Goal: Information Seeking & Learning: Compare options

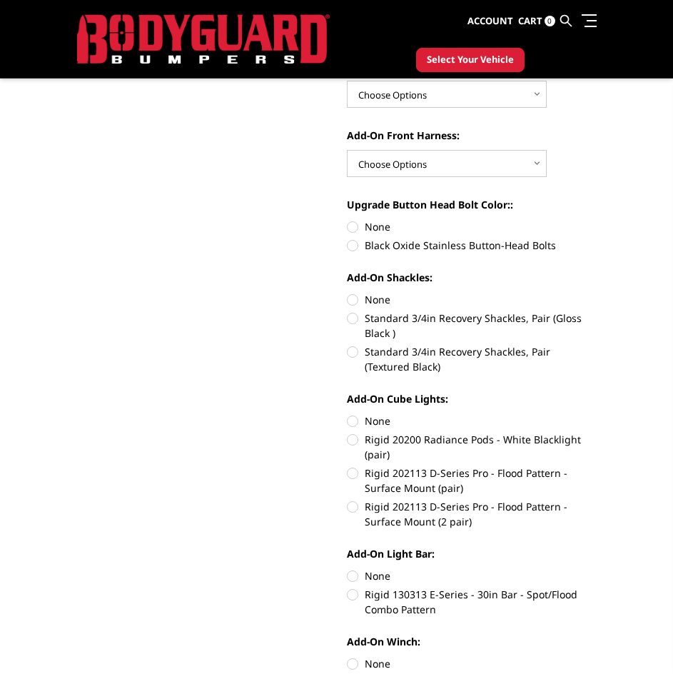
scroll to position [285, 0]
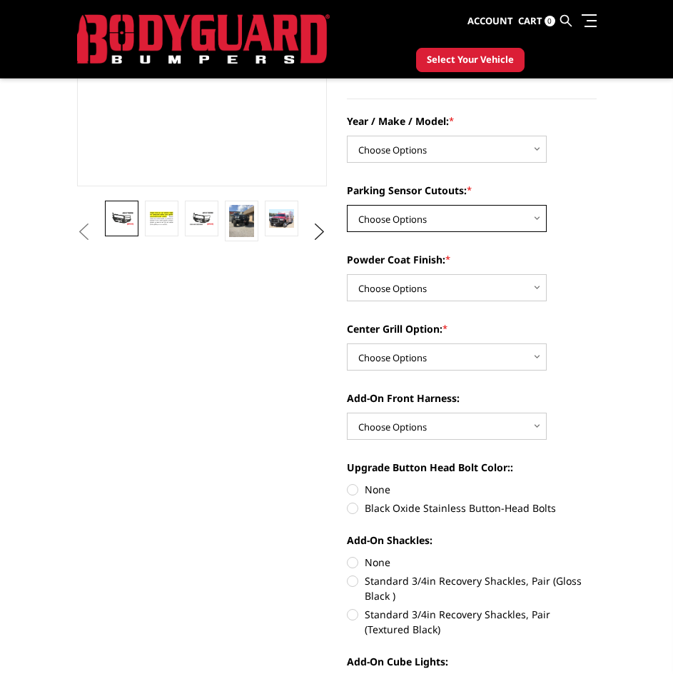
click at [442, 225] on select "Choose Options Yes - I have front parking sensors No - I do NOT have parking se…" at bounding box center [447, 218] width 200 height 27
select select "540"
click at [347, 205] on select "Choose Options Yes - I have front parking sensors No - I do NOT have parking se…" at bounding box center [447, 218] width 200 height 27
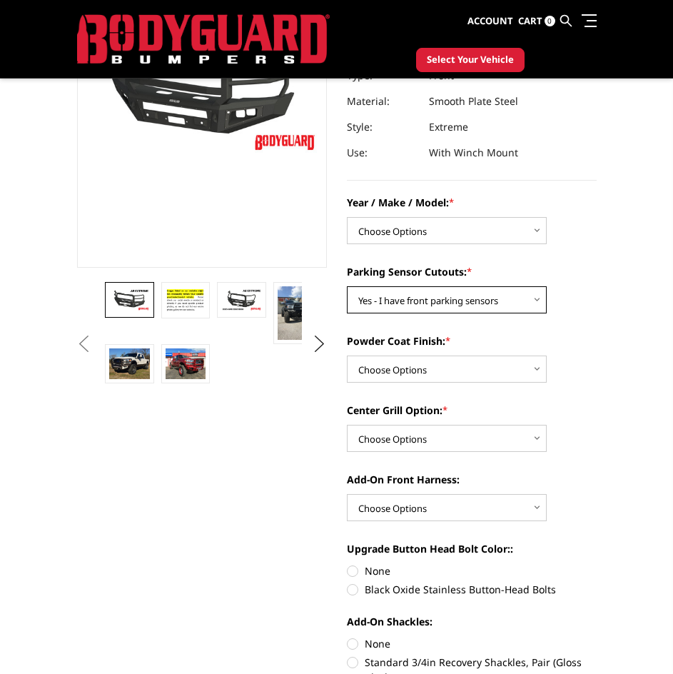
scroll to position [143, 0]
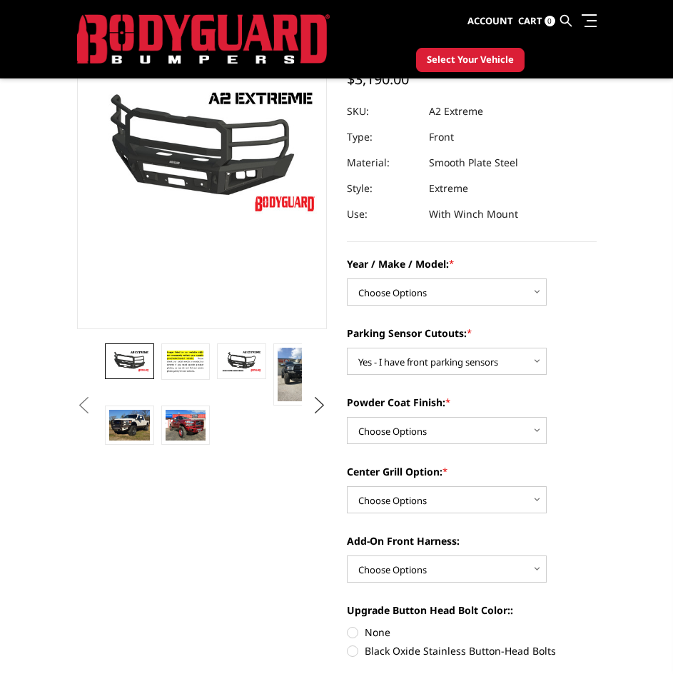
click at [318, 403] on button "Next" at bounding box center [318, 405] width 21 height 21
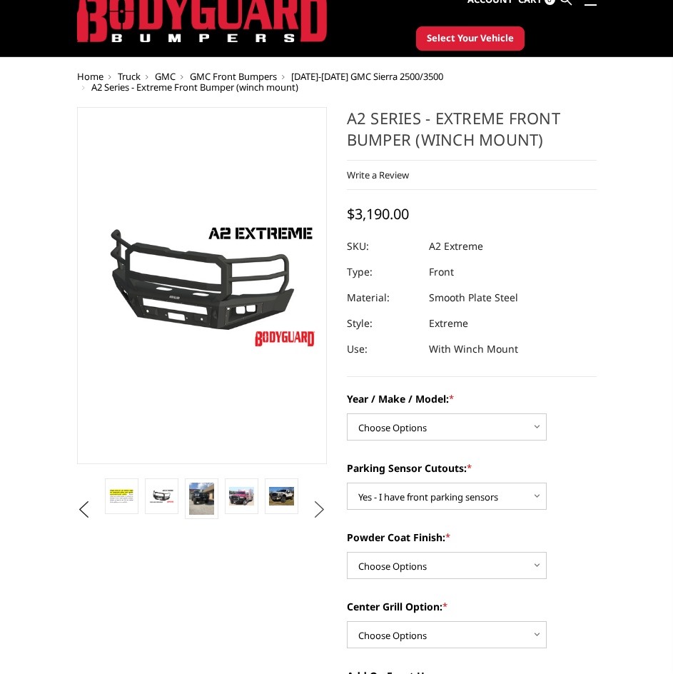
scroll to position [71, 0]
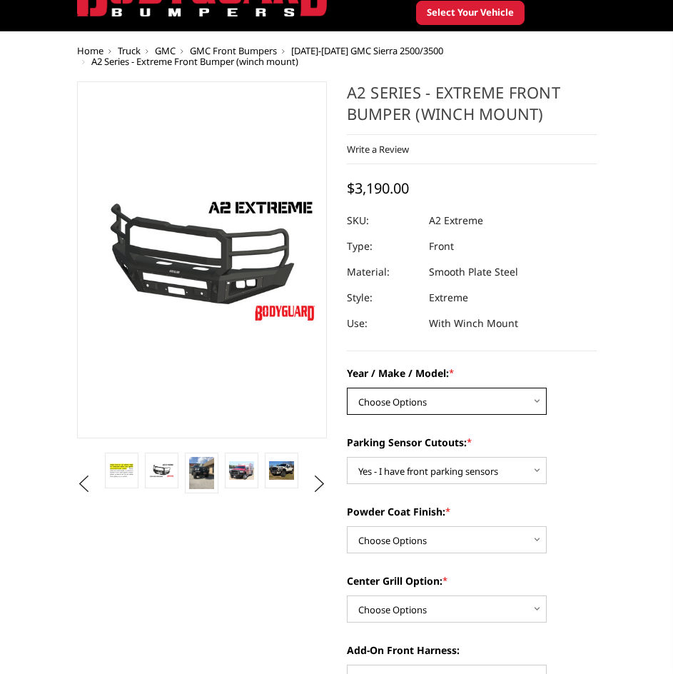
click at [463, 401] on select "Choose Options Chevrolet 20-23 2500 / 3500 Ford 17-22 F250 / F350 Ford 17-22 F4…" at bounding box center [447, 401] width 200 height 27
select select "826"
click at [347, 388] on select "Choose Options Chevrolet 20-23 2500 / 3500 Ford 17-22 F250 / F350 Ford 17-22 F4…" at bounding box center [447, 401] width 200 height 27
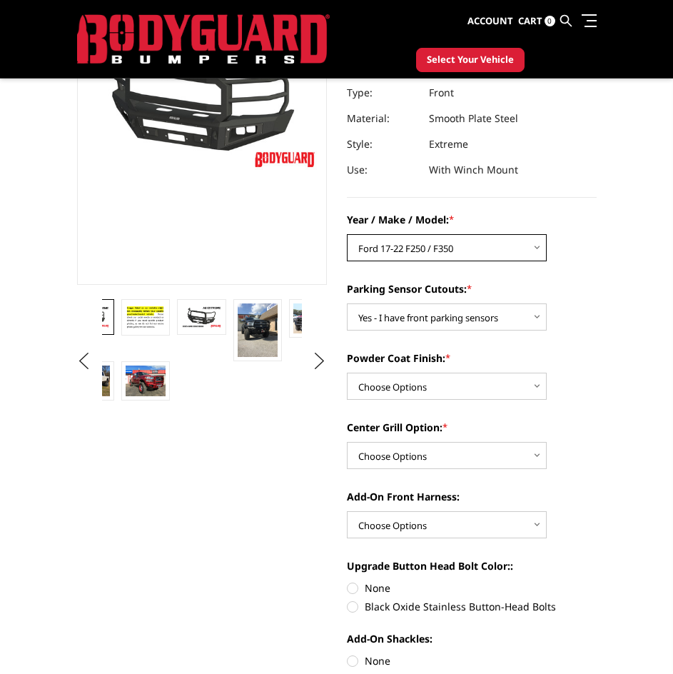
scroll to position [214, 0]
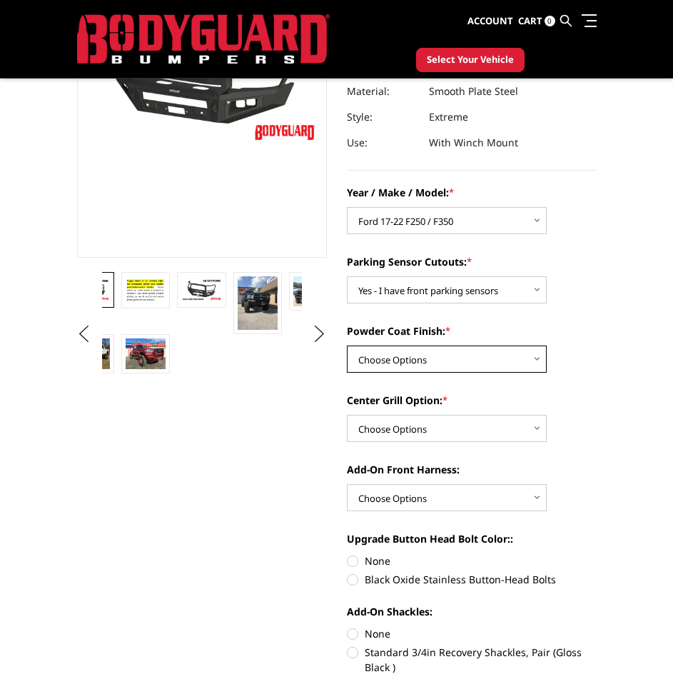
click at [454, 351] on select "Choose Options Bare metal (included) Texture Black Powder Coat" at bounding box center [447, 358] width 200 height 27
select select "518"
click at [347, 345] on select "Choose Options Bare metal (included) Texture Black Powder Coat" at bounding box center [447, 358] width 200 height 27
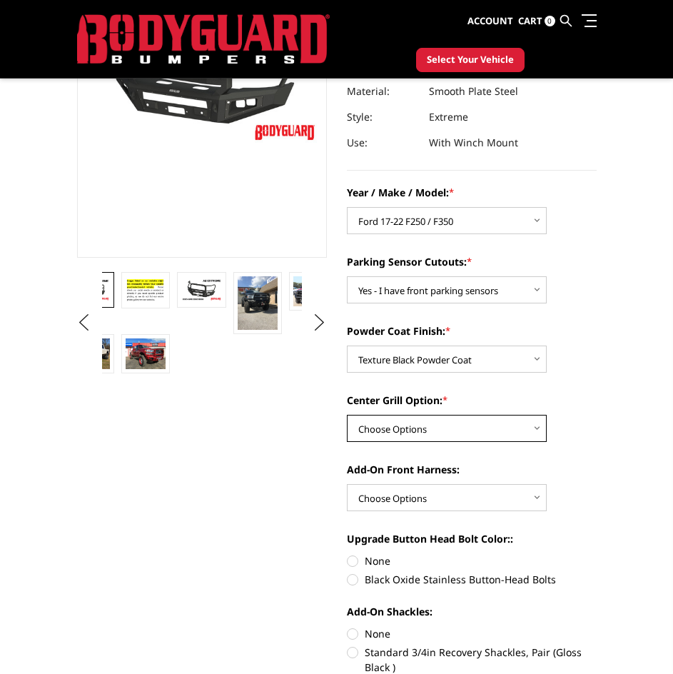
click at [462, 427] on select "Choose Options Add expanded metal in center grill Decline this option" at bounding box center [447, 428] width 200 height 27
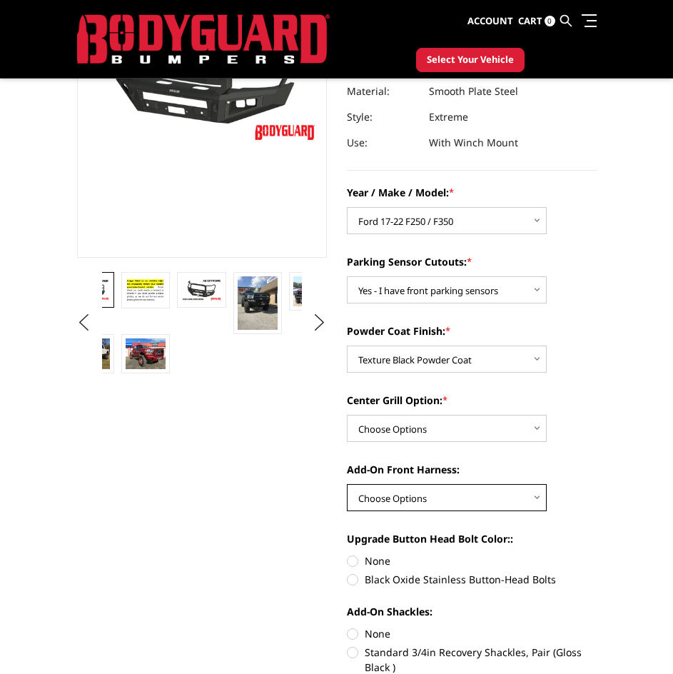
click at [442, 498] on select "Choose Options WITH front camera harness WITHOUT front camera harness" at bounding box center [447, 497] width 200 height 27
select select "1695"
click at [347, 484] on select "Choose Options WITH front camera harness WITHOUT front camera harness" at bounding box center [447, 497] width 200 height 27
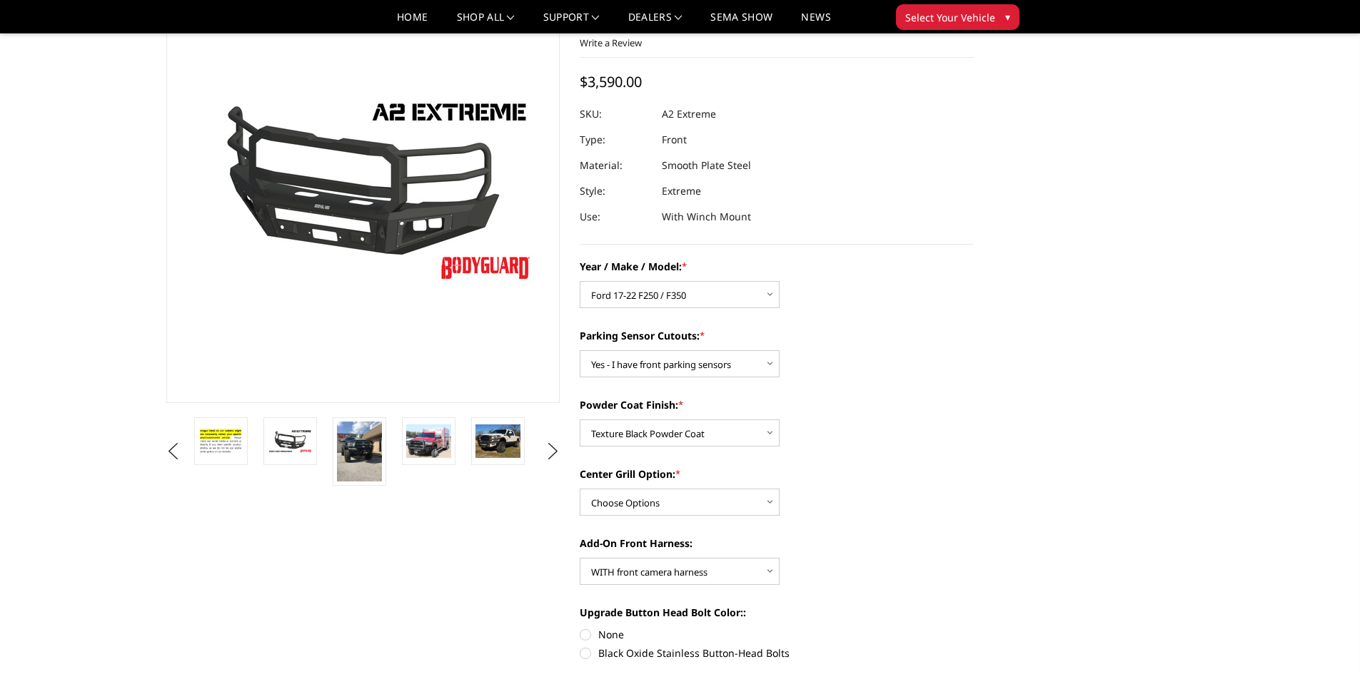
scroll to position [71, 0]
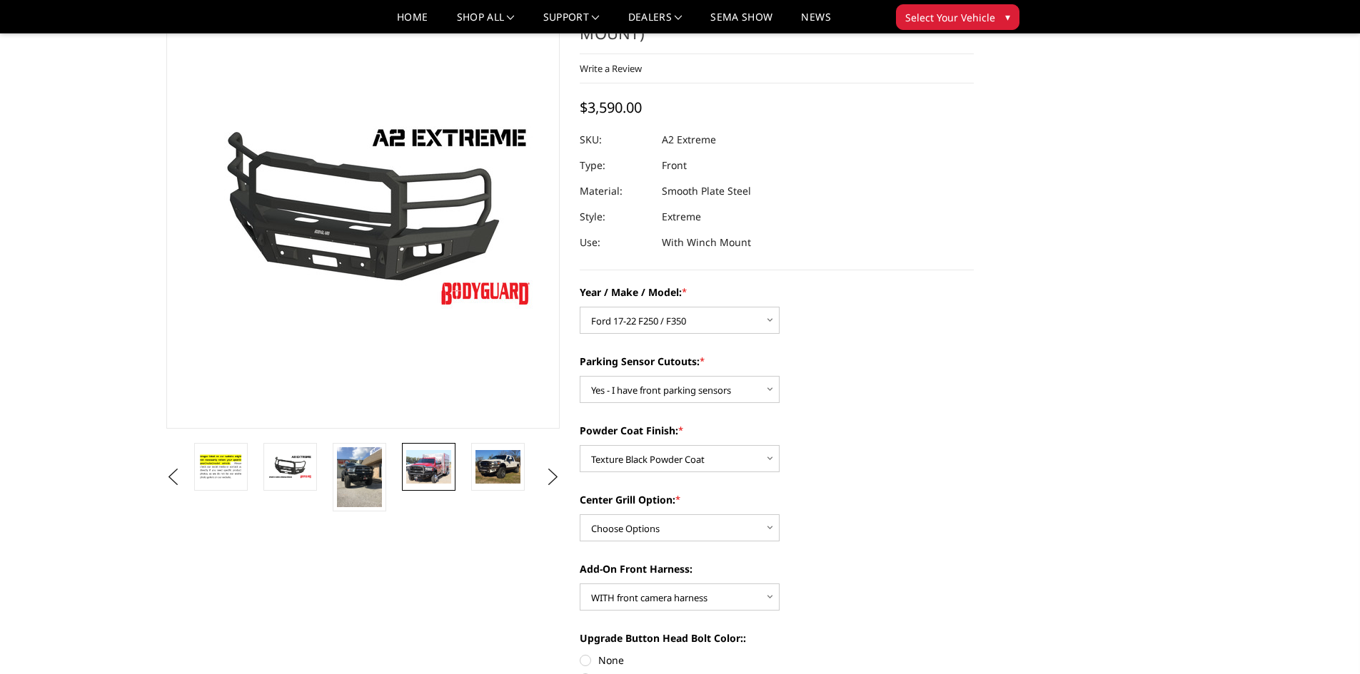
click at [447, 463] on img at bounding box center [428, 467] width 45 height 34
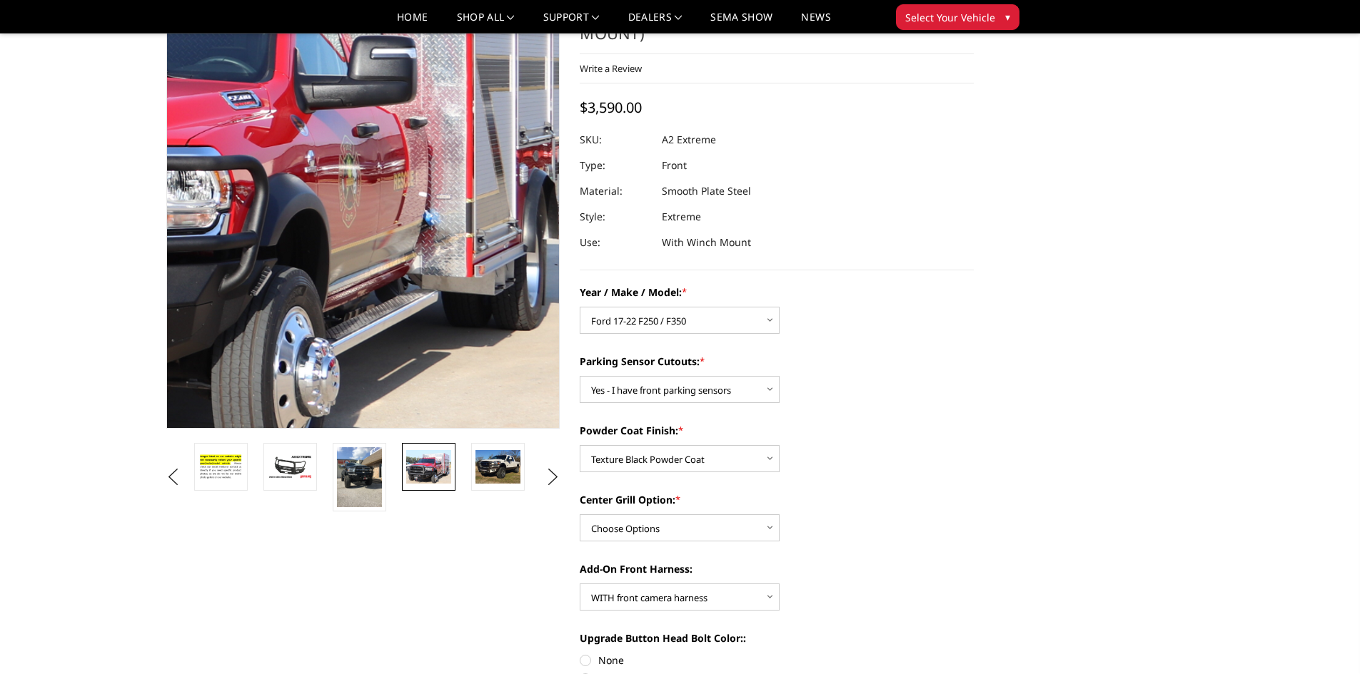
click at [521, 321] on img at bounding box center [157, 152] width 914 height 679
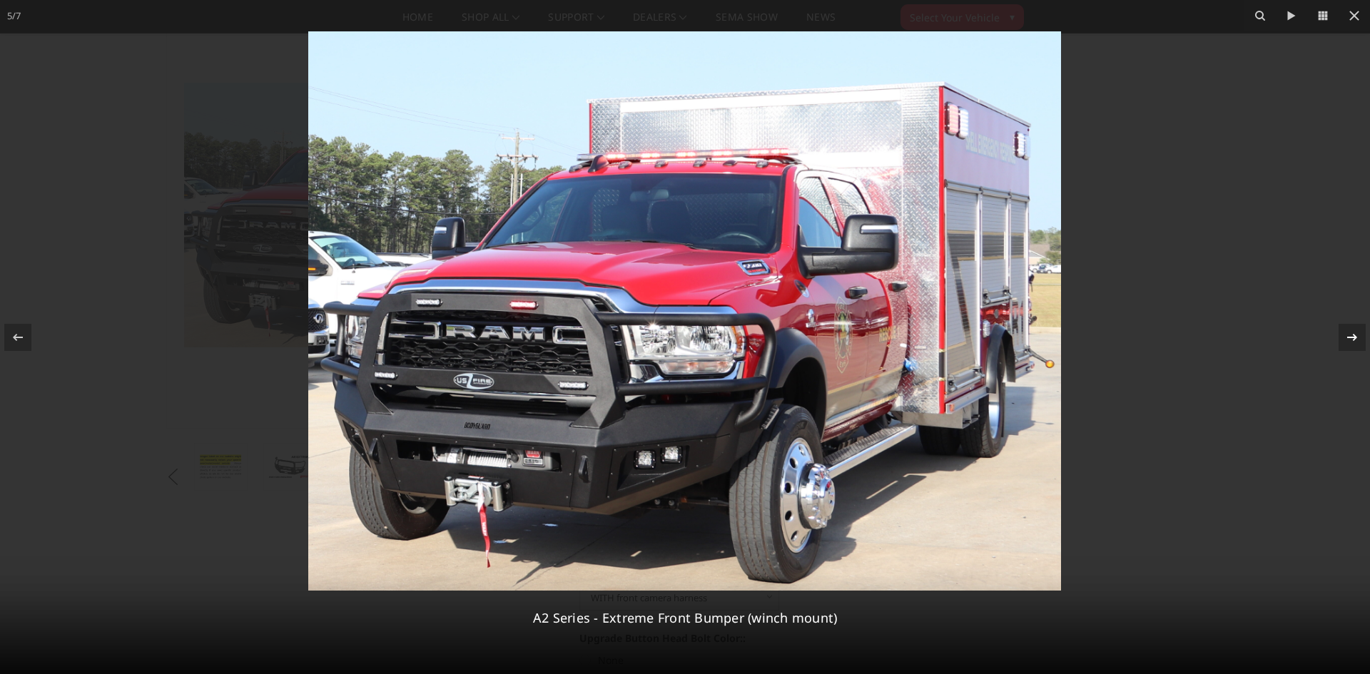
click at [672, 330] on icon at bounding box center [1352, 337] width 17 height 17
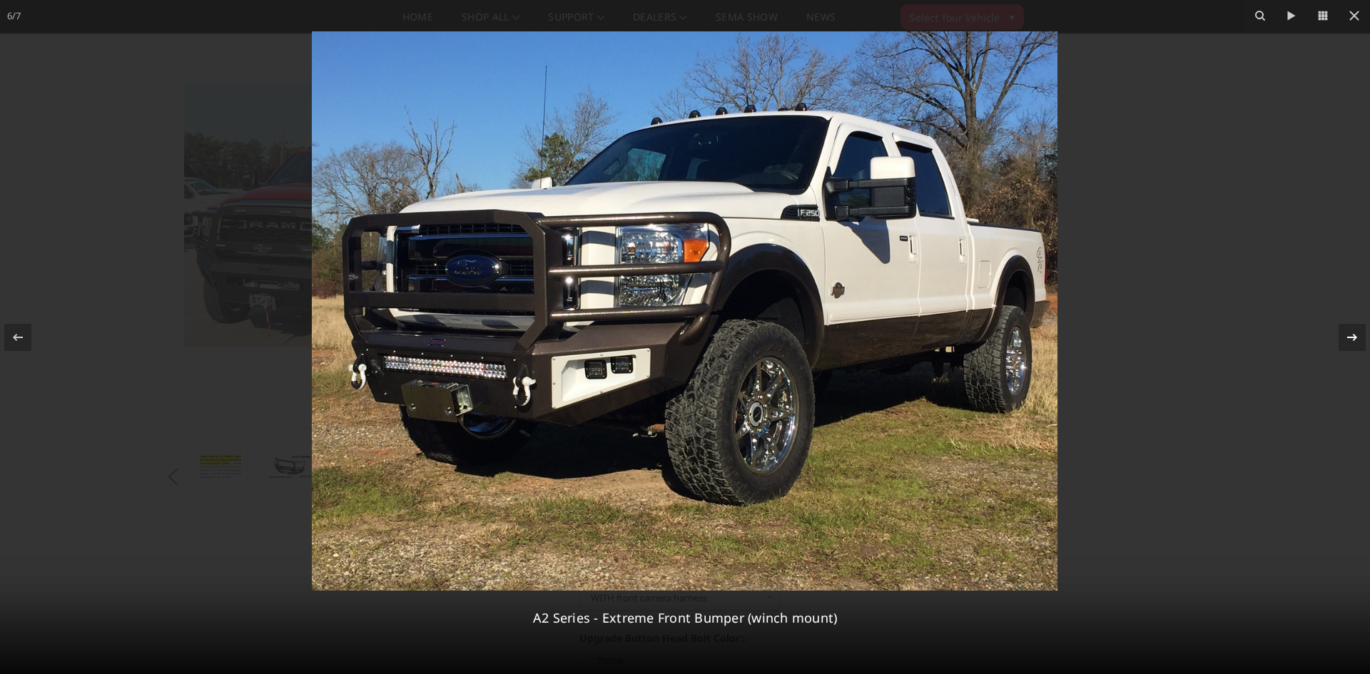
click at [672, 329] on icon at bounding box center [1352, 337] width 17 height 17
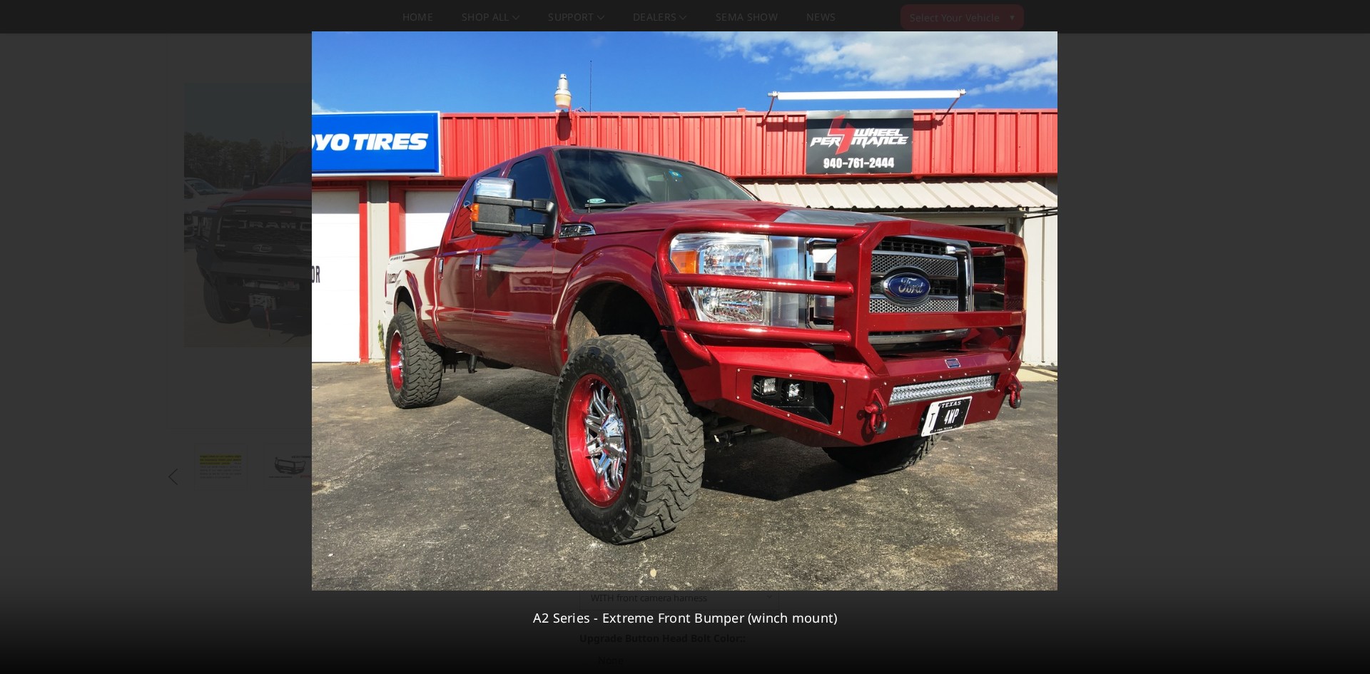
click at [672, 329] on div "7 / 7 A2 Series - Extreme Front Bumper (winch mount)" at bounding box center [685, 337] width 1370 height 674
click at [672, 16] on icon at bounding box center [1354, 15] width 17 height 17
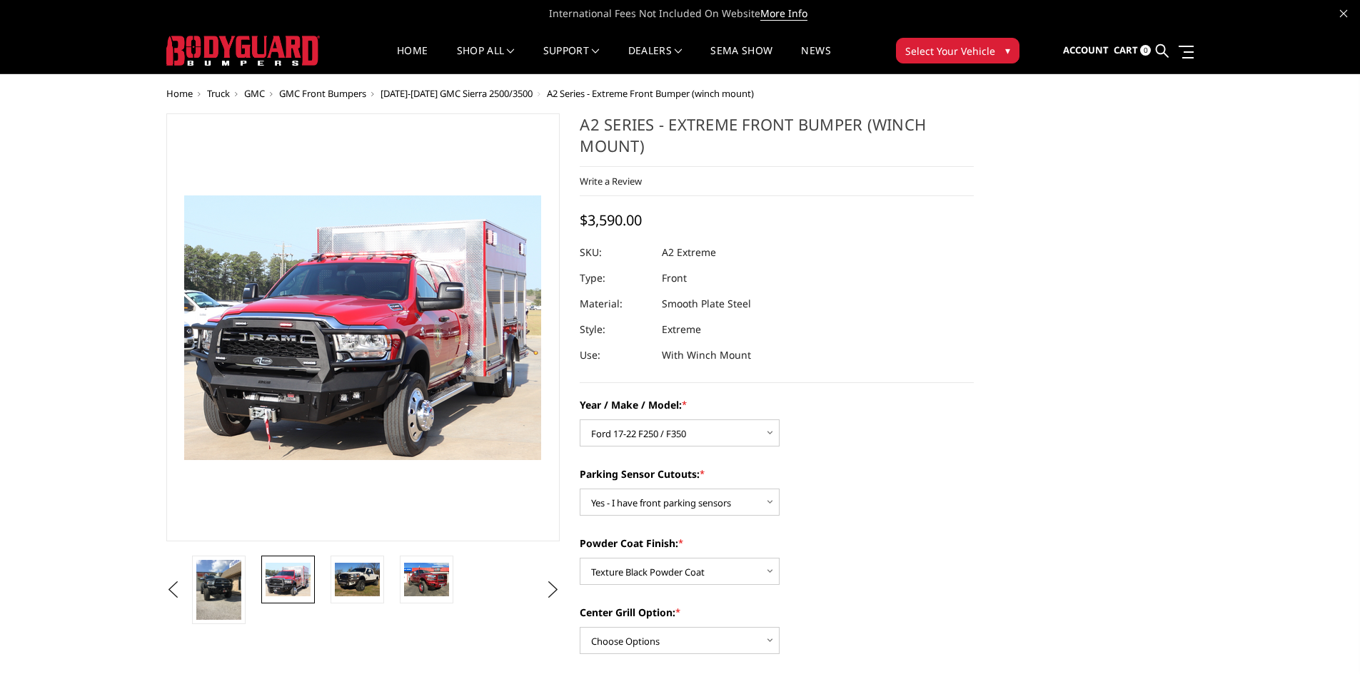
scroll to position [0, 0]
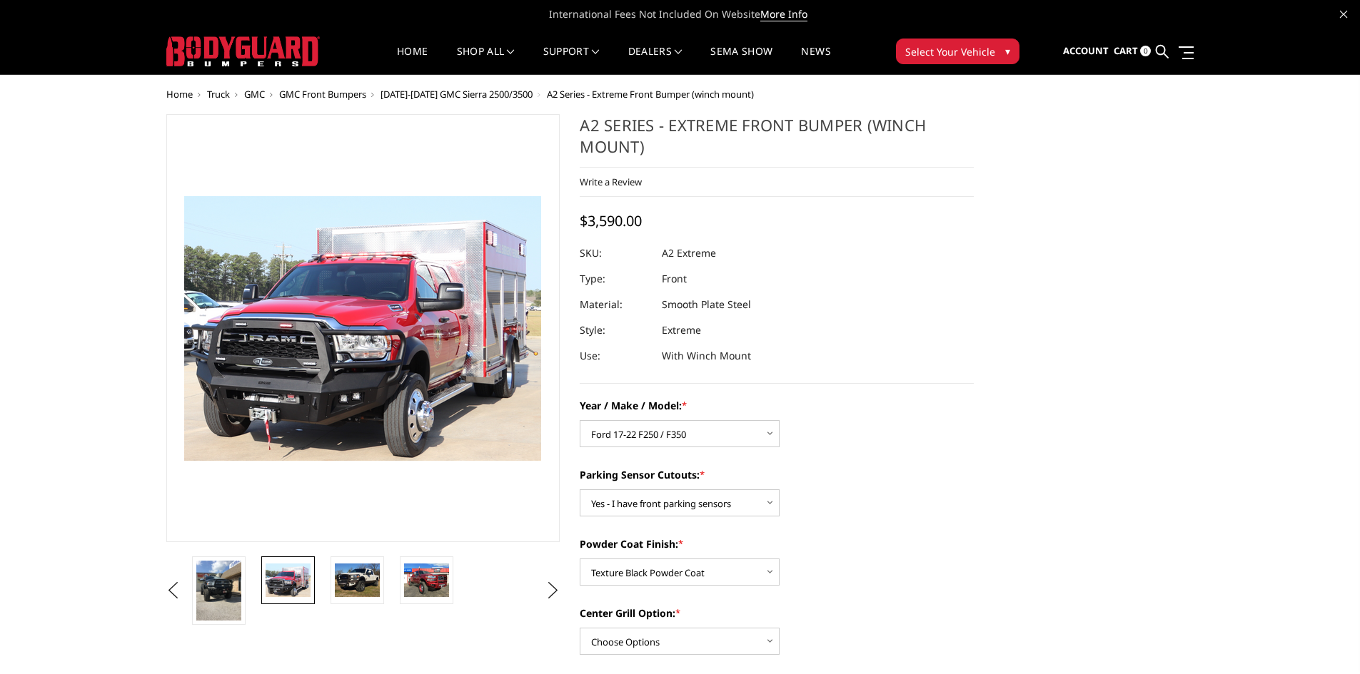
click at [228, 93] on span "Truck" at bounding box center [218, 94] width 23 height 13
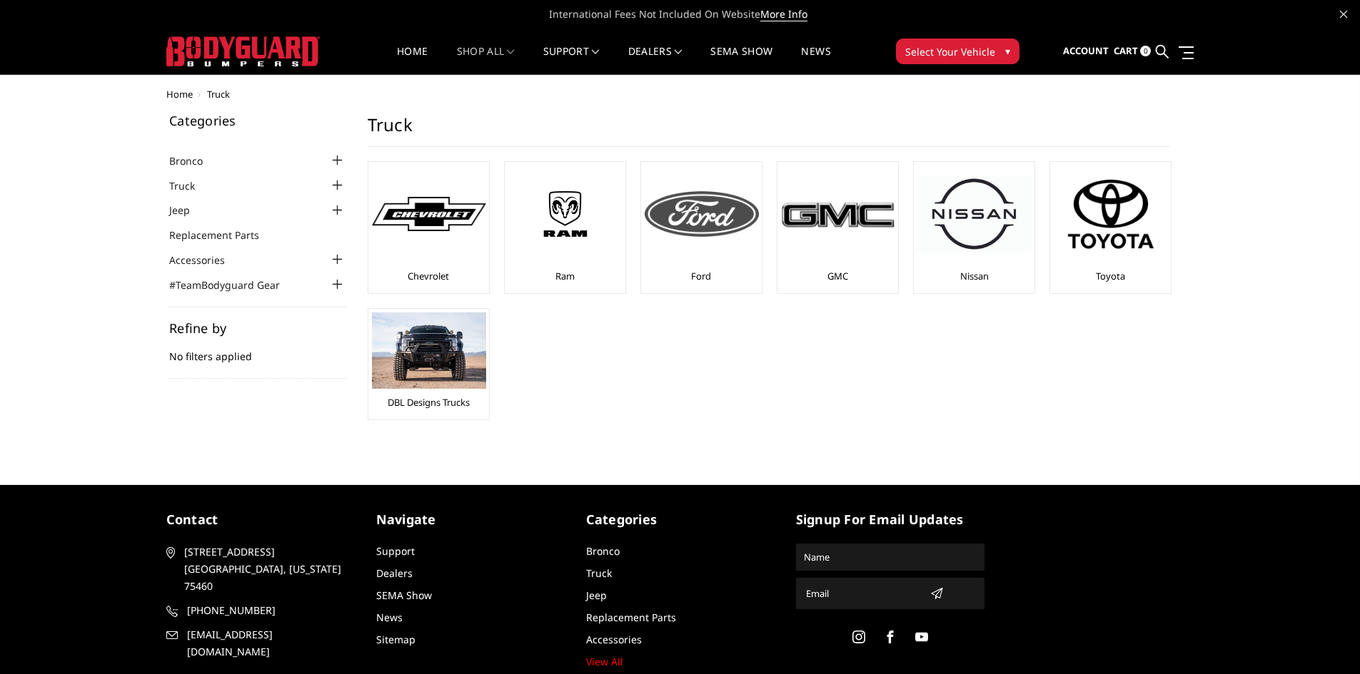
click at [741, 246] on div at bounding box center [701, 214] width 114 height 97
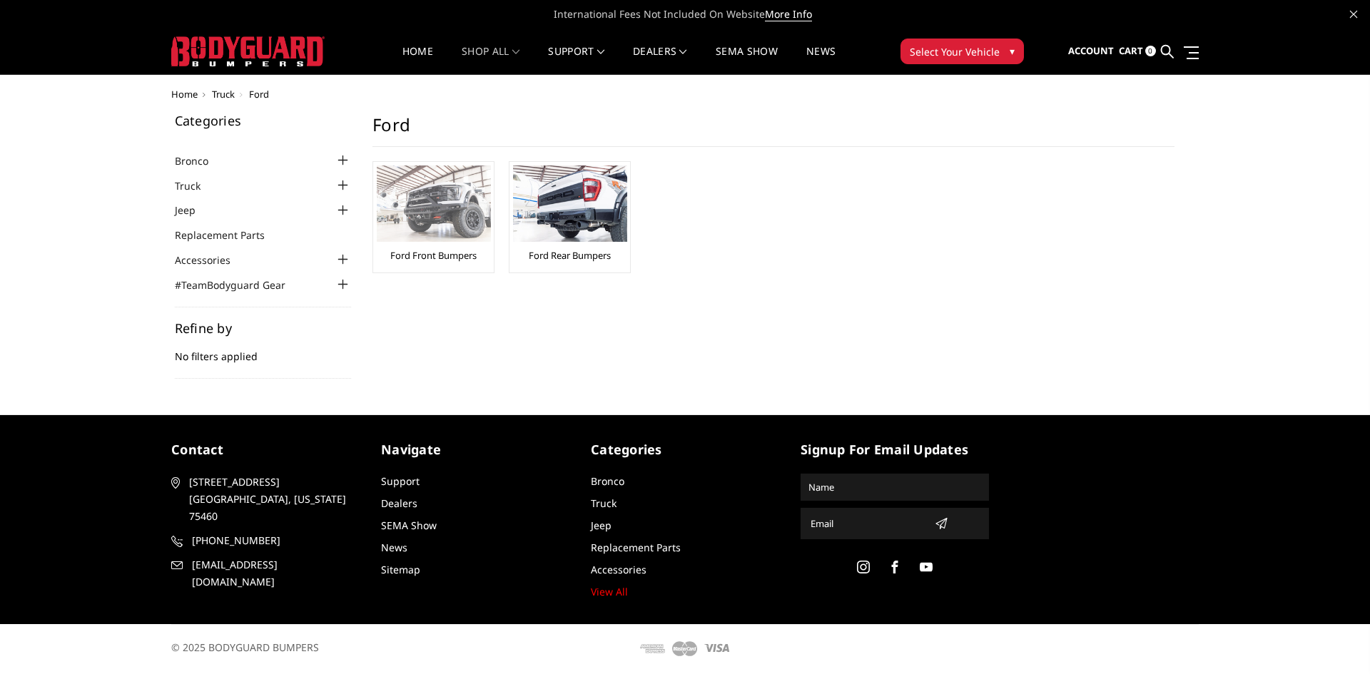
click at [461, 210] on img at bounding box center [434, 204] width 114 height 76
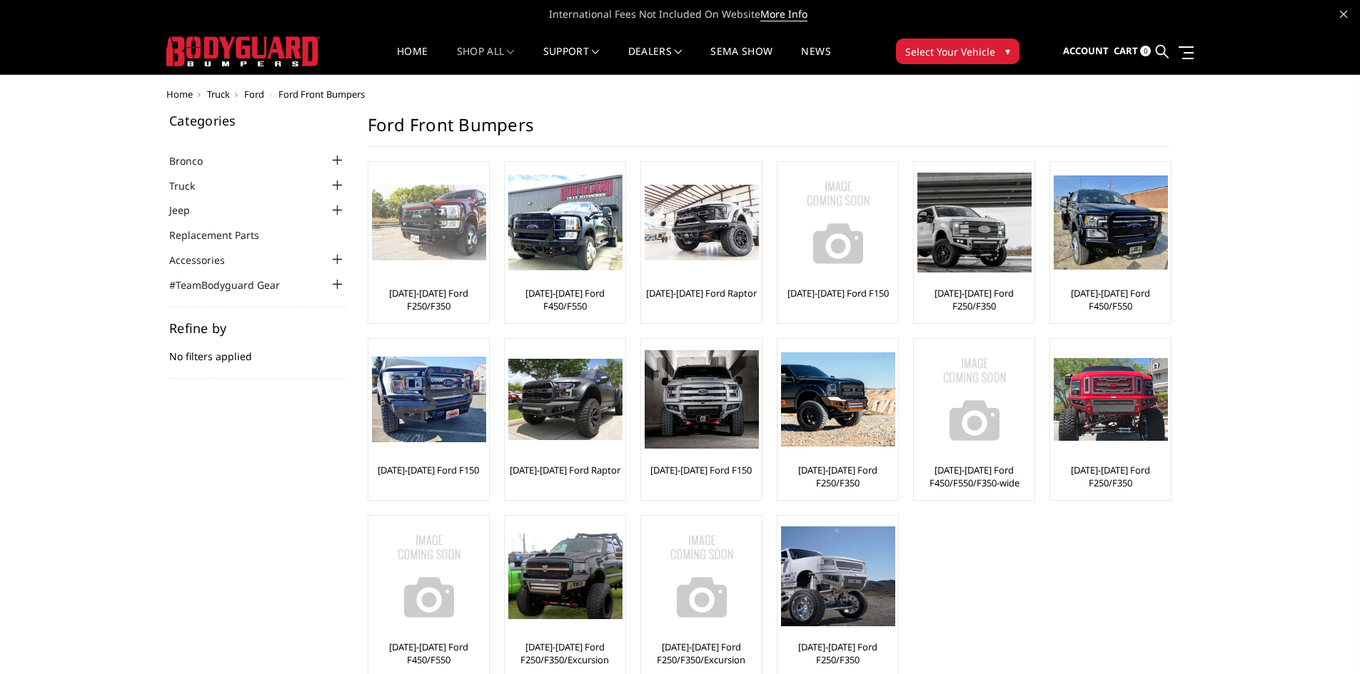
click at [440, 255] on img at bounding box center [429, 223] width 114 height 76
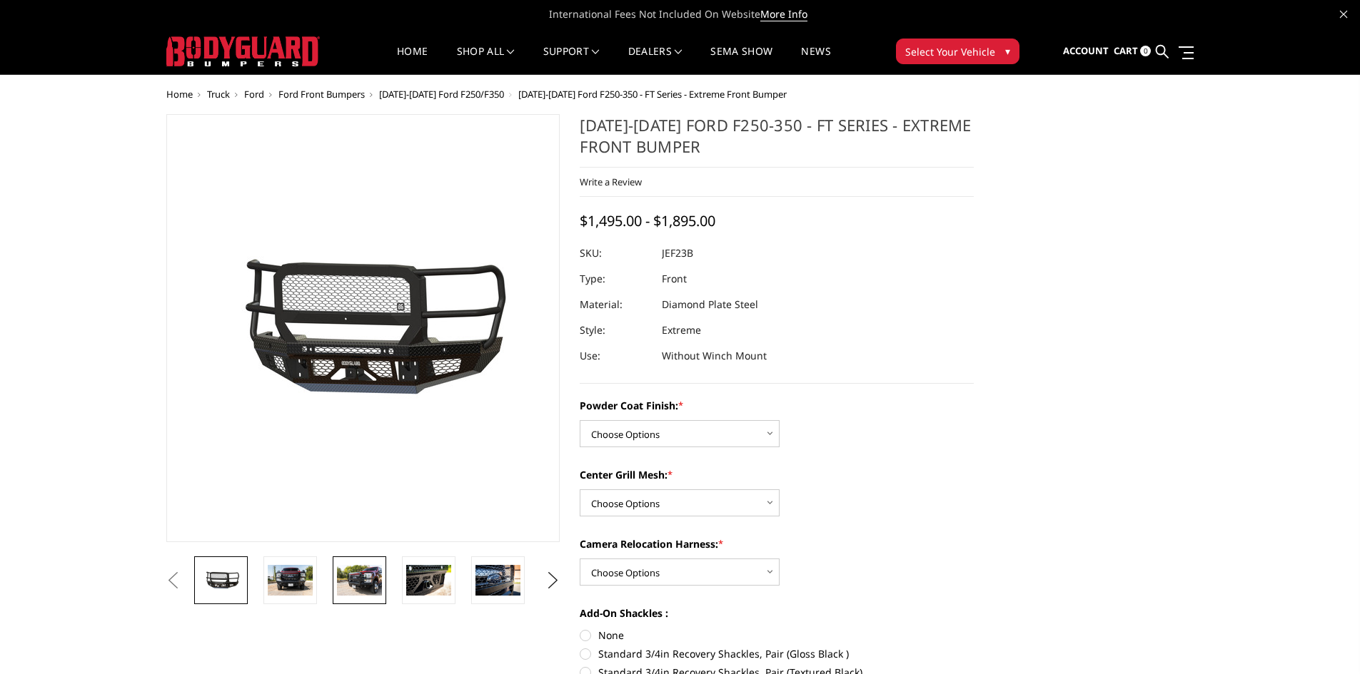
click at [380, 575] on img at bounding box center [359, 580] width 45 height 30
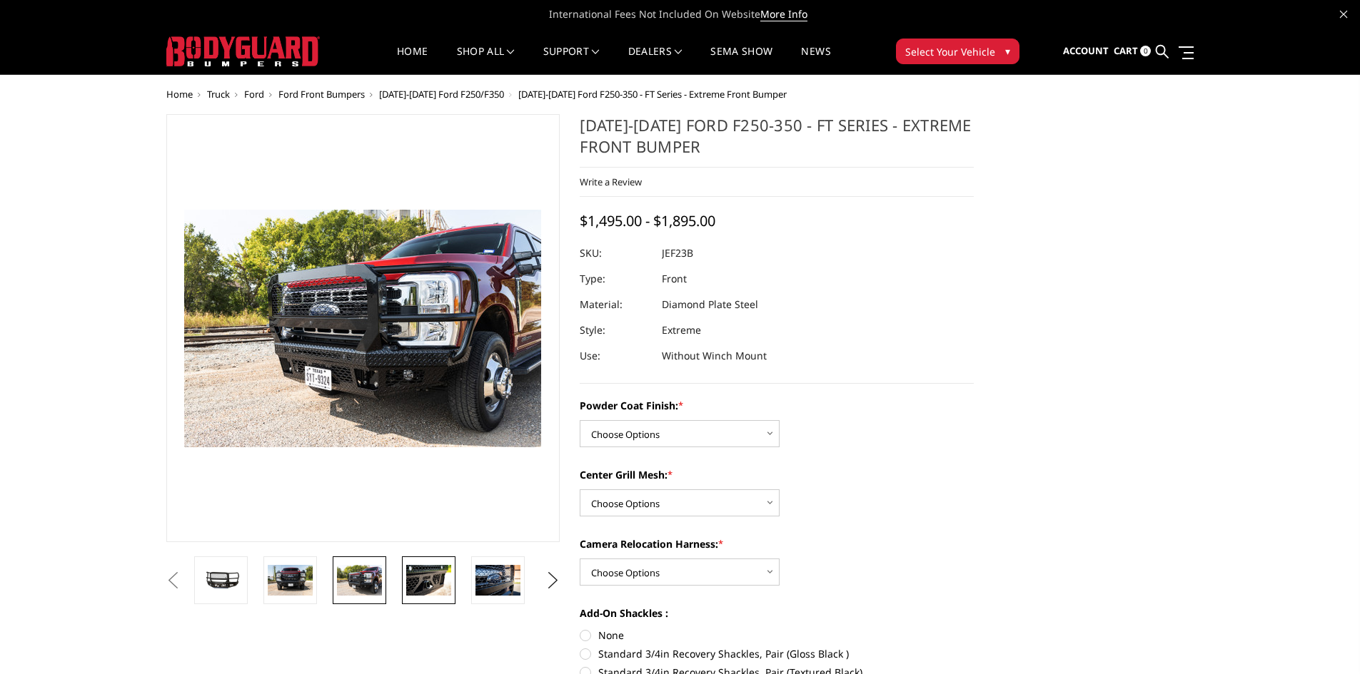
click at [422, 581] on img at bounding box center [428, 580] width 45 height 30
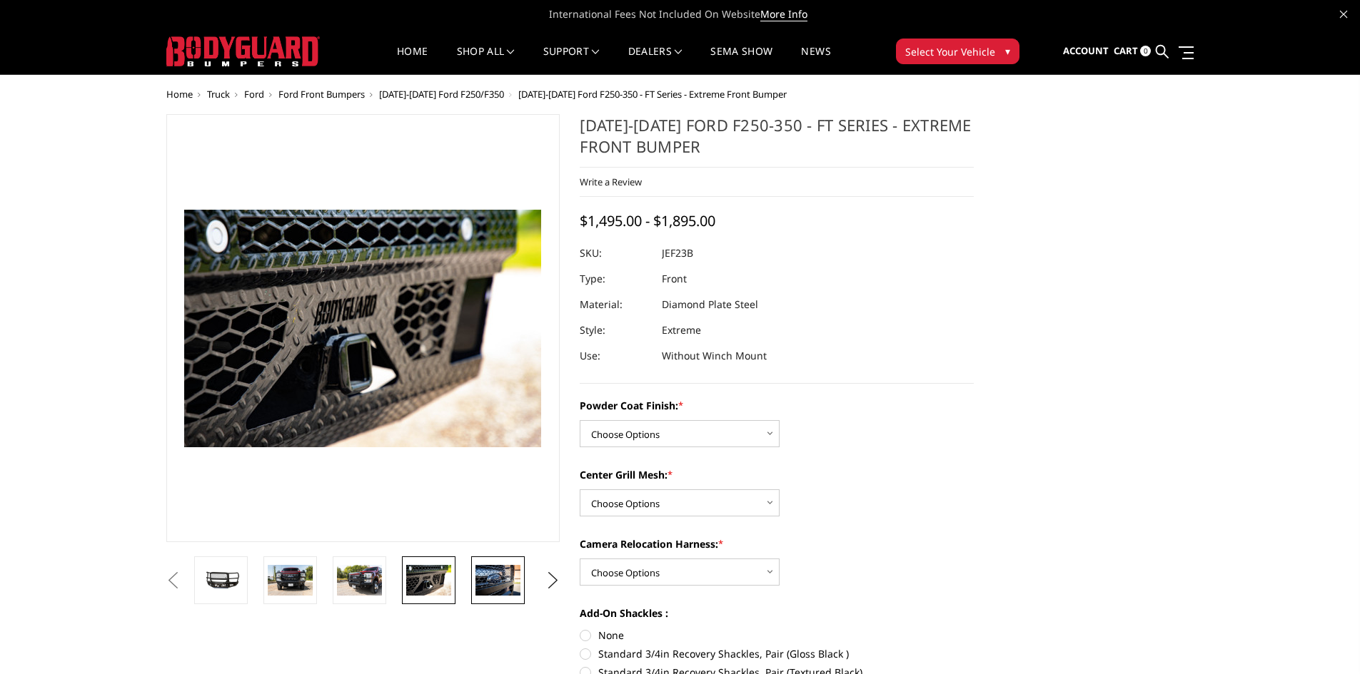
click at [500, 581] on img at bounding box center [497, 580] width 45 height 30
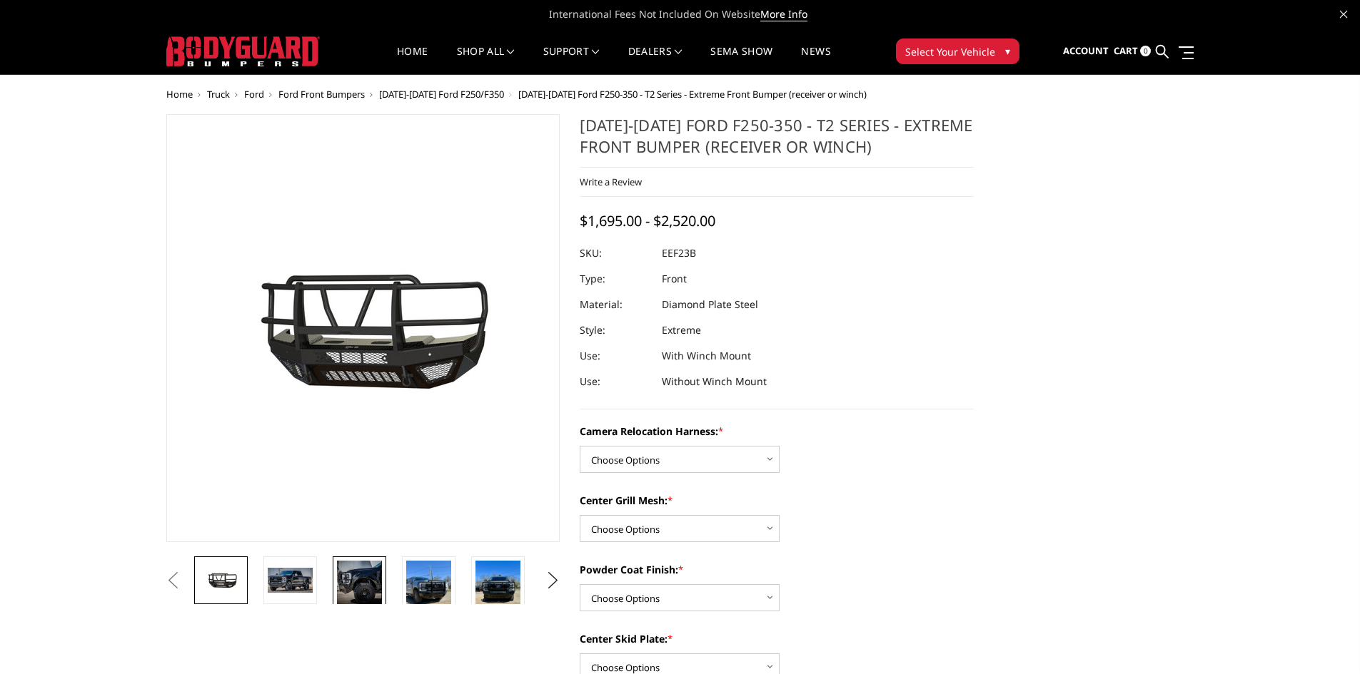
drag, startPoint x: 351, startPoint y: 594, endPoint x: 376, endPoint y: 581, distance: 28.4
click at [351, 594] on img at bounding box center [359, 583] width 45 height 45
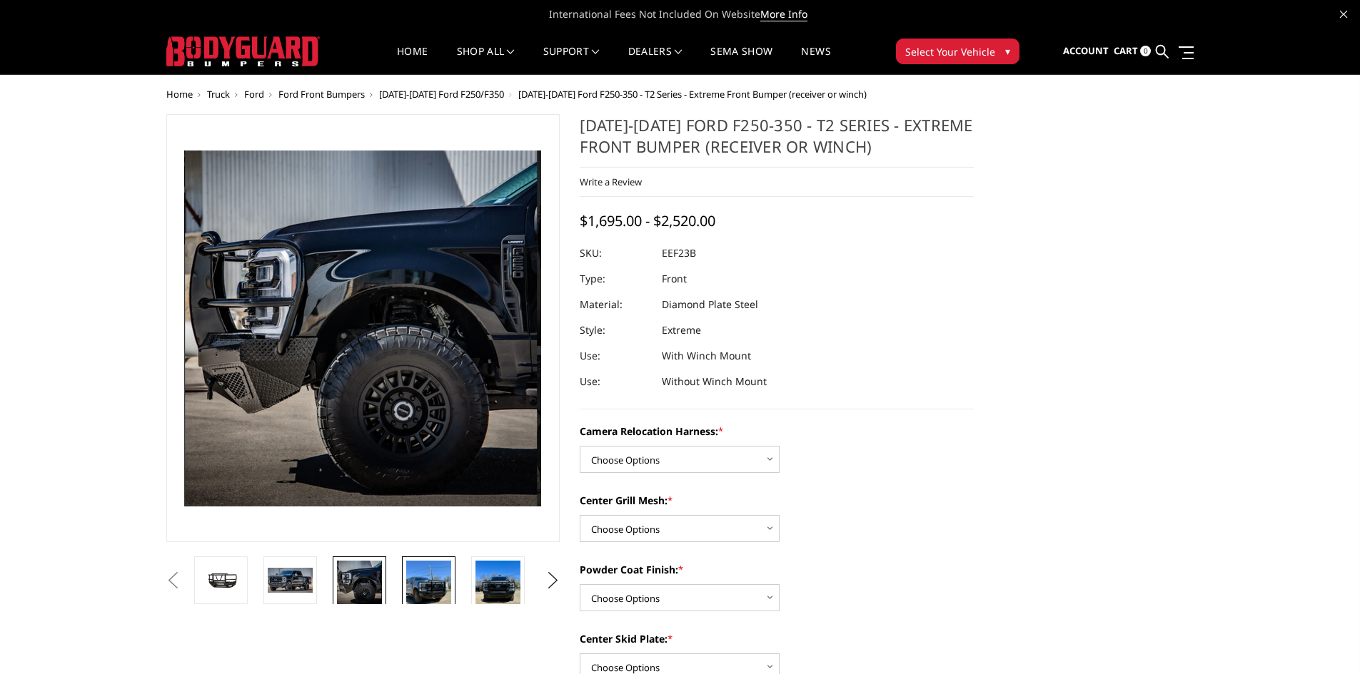
click at [427, 575] on img at bounding box center [428, 591] width 45 height 60
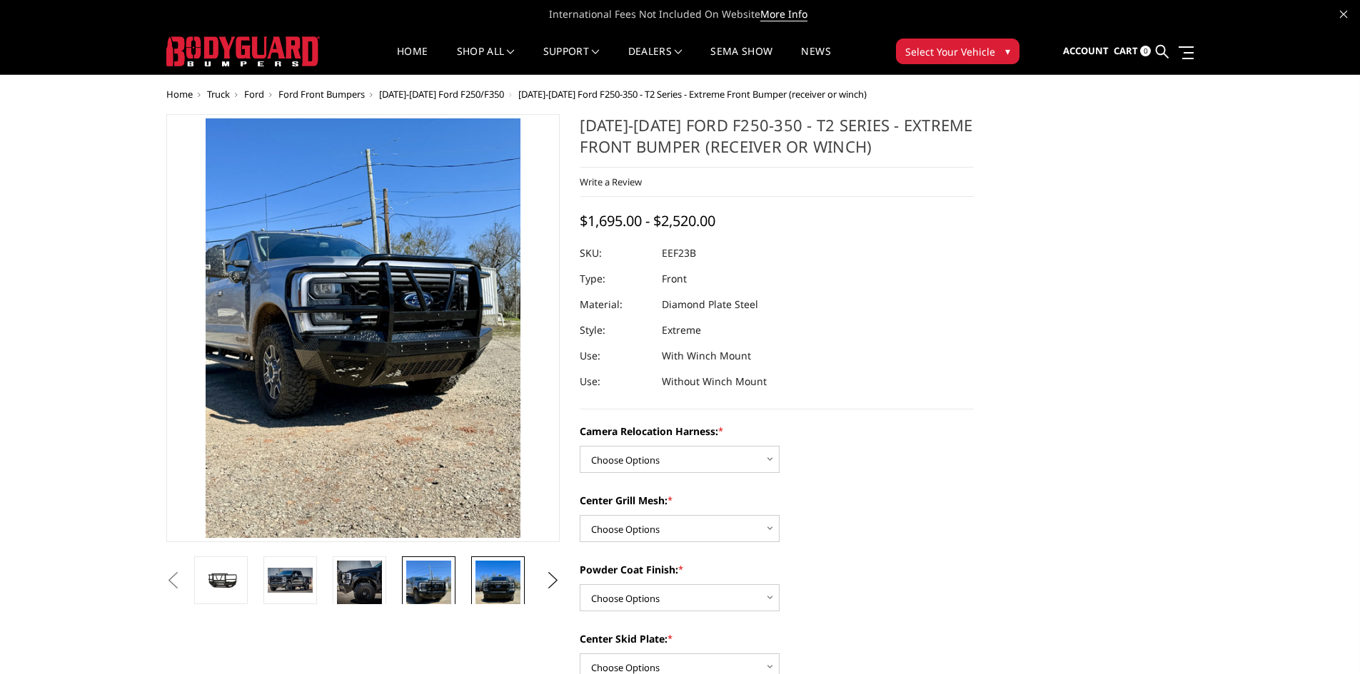
click at [487, 590] on img at bounding box center [497, 591] width 45 height 60
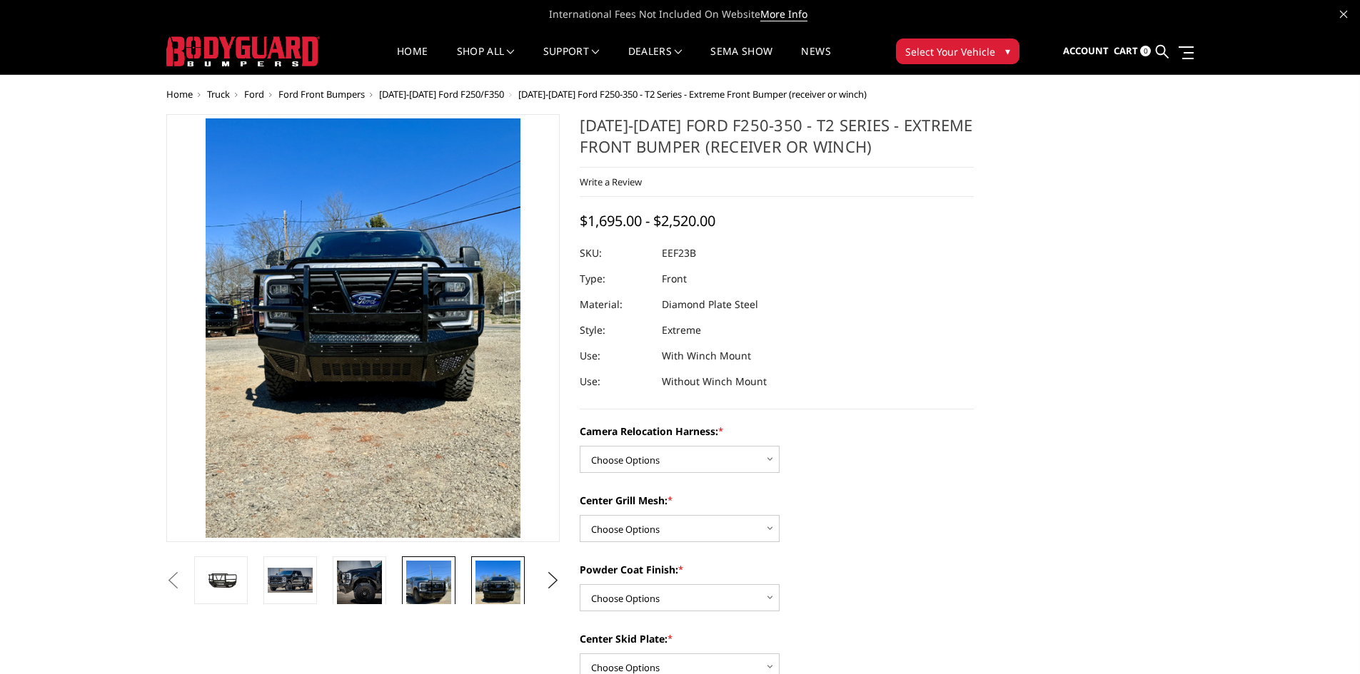
click at [443, 585] on img at bounding box center [428, 591] width 45 height 60
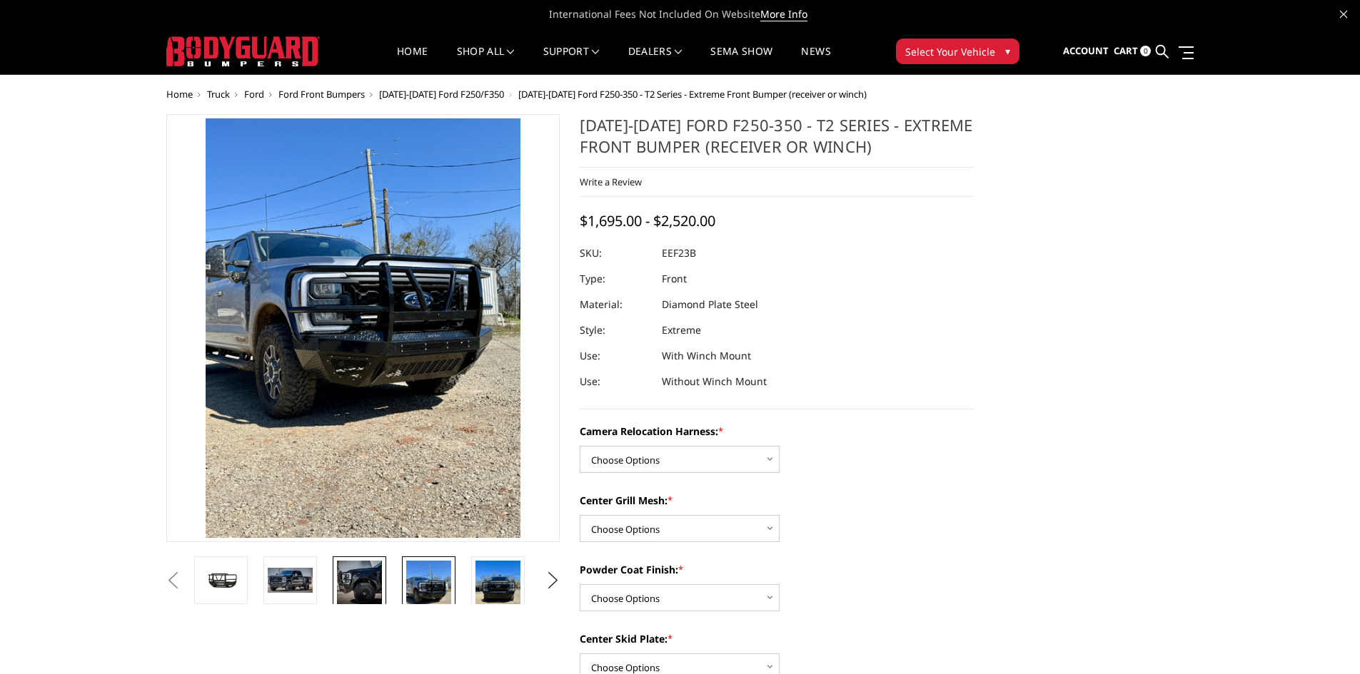
click at [359, 573] on img at bounding box center [359, 583] width 45 height 45
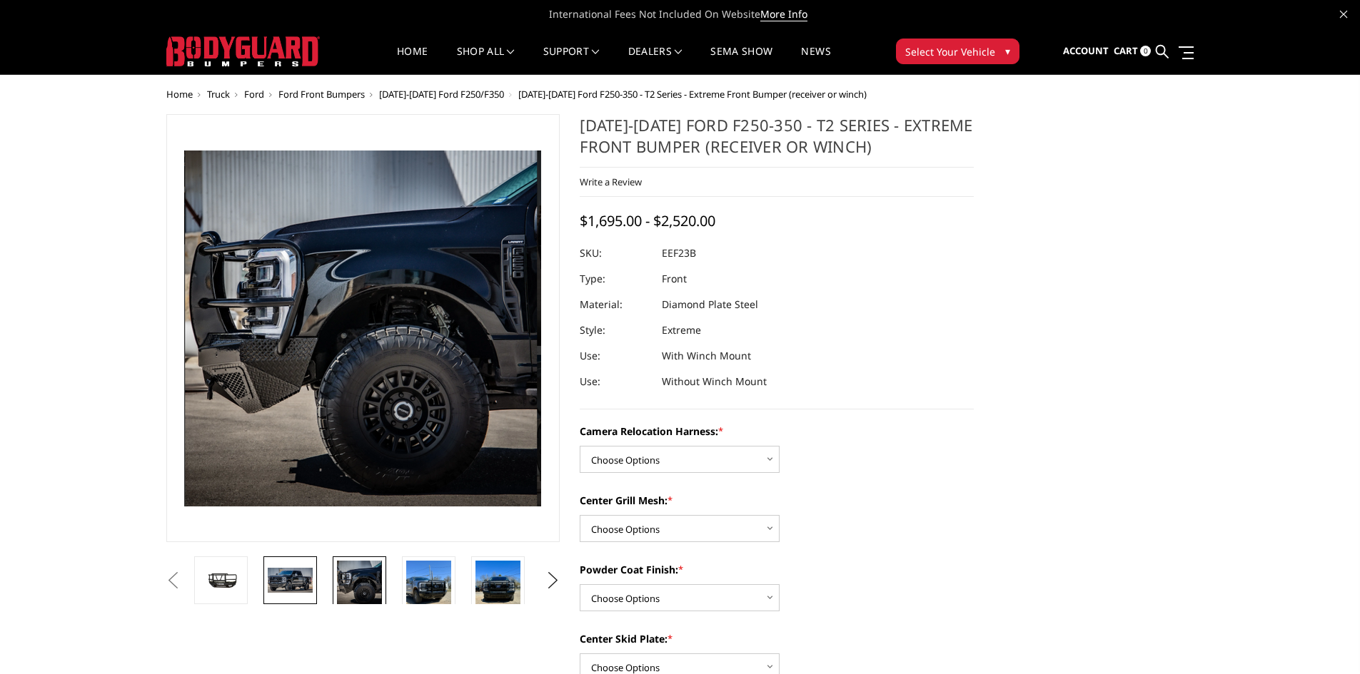
click at [315, 575] on link at bounding box center [290, 581] width 54 height 48
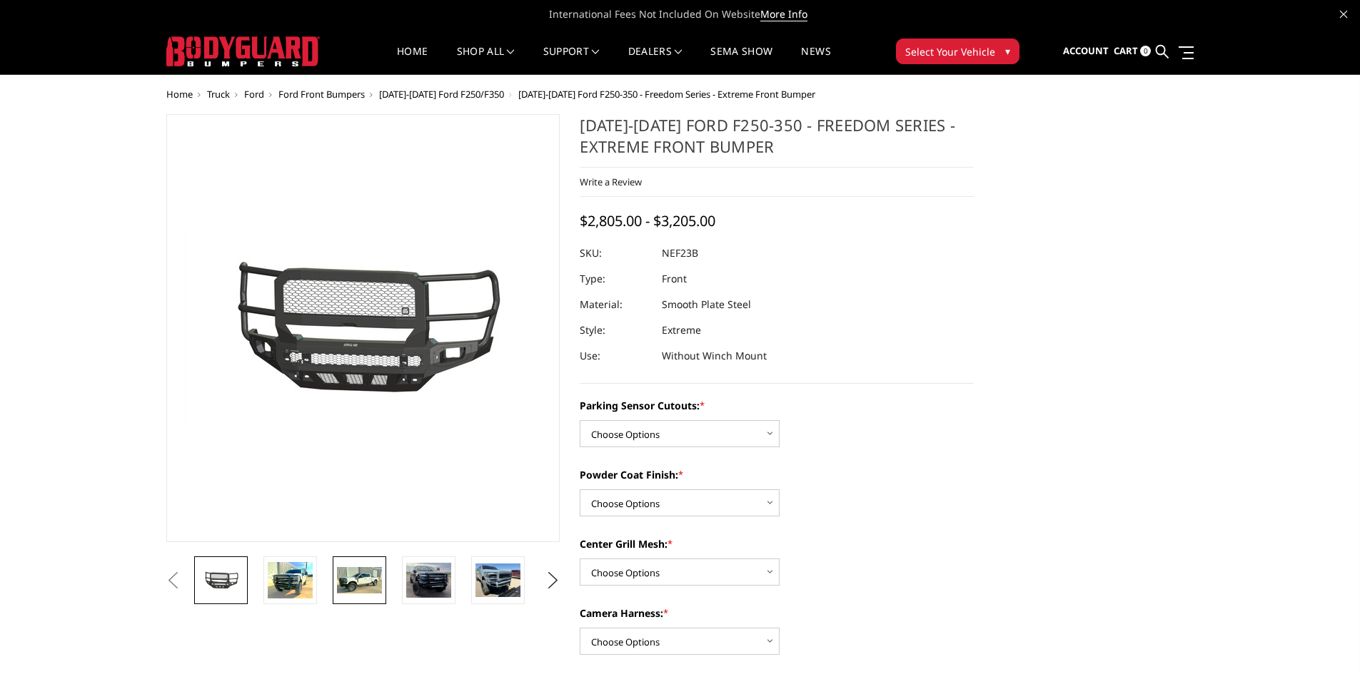
click at [364, 583] on img at bounding box center [359, 580] width 45 height 27
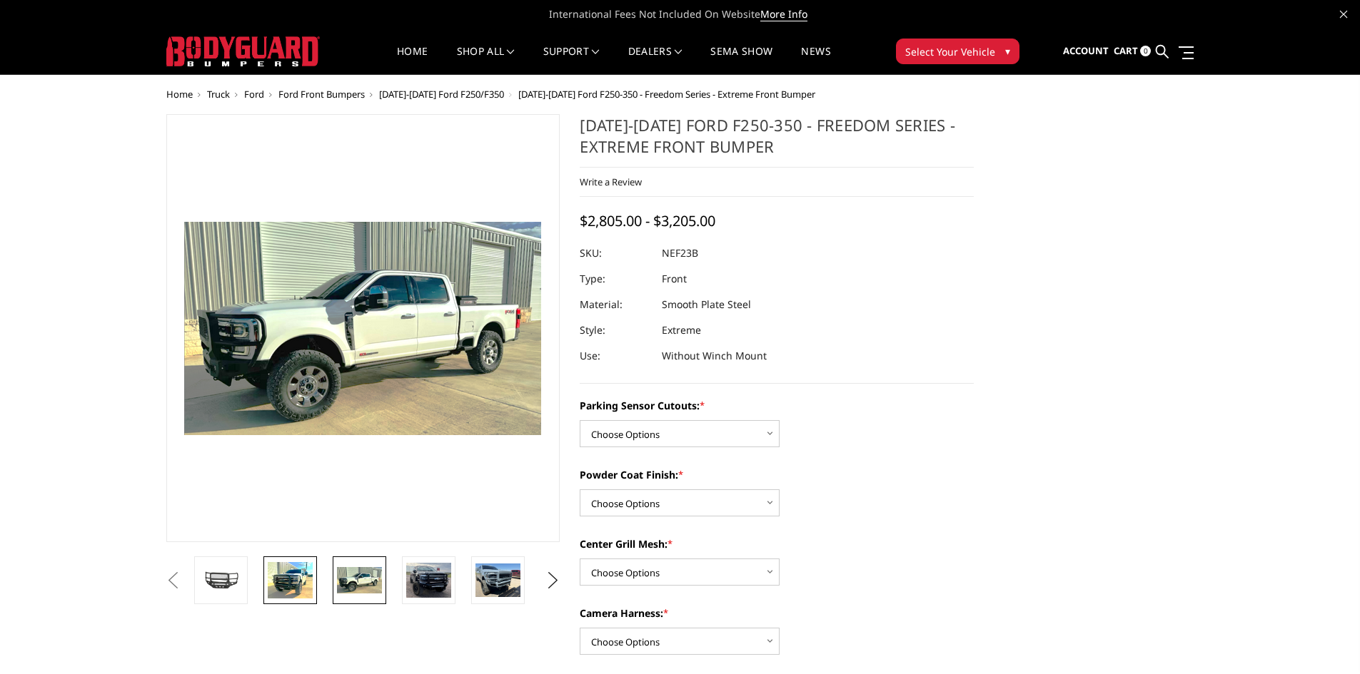
click at [292, 582] on img at bounding box center [290, 580] width 45 height 36
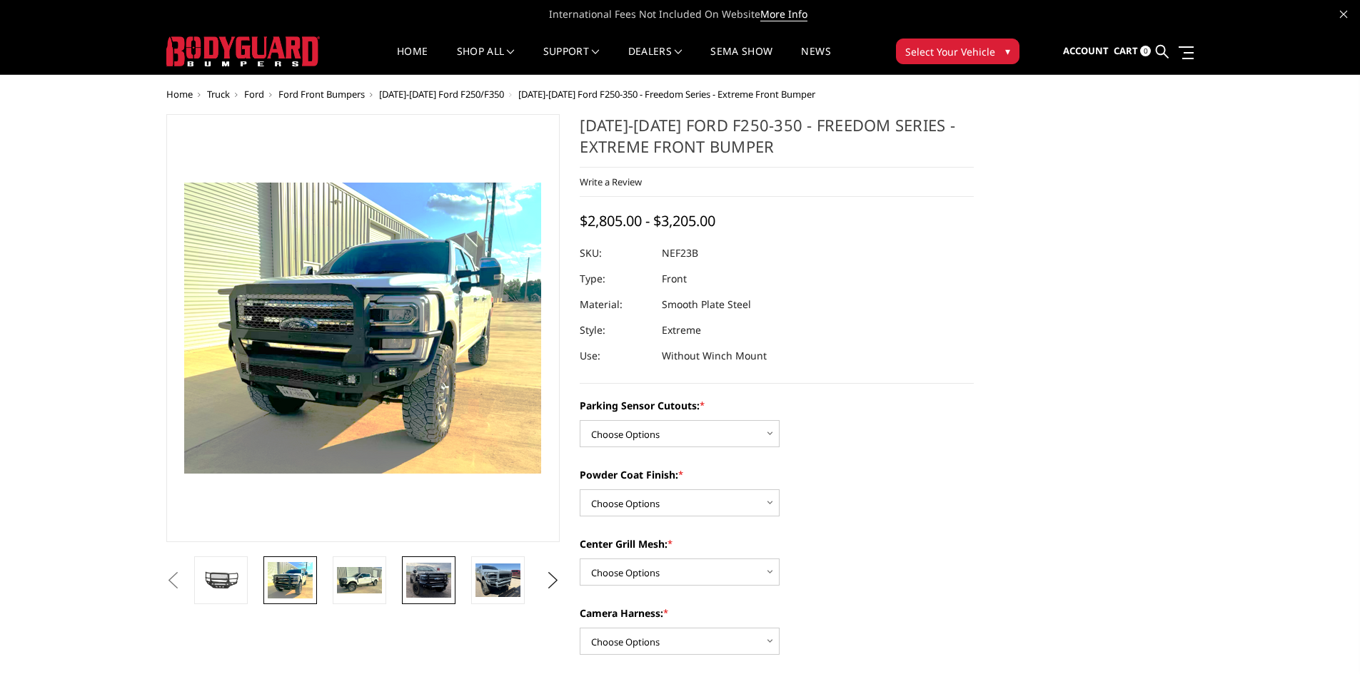
click at [403, 593] on link at bounding box center [429, 581] width 54 height 48
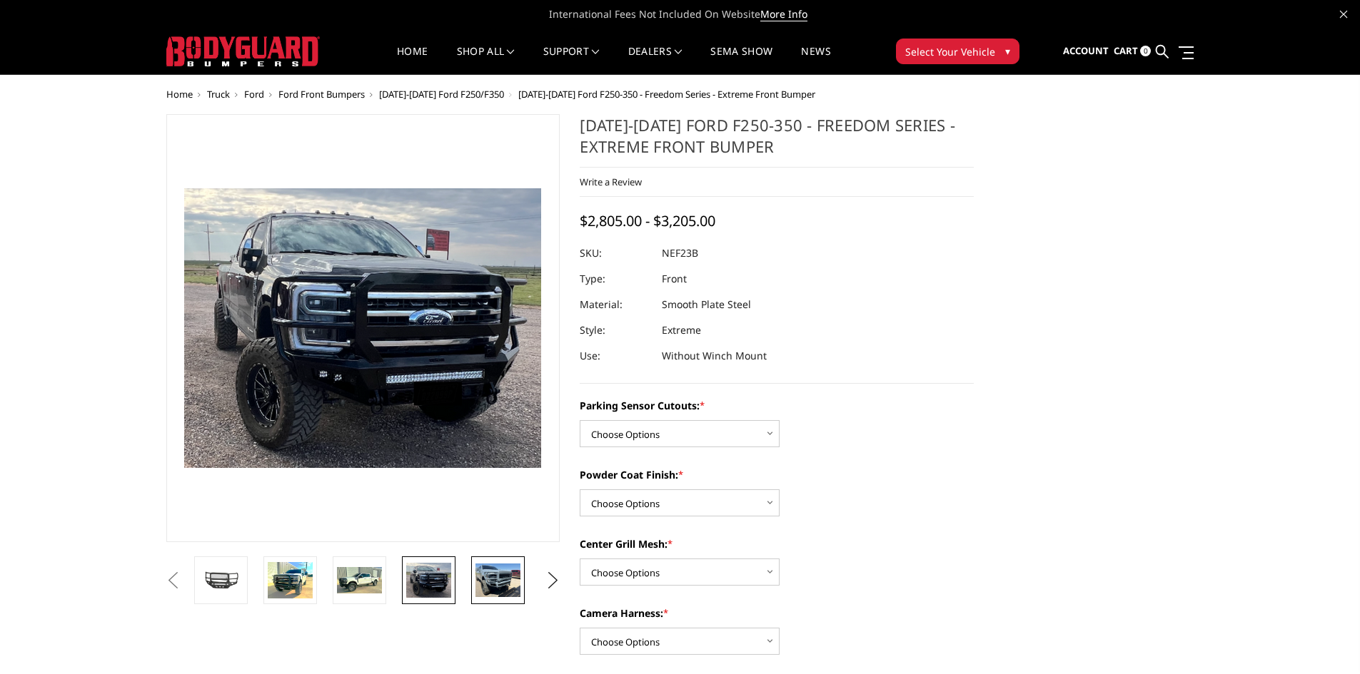
click at [495, 580] on img at bounding box center [497, 581] width 45 height 34
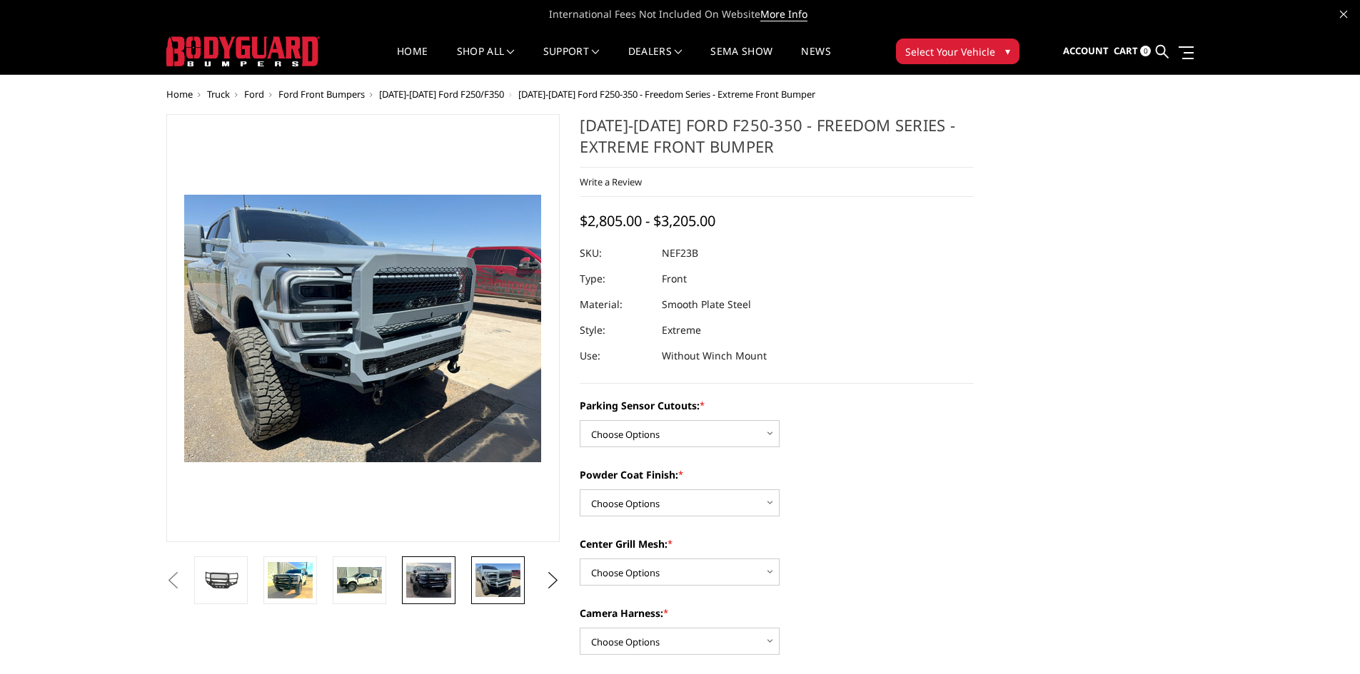
click at [416, 565] on img at bounding box center [428, 580] width 45 height 35
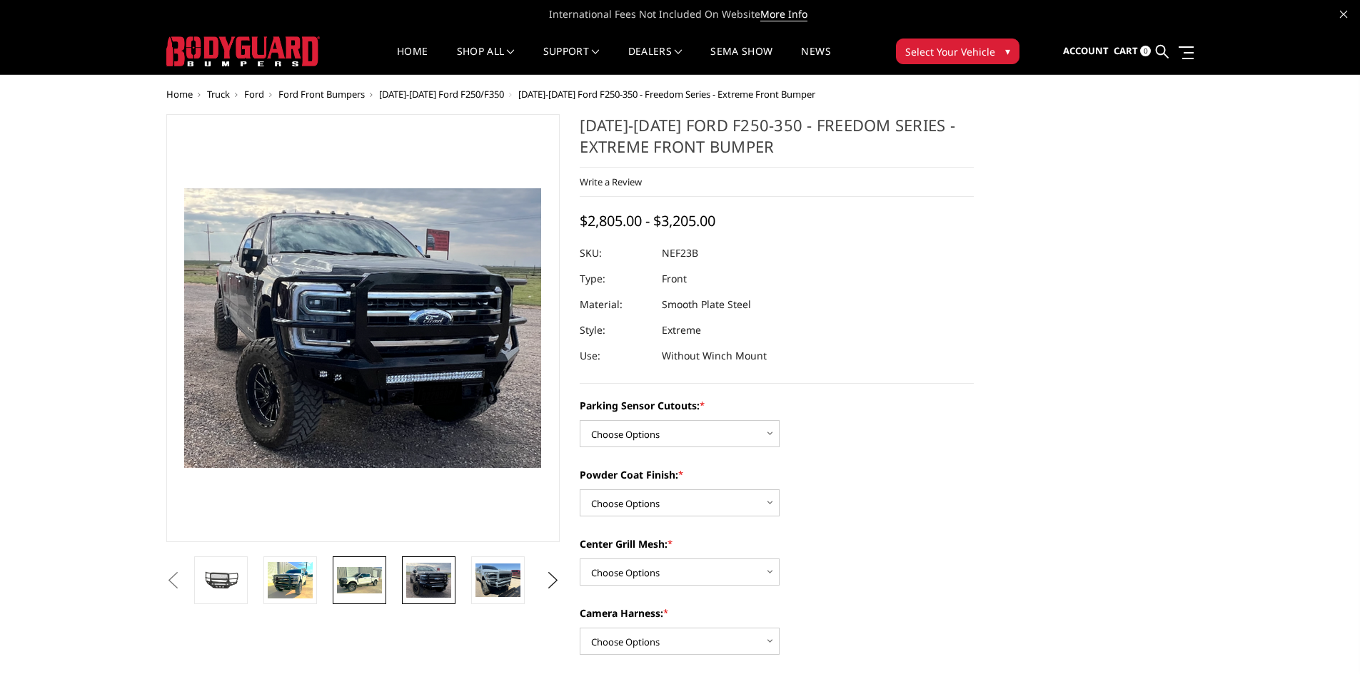
click at [375, 569] on img at bounding box center [359, 580] width 45 height 27
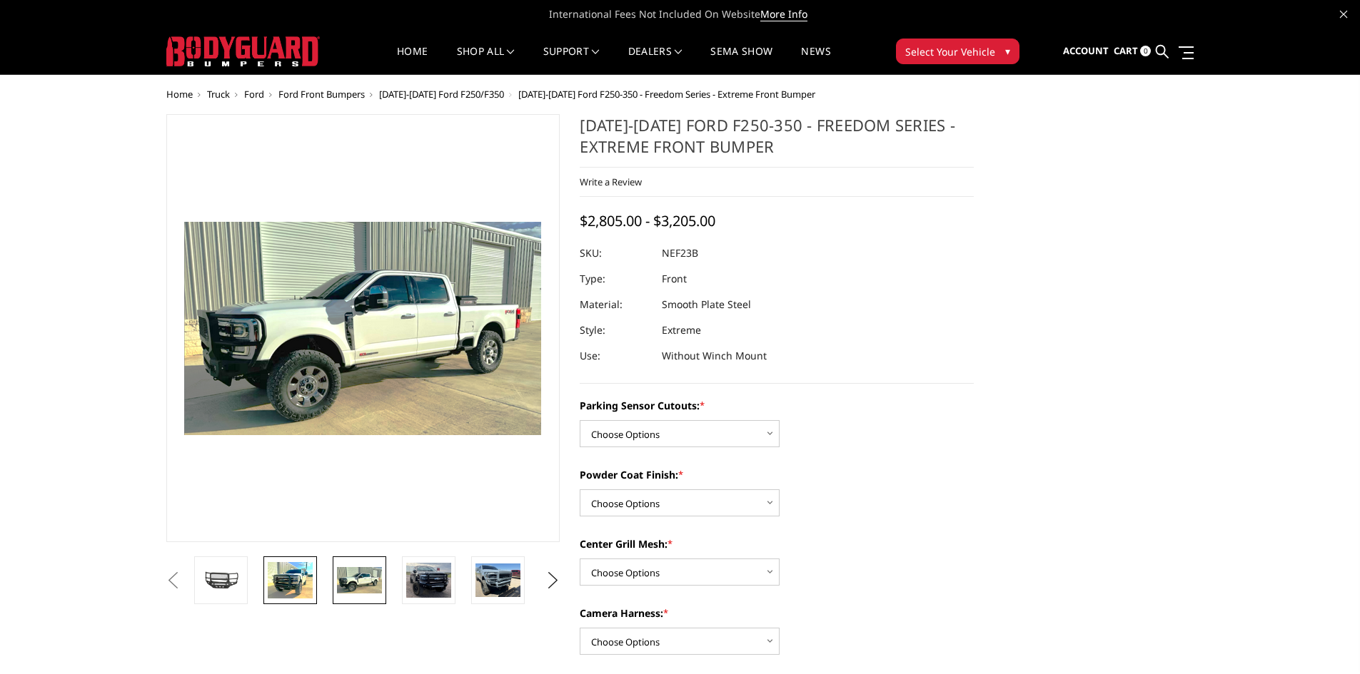
click at [303, 570] on img at bounding box center [290, 580] width 45 height 36
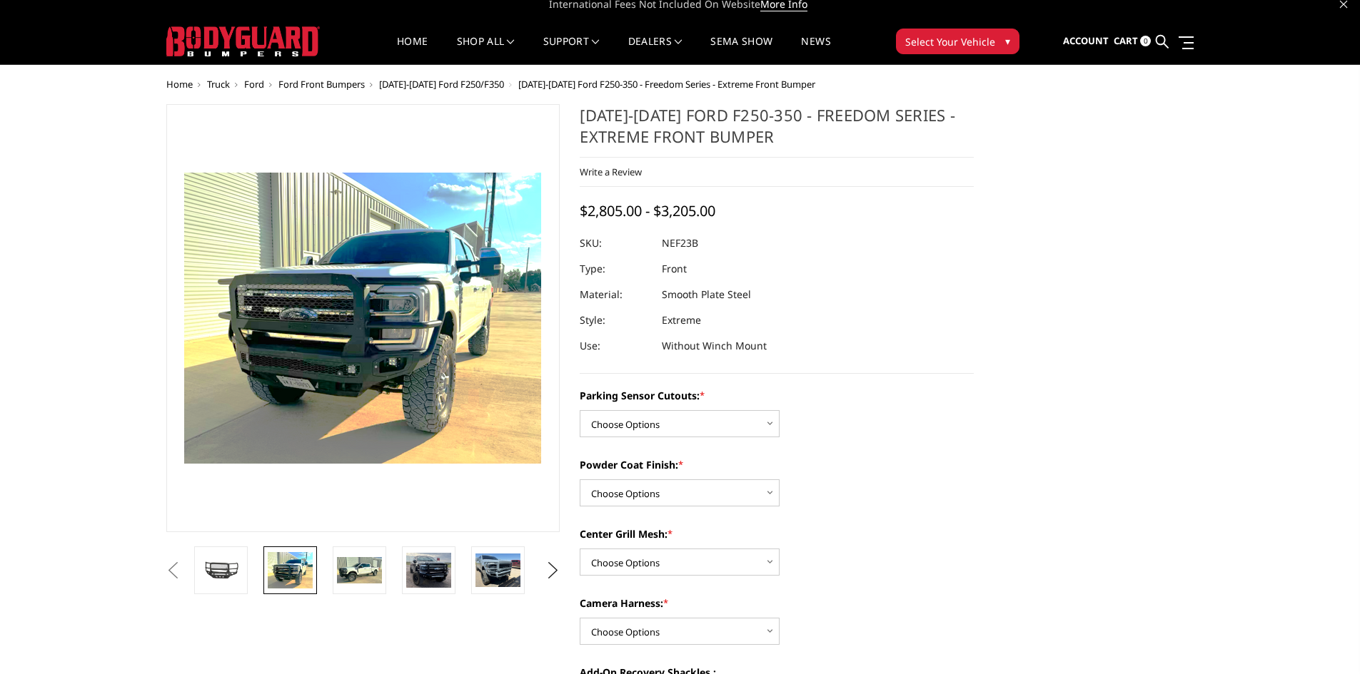
scroll to position [71, 0]
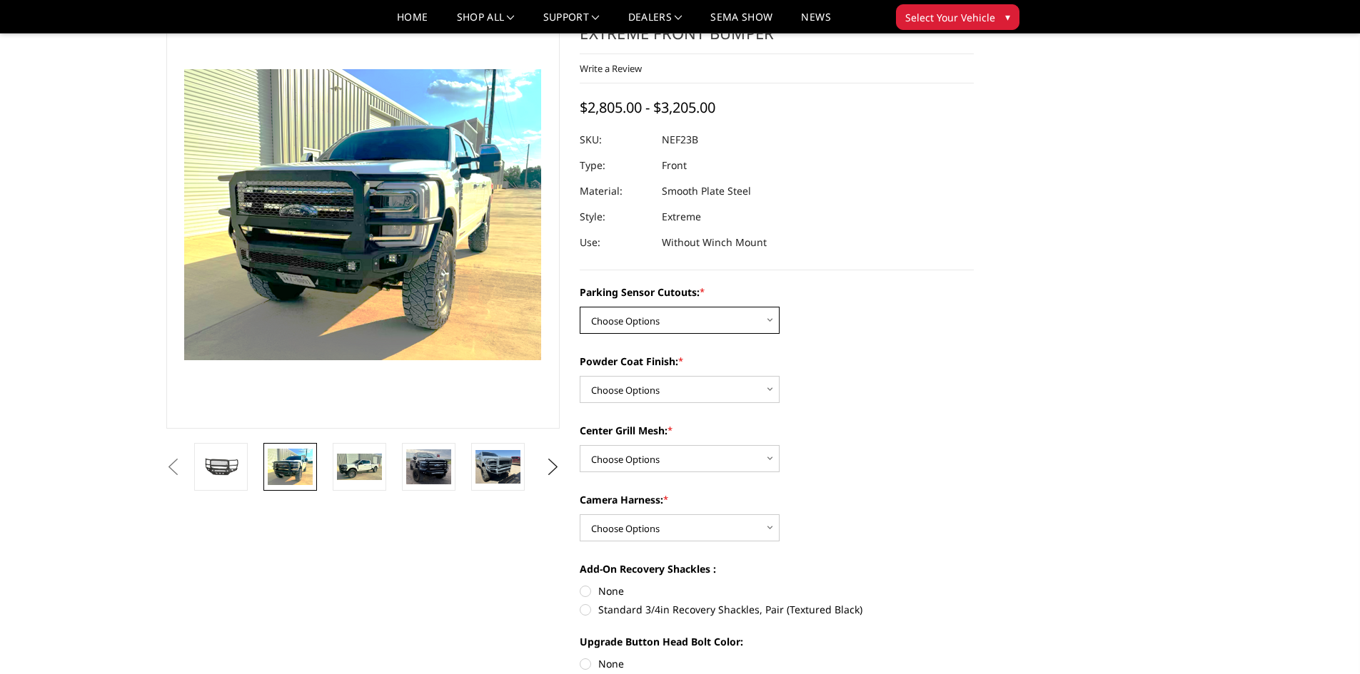
click at [695, 314] on select "Choose Options No - Without Parking Sensor Cutouts Yes - With Parking Sensor Cu…" at bounding box center [680, 320] width 200 height 27
select select "2583"
click at [580, 307] on select "Choose Options No - Without Parking Sensor Cutouts Yes - With Parking Sensor Cu…" at bounding box center [680, 320] width 200 height 27
click at [857, 382] on div "Powder Coat Finish: * Choose Options Bare Metal Textured Black Powder Coat" at bounding box center [777, 378] width 394 height 49
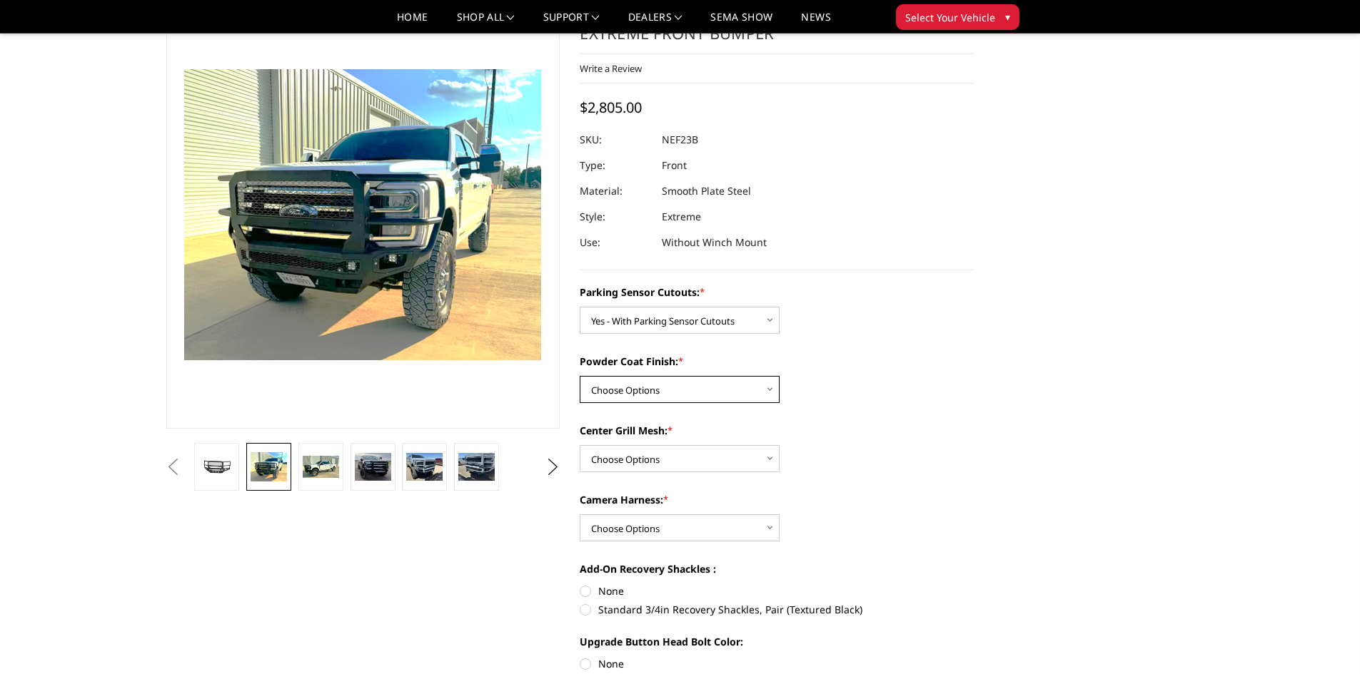
click at [709, 393] on select "Choose Options Bare Metal Textured Black Powder Coat" at bounding box center [680, 389] width 200 height 27
select select "2585"
click at [580, 376] on select "Choose Options Bare Metal Textured Black Powder Coat" at bounding box center [680, 389] width 200 height 27
click at [885, 433] on label "Center Grill Mesh: *" at bounding box center [777, 430] width 394 height 15
click at [779, 445] on select "Choose Options With Center Grill Mesh Without Center Grill Mesh" at bounding box center [680, 458] width 200 height 27
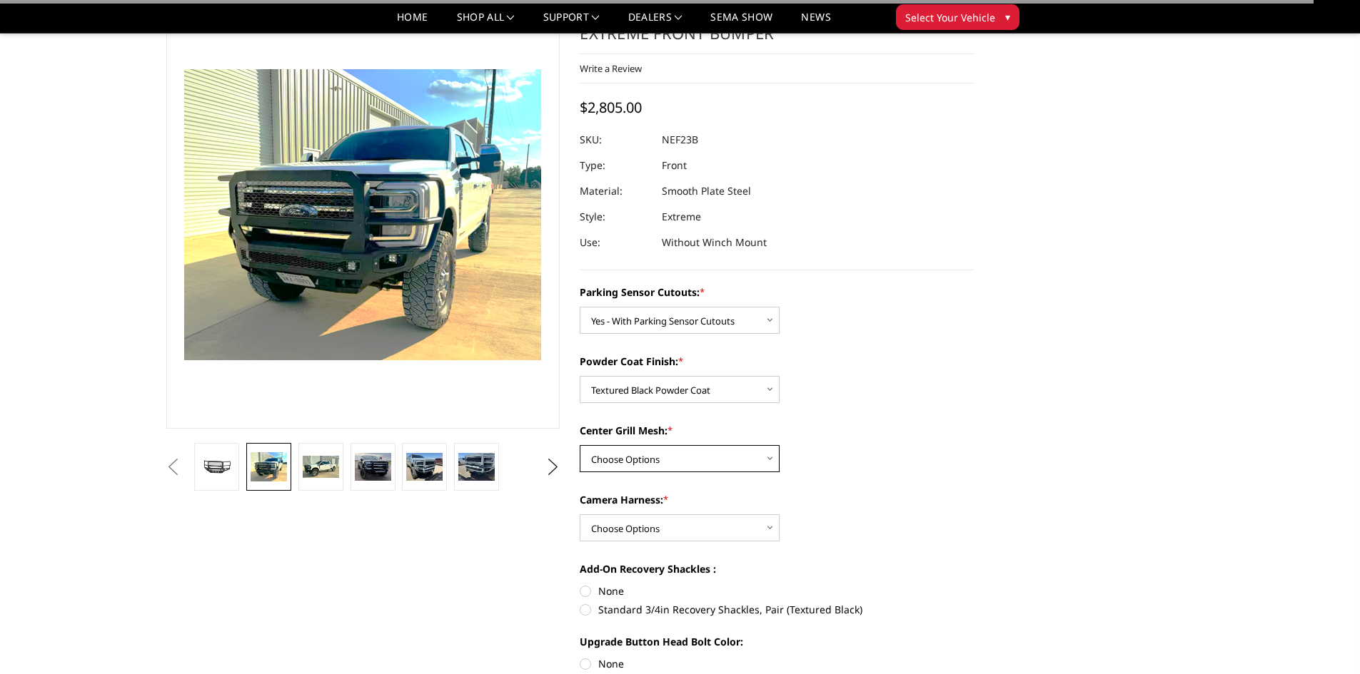
scroll to position [214, 0]
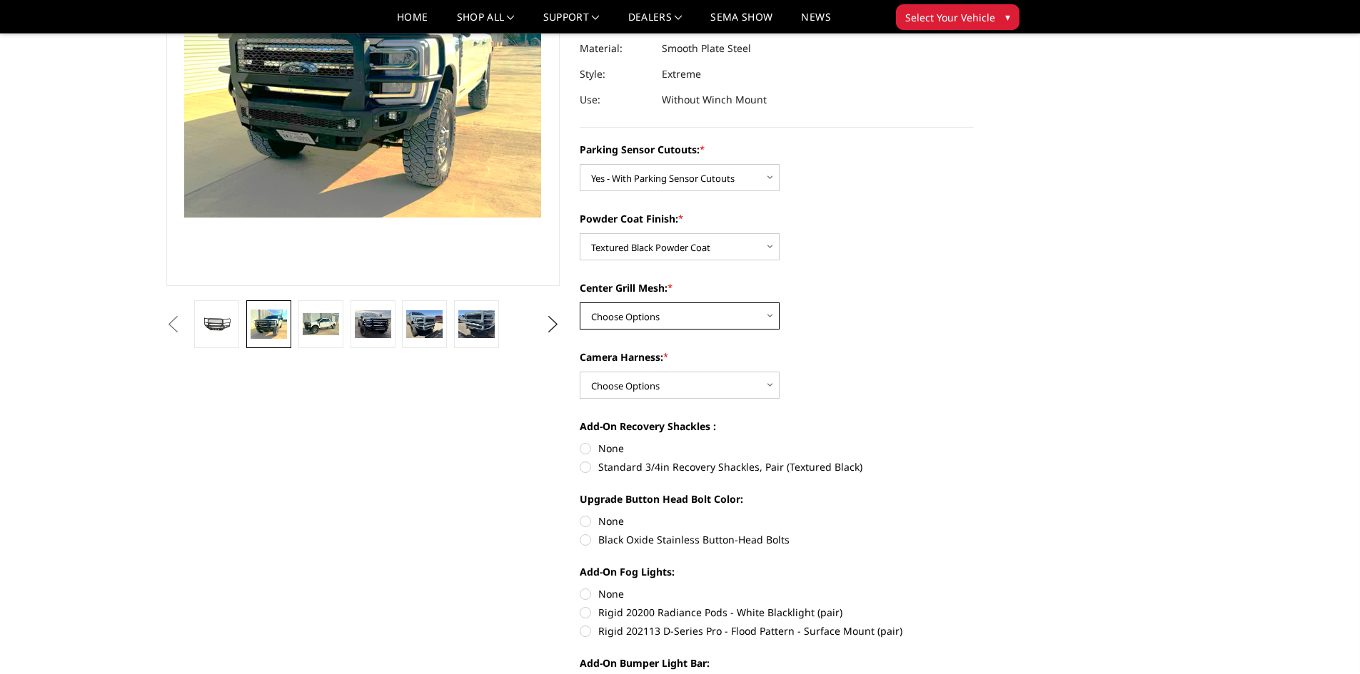
click at [665, 315] on select "Choose Options With Center Grill Mesh Without Center Grill Mesh" at bounding box center [680, 316] width 200 height 27
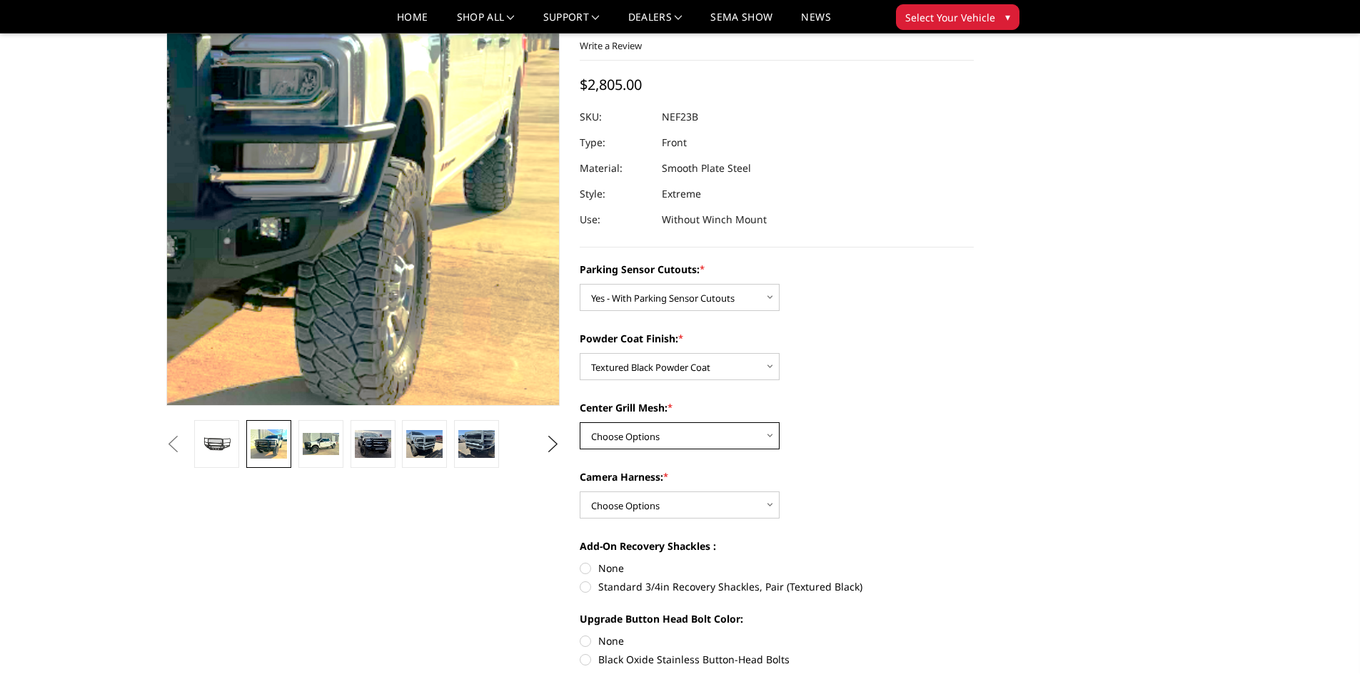
scroll to position [71, 0]
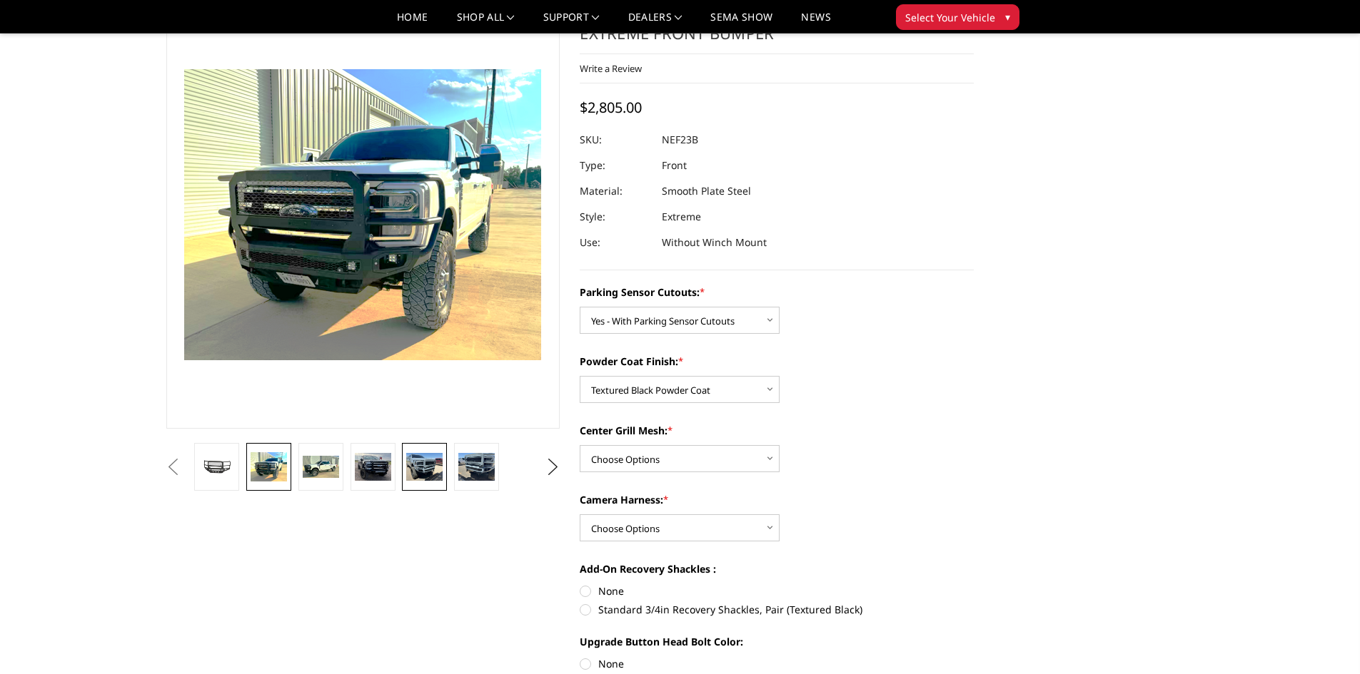
click at [430, 470] on img at bounding box center [424, 466] width 36 height 27
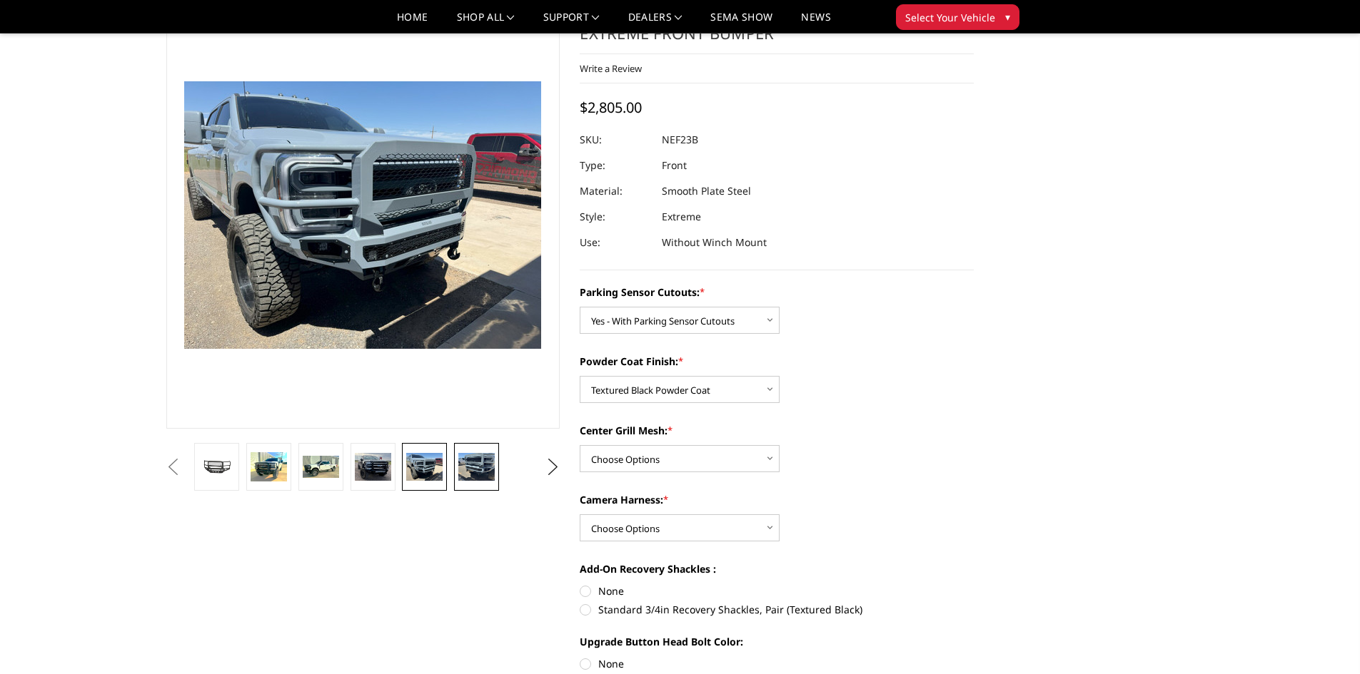
click at [490, 473] on img at bounding box center [476, 466] width 36 height 27
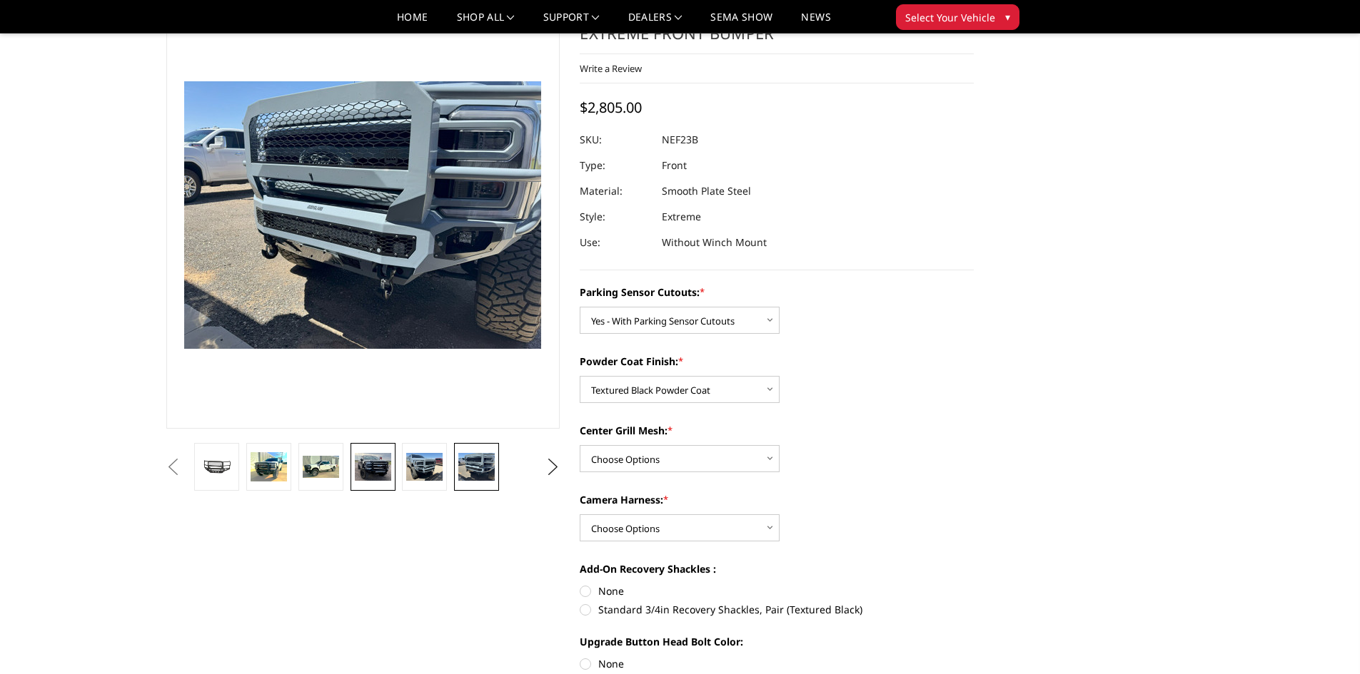
click at [358, 456] on img at bounding box center [373, 467] width 36 height 29
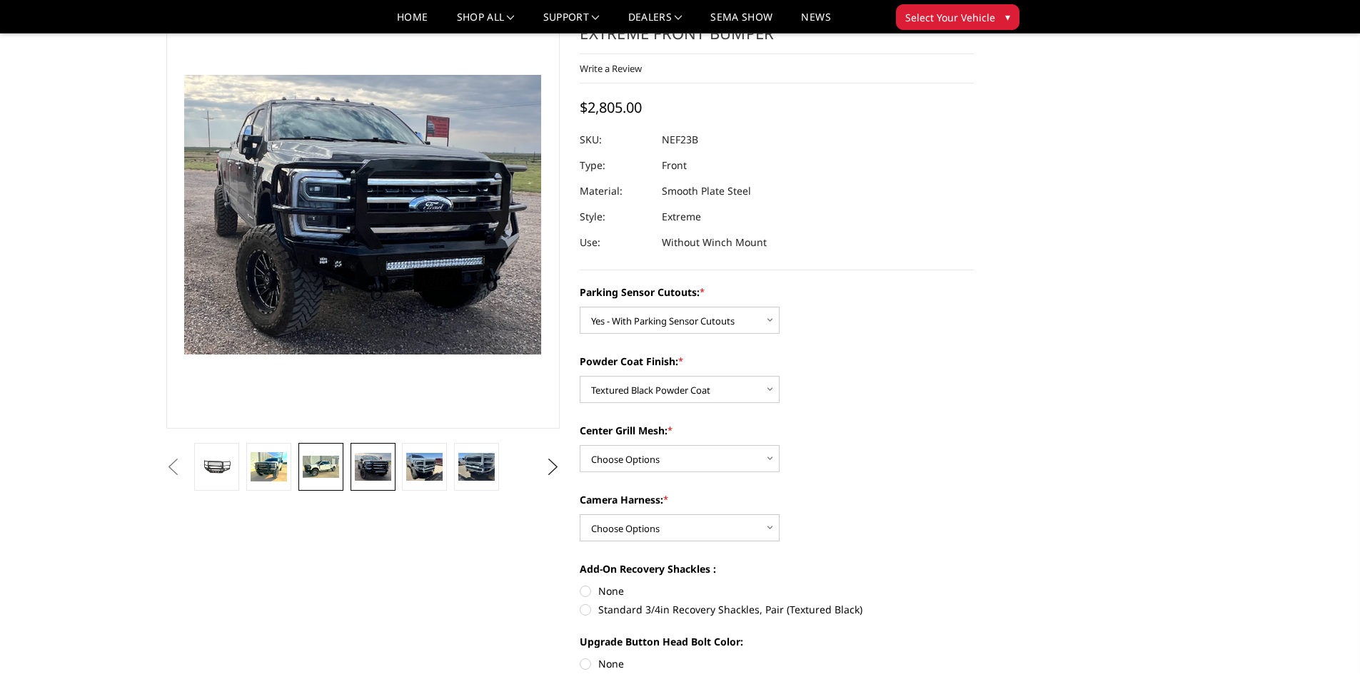
click at [305, 452] on link at bounding box center [320, 467] width 45 height 48
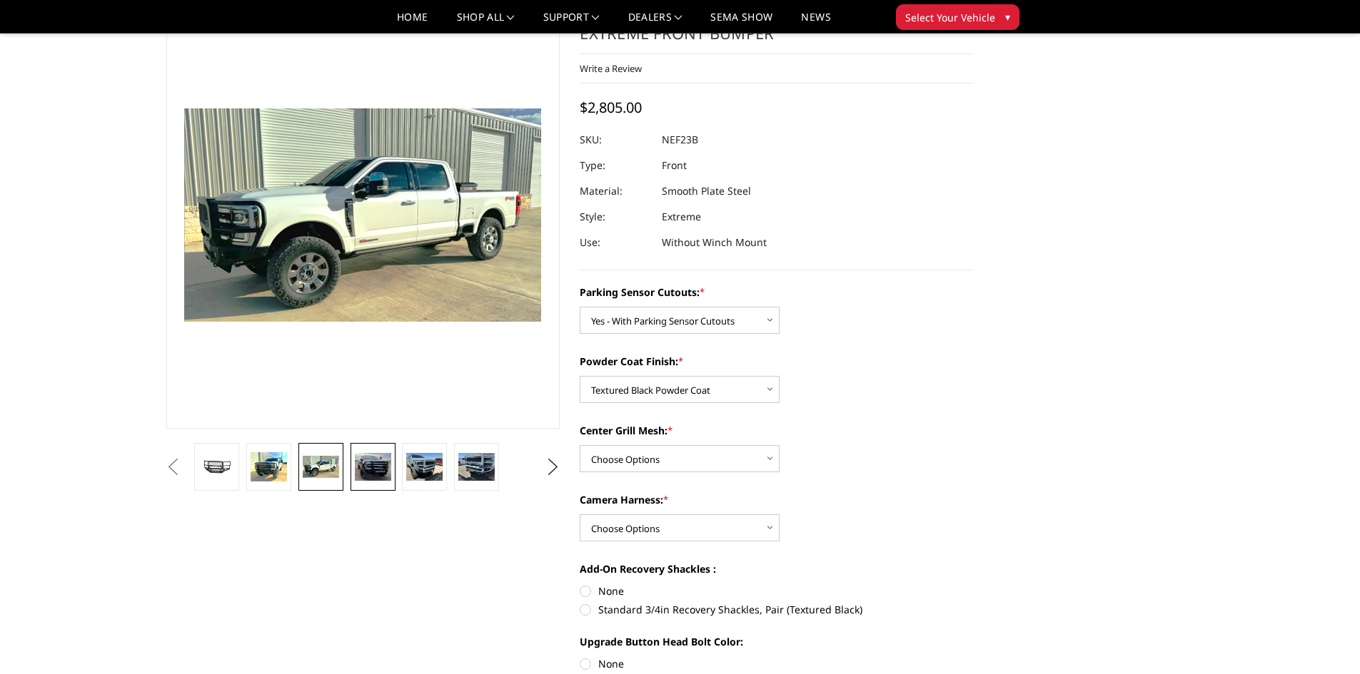
click at [370, 447] on link at bounding box center [372, 467] width 45 height 48
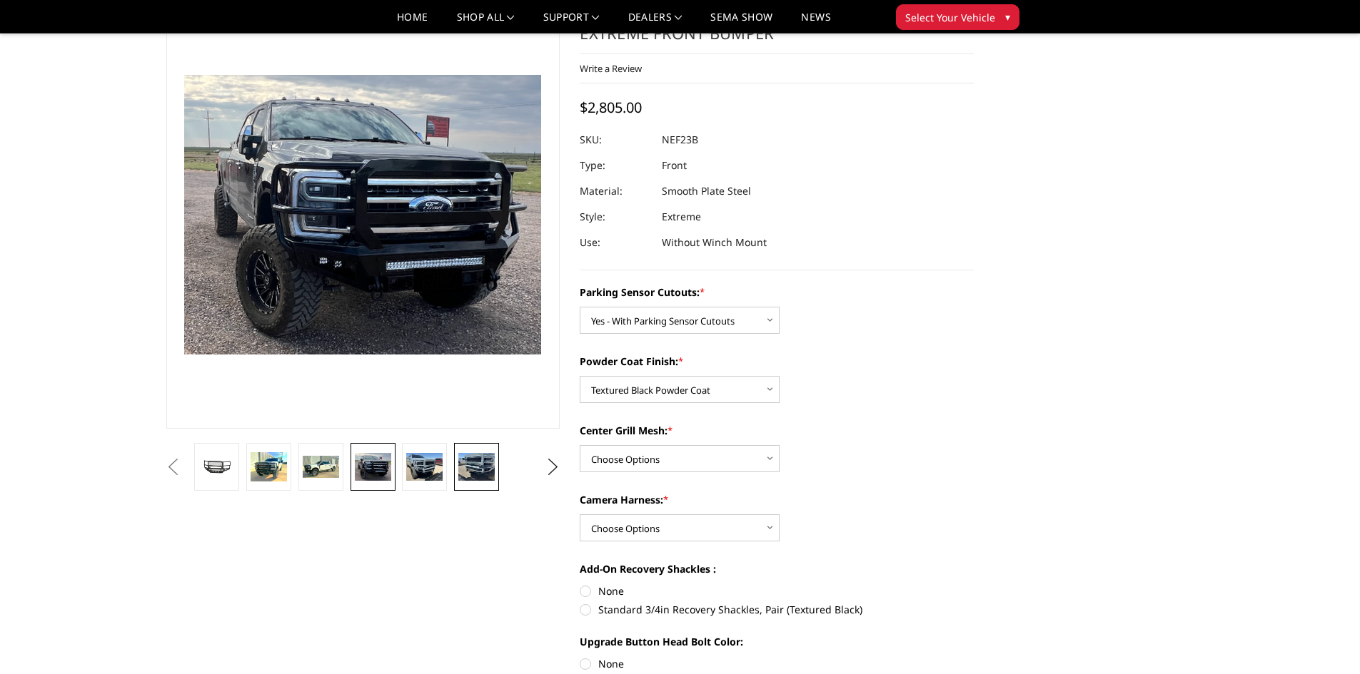
click at [477, 469] on img at bounding box center [476, 466] width 36 height 27
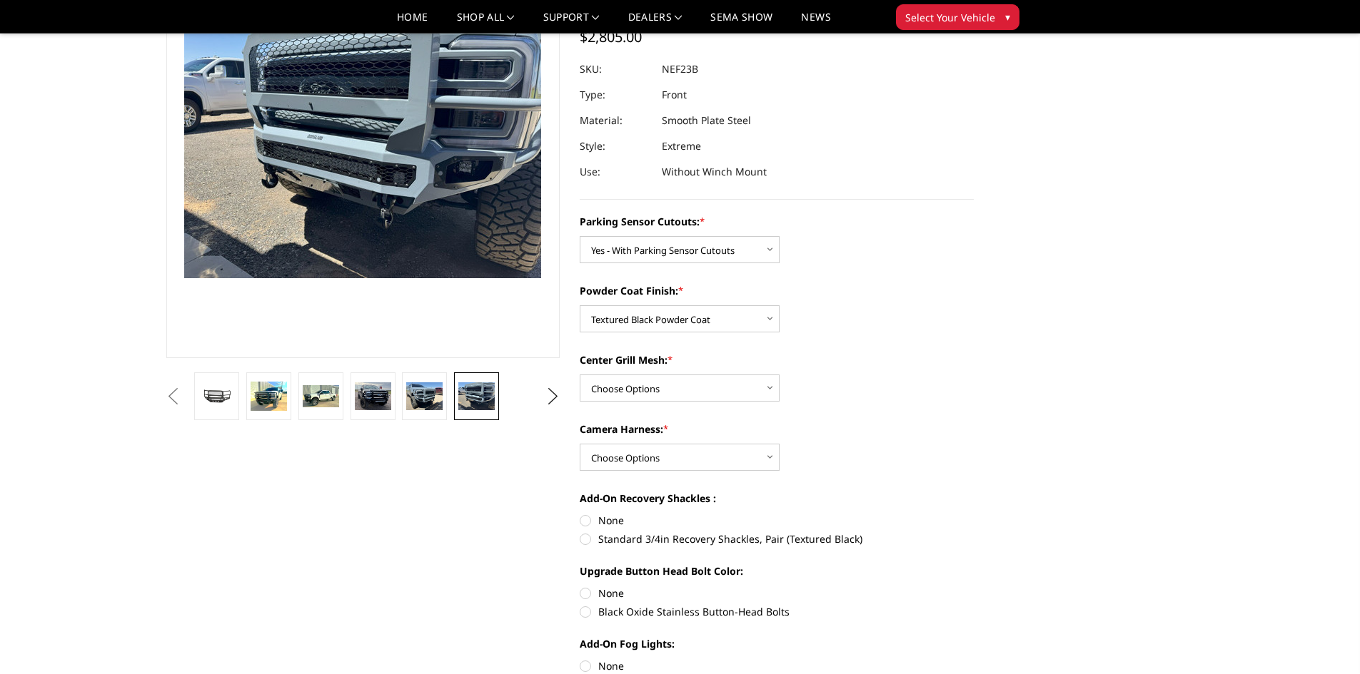
scroll to position [143, 0]
click at [672, 393] on select "Choose Options With Center Grill Mesh Without Center Grill Mesh" at bounding box center [680, 387] width 200 height 27
select select "2586"
click at [580, 374] on select "Choose Options With Center Grill Mesh Without Center Grill Mesh" at bounding box center [680, 387] width 200 height 27
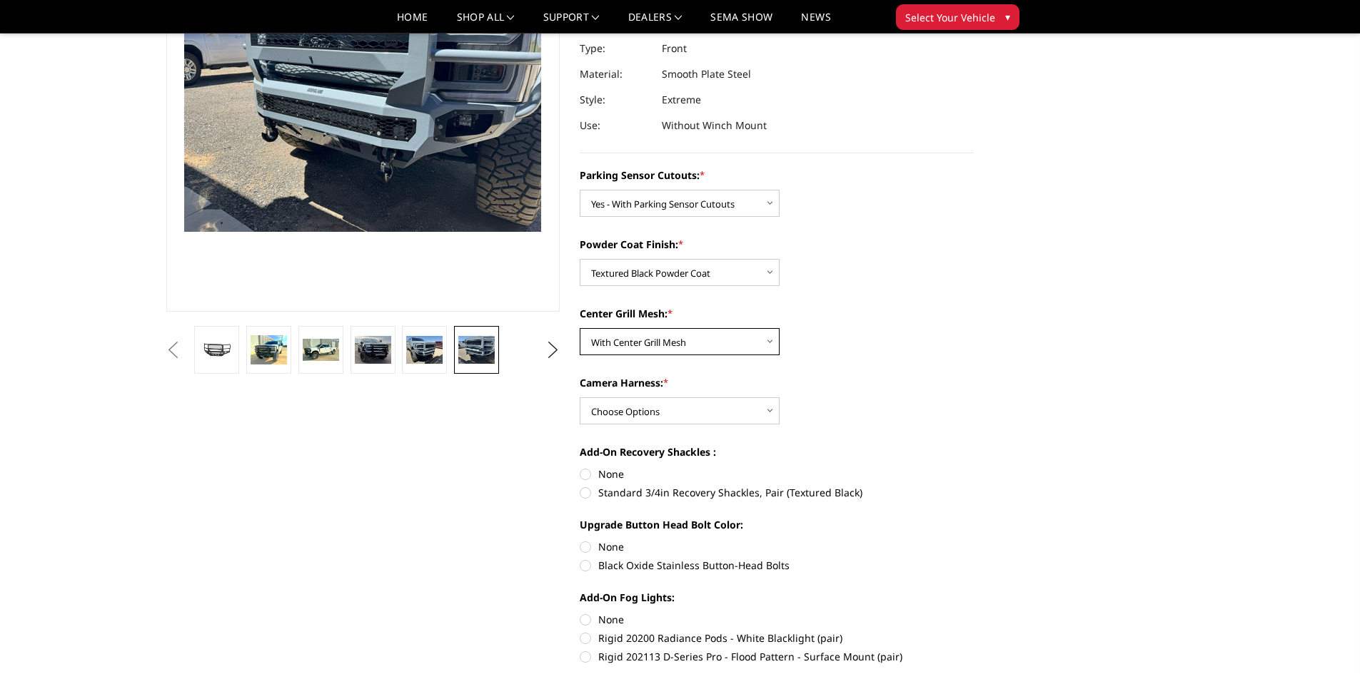
scroll to position [214, 0]
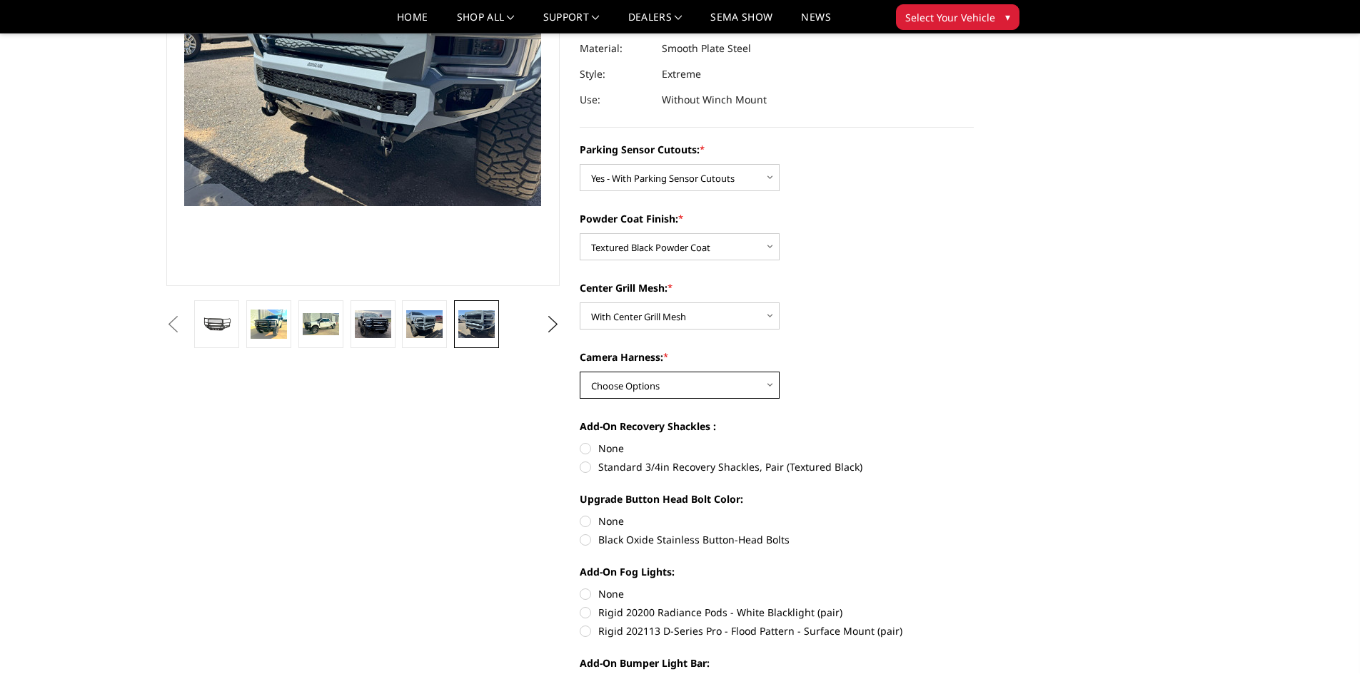
click at [724, 380] on select "Choose Options WITH Camera Harness WITHOUT Camera Harness" at bounding box center [680, 385] width 200 height 27
select select "2588"
click at [580, 372] on select "Choose Options WITH Camera Harness WITHOUT Camera Harness" at bounding box center [680, 385] width 200 height 27
click at [973, 370] on div "Camera Harness: * Choose Options WITH Camera Harness WITHOUT Camera Harness" at bounding box center [777, 374] width 394 height 49
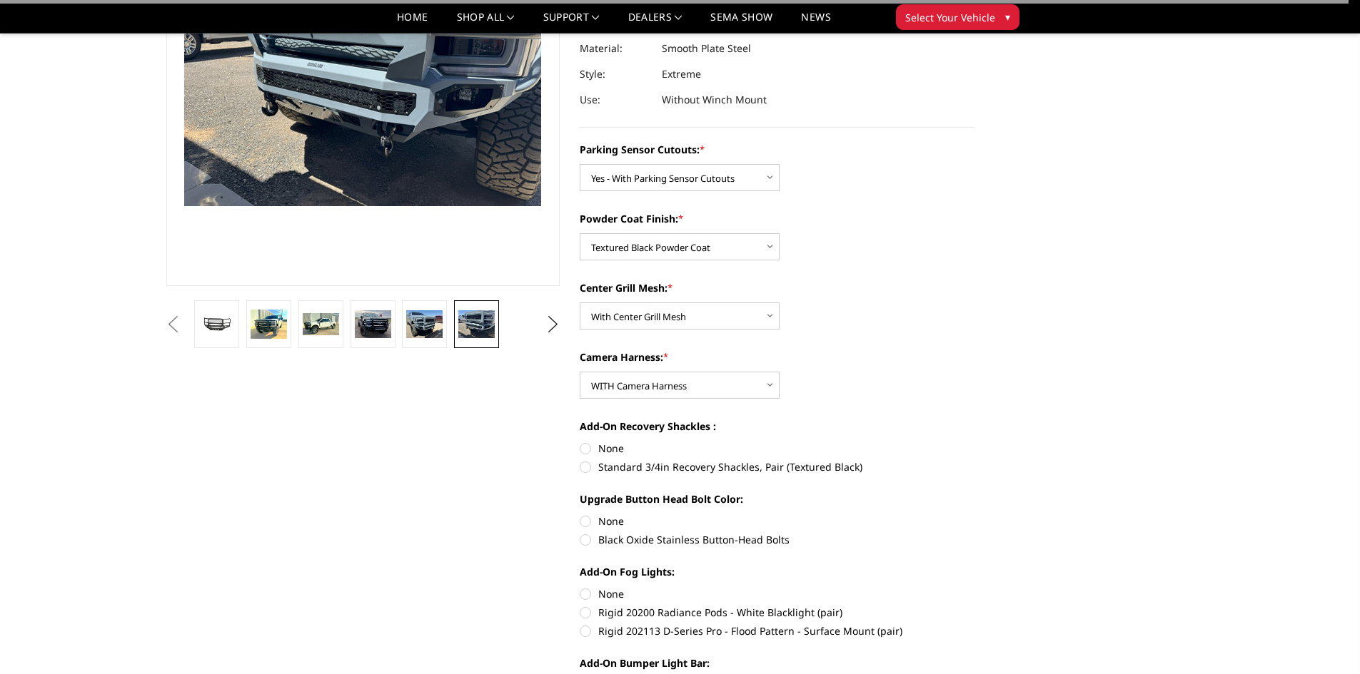
scroll to position [357, 0]
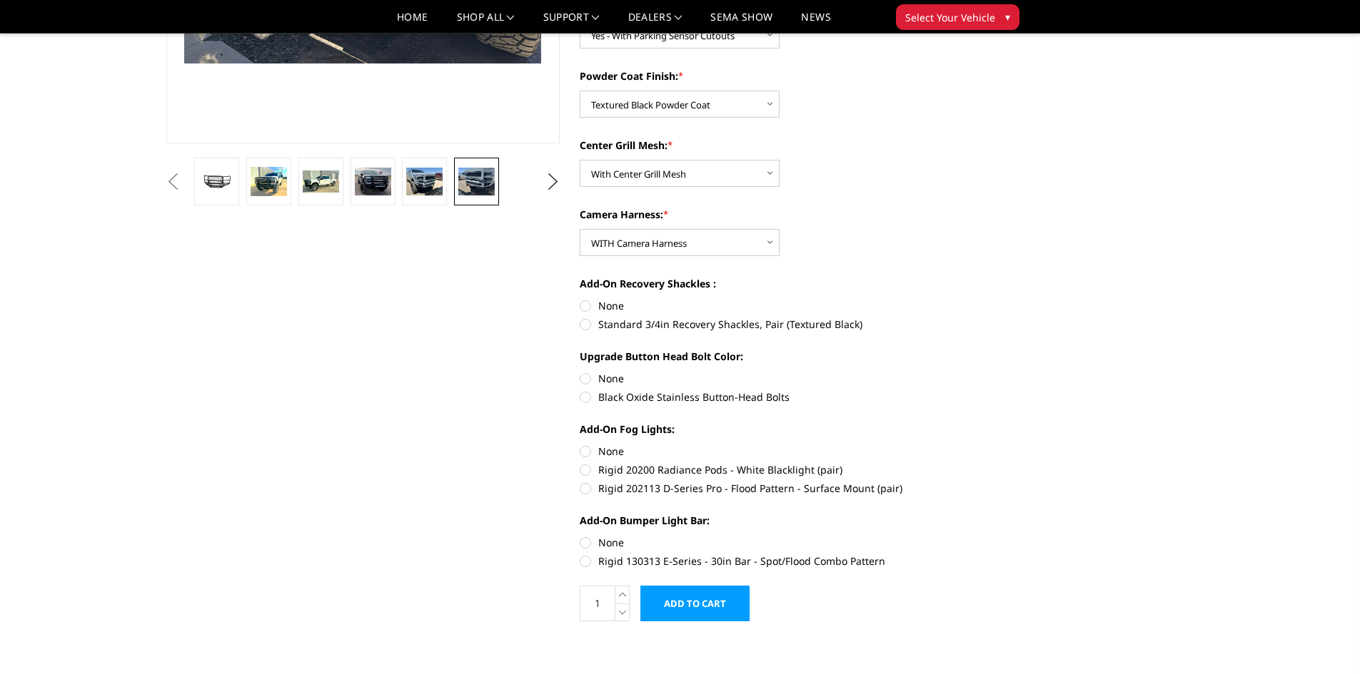
click at [585, 322] on label "Standard 3/4in Recovery Shackles, Pair (Textured Black)" at bounding box center [777, 324] width 394 height 15
click at [973, 299] on input "Standard 3/4in Recovery Shackles, Pair (Textured Black)" at bounding box center [973, 298] width 1 height 1
radio input "true"
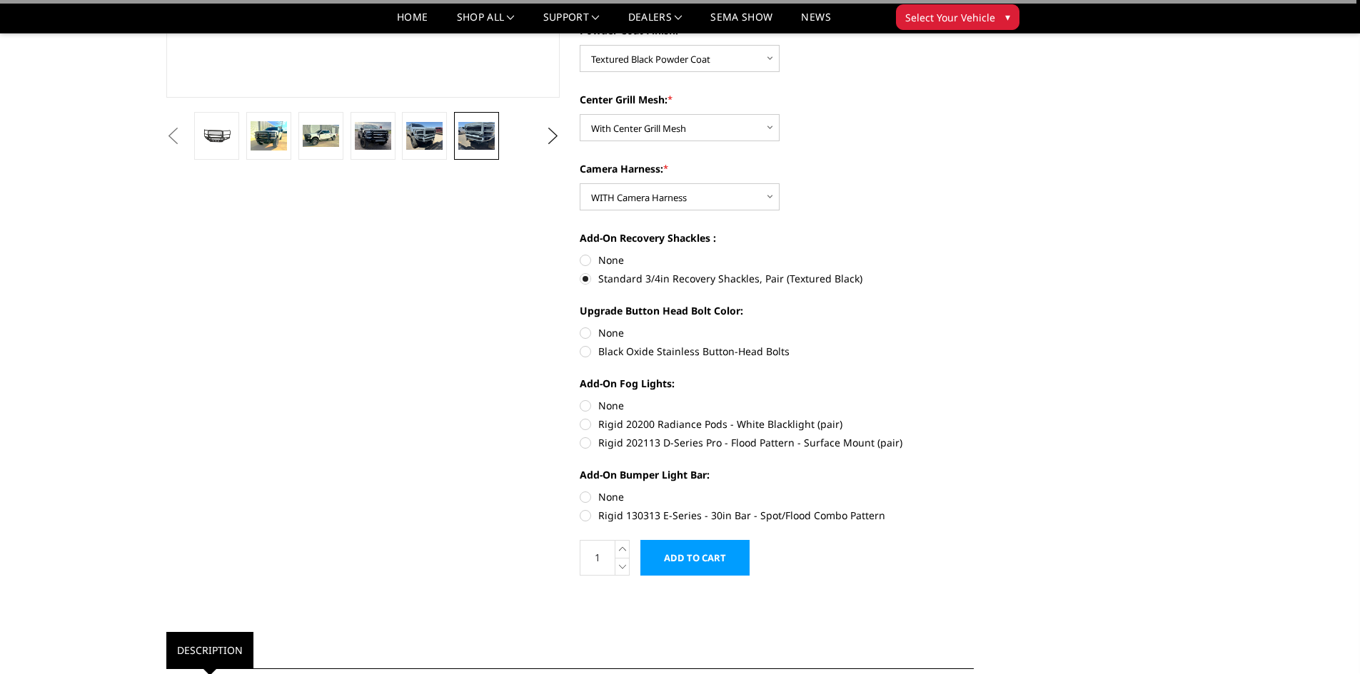
scroll to position [428, 0]
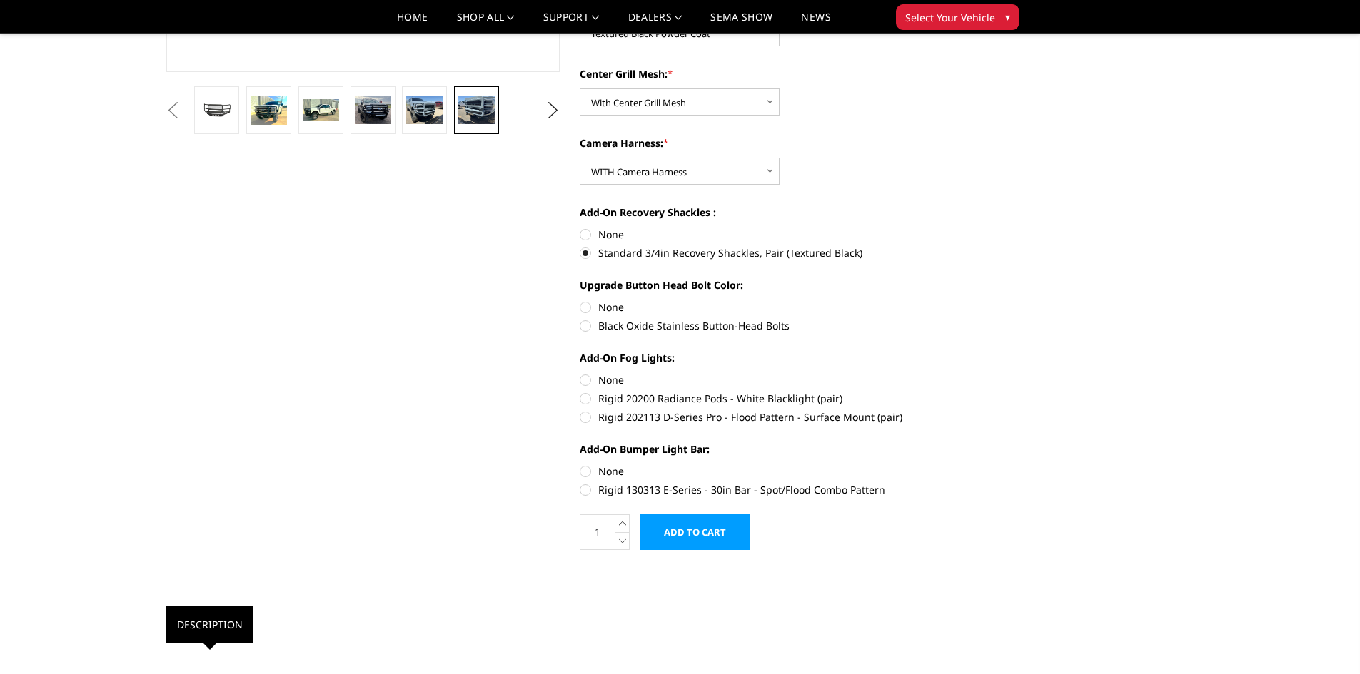
click at [583, 329] on label "Black Oxide Stainless Button-Head Bolts" at bounding box center [777, 325] width 394 height 15
click at [973, 300] on input "Black Oxide Stainless Button-Head Bolts" at bounding box center [973, 300] width 1 height 1
radio input "true"
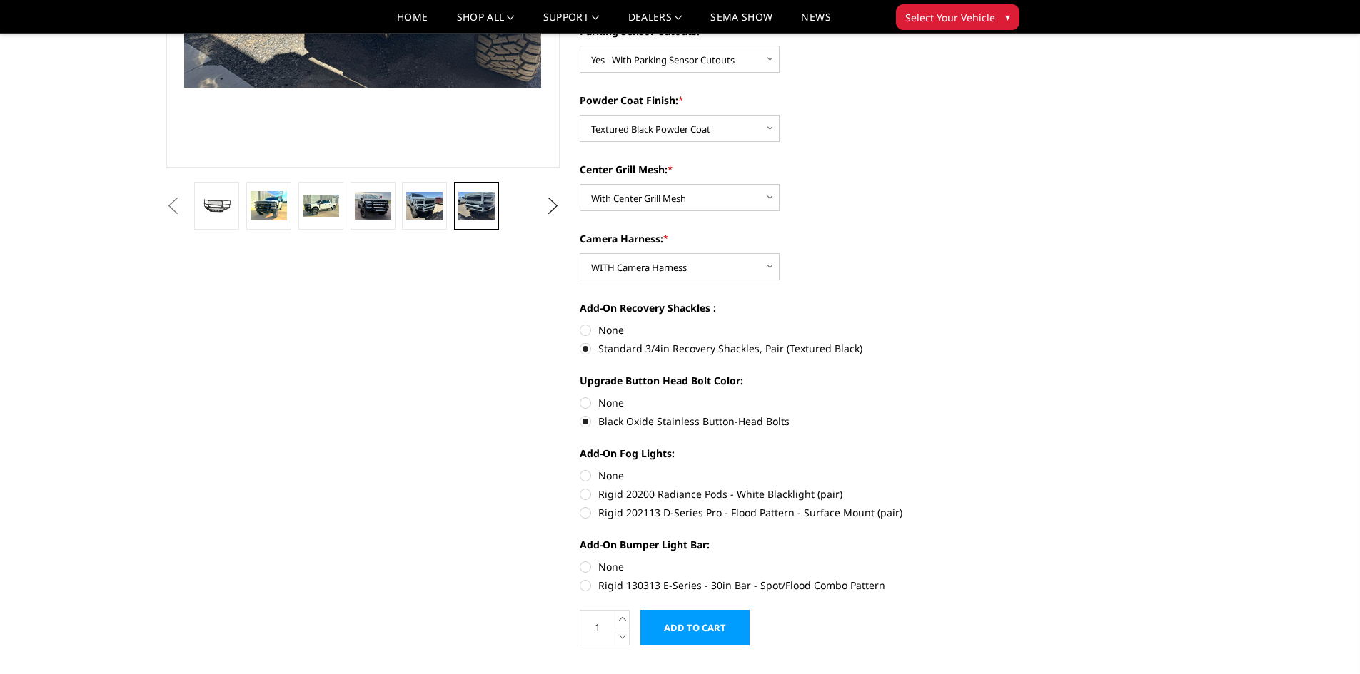
scroll to position [500, 0]
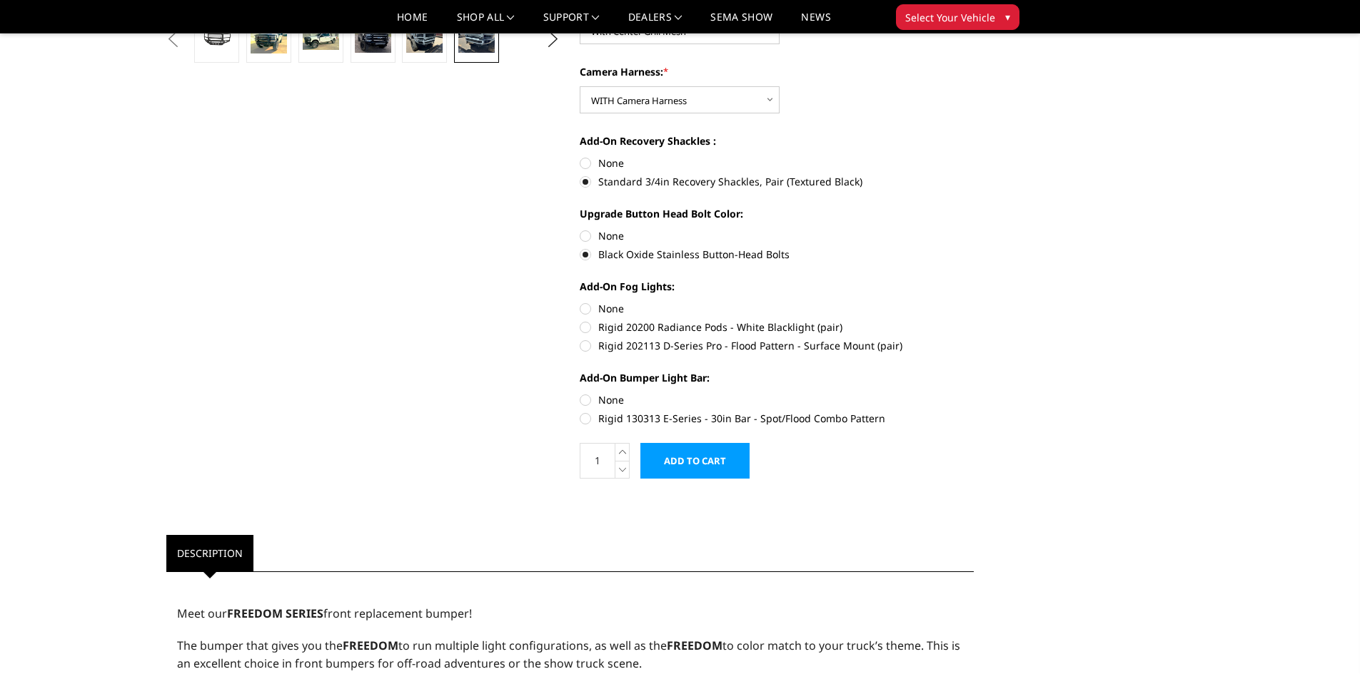
click at [583, 415] on label "Rigid 130313 E-Series - 30in Bar - Spot/Flood Combo Pattern" at bounding box center [777, 418] width 394 height 15
click at [973, 393] on input "Rigid 130313 E-Series - 30in Bar - Spot/Flood Combo Pattern" at bounding box center [973, 393] width 1 height 1
radio input "true"
click at [589, 419] on label "Rigid 130313 E-Series - 30in Bar - Spot/Flood Combo Pattern" at bounding box center [777, 418] width 394 height 15
click at [973, 393] on input "Rigid 130313 E-Series - 30in Bar - Spot/Flood Combo Pattern" at bounding box center [973, 393] width 1 height 1
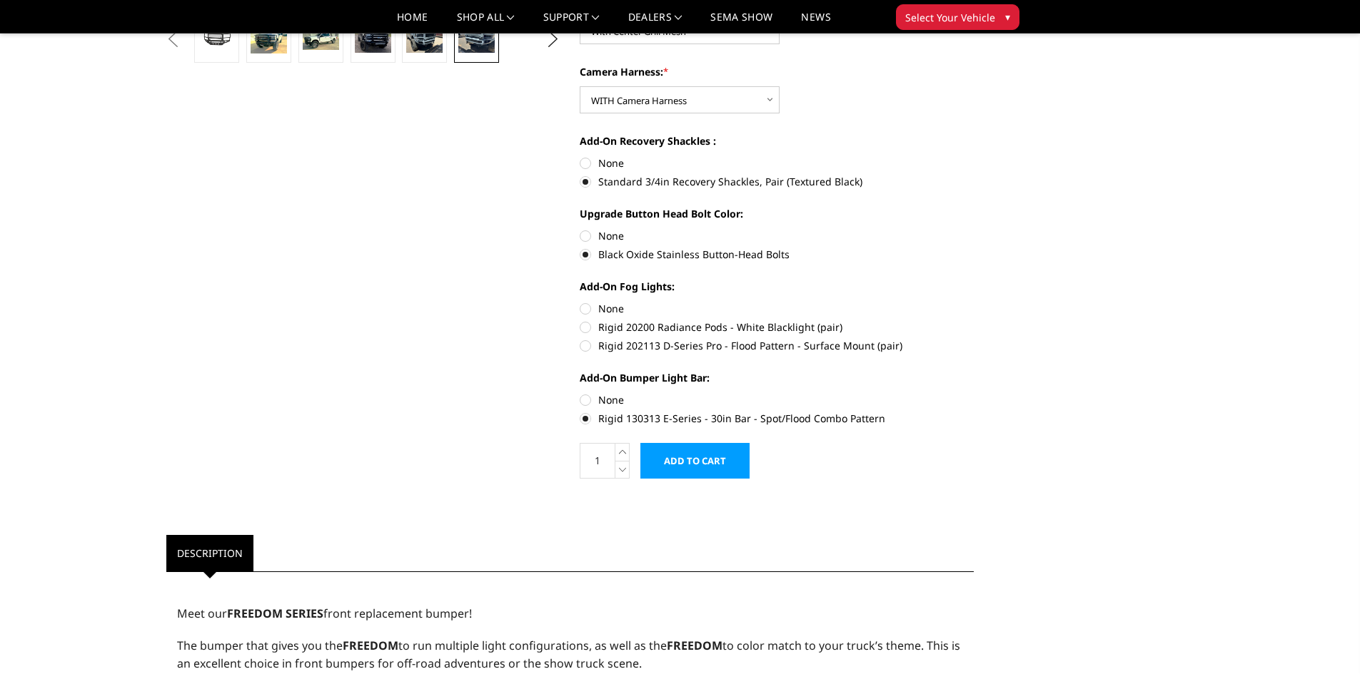
click at [586, 409] on div "Add-On Bumper Light Bar: None Rigid 130313 E-Series - 30in Bar - Spot/Flood Com…" at bounding box center [777, 396] width 394 height 53
click at [586, 405] on label "None" at bounding box center [777, 400] width 394 height 15
click at [580, 393] on input "None" at bounding box center [580, 393] width 1 height 1
radio input "true"
click at [439, 347] on div "Previous Next 2023-2025 Ford F250-350 - Freedom Series - Extreme Front Bumper ×…" at bounding box center [570, 533] width 828 height 1921
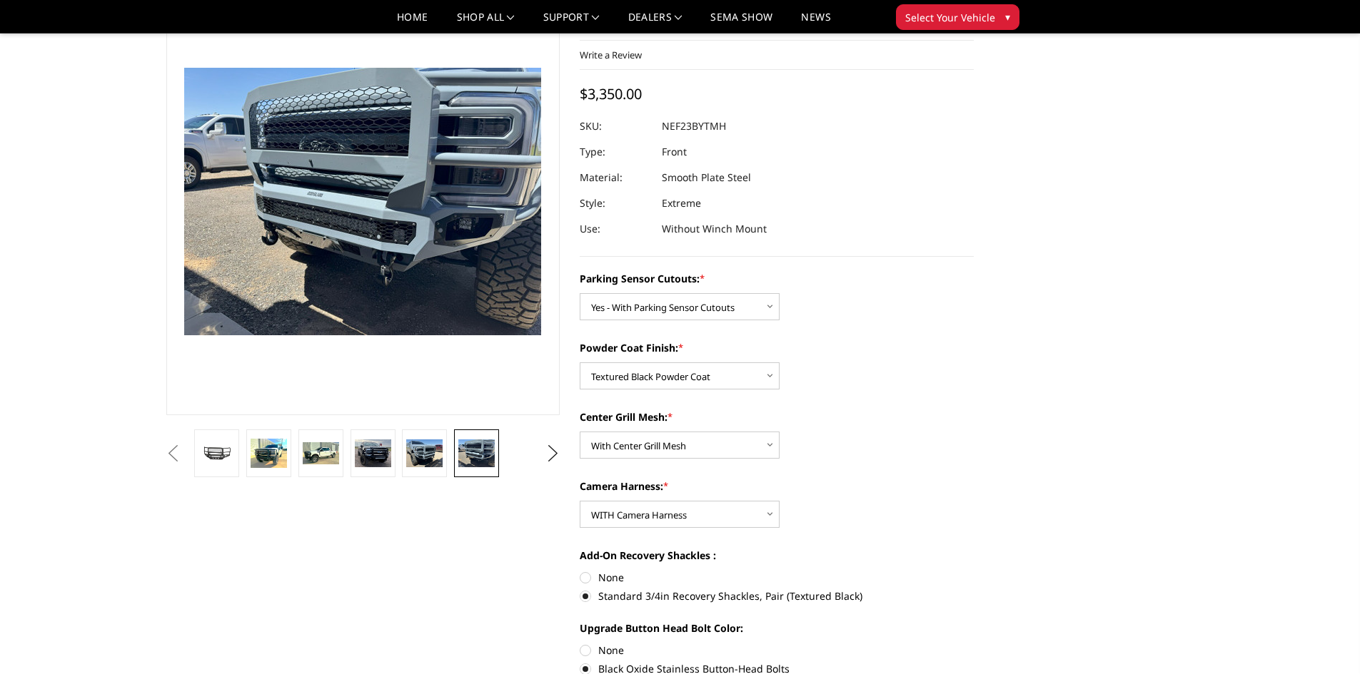
scroll to position [357, 0]
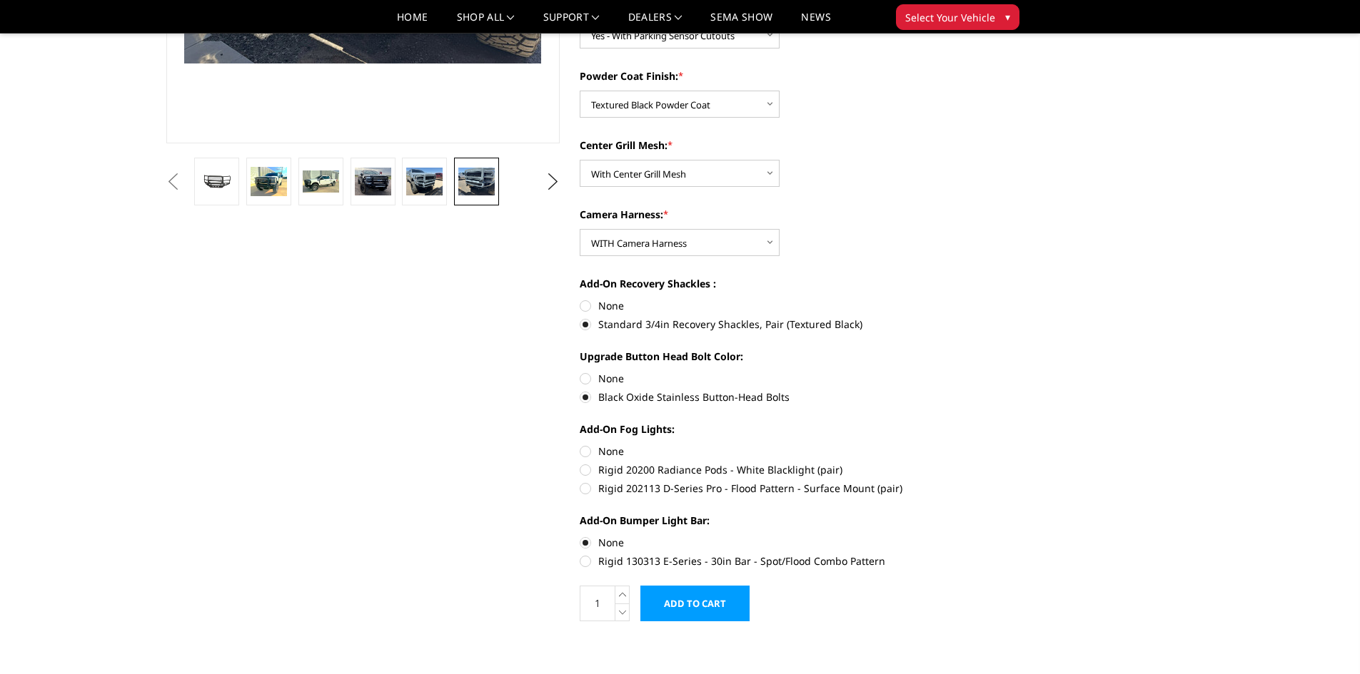
click at [580, 467] on label "Rigid 20200 Radiance Pods - White Blacklight (pair)" at bounding box center [777, 469] width 394 height 15
click at [973, 445] on input "Rigid 20200 Radiance Pods - White Blacklight (pair)" at bounding box center [973, 444] width 1 height 1
radio input "true"
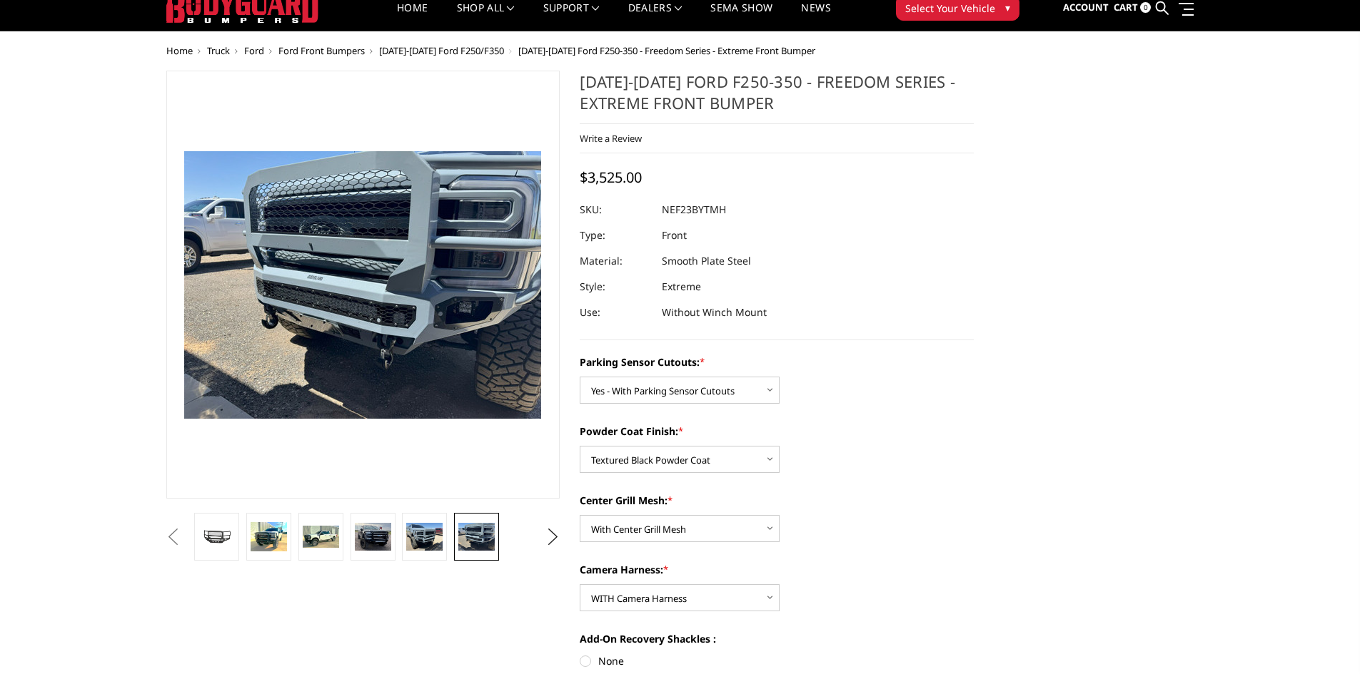
scroll to position [0, 0]
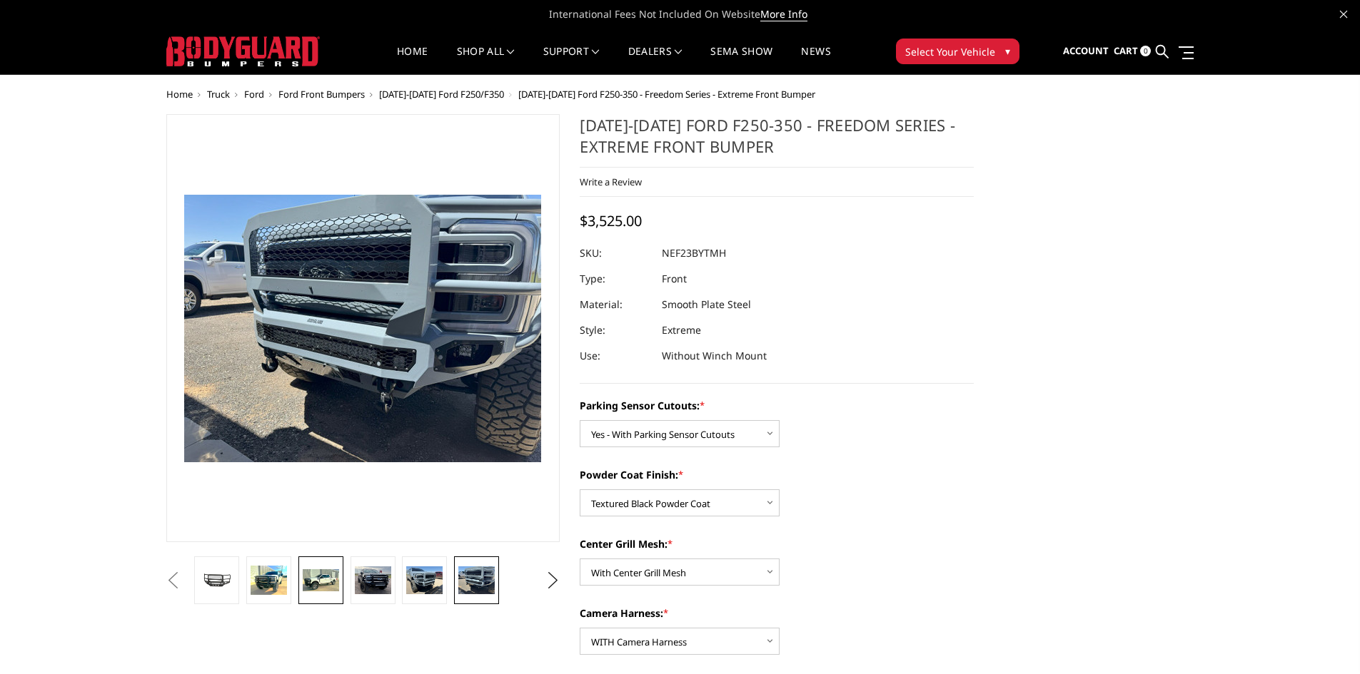
click at [322, 585] on img at bounding box center [321, 580] width 36 height 21
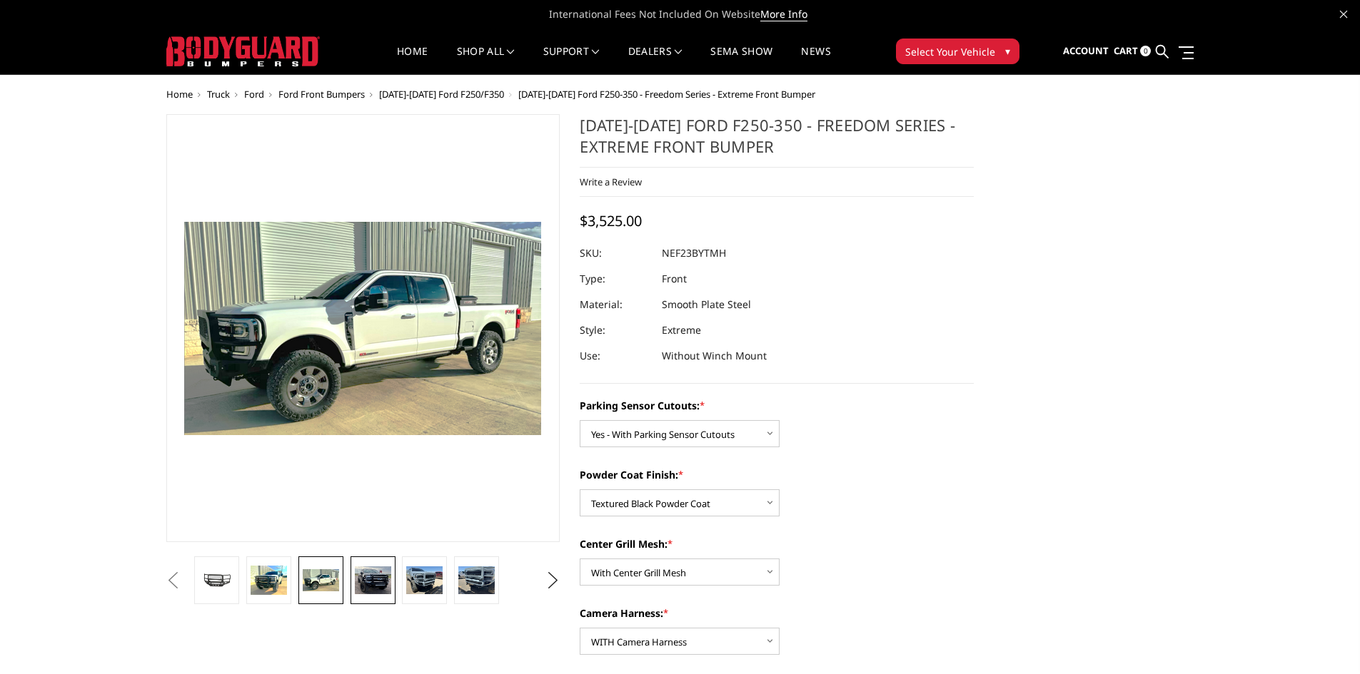
click at [370, 585] on img at bounding box center [373, 581] width 36 height 29
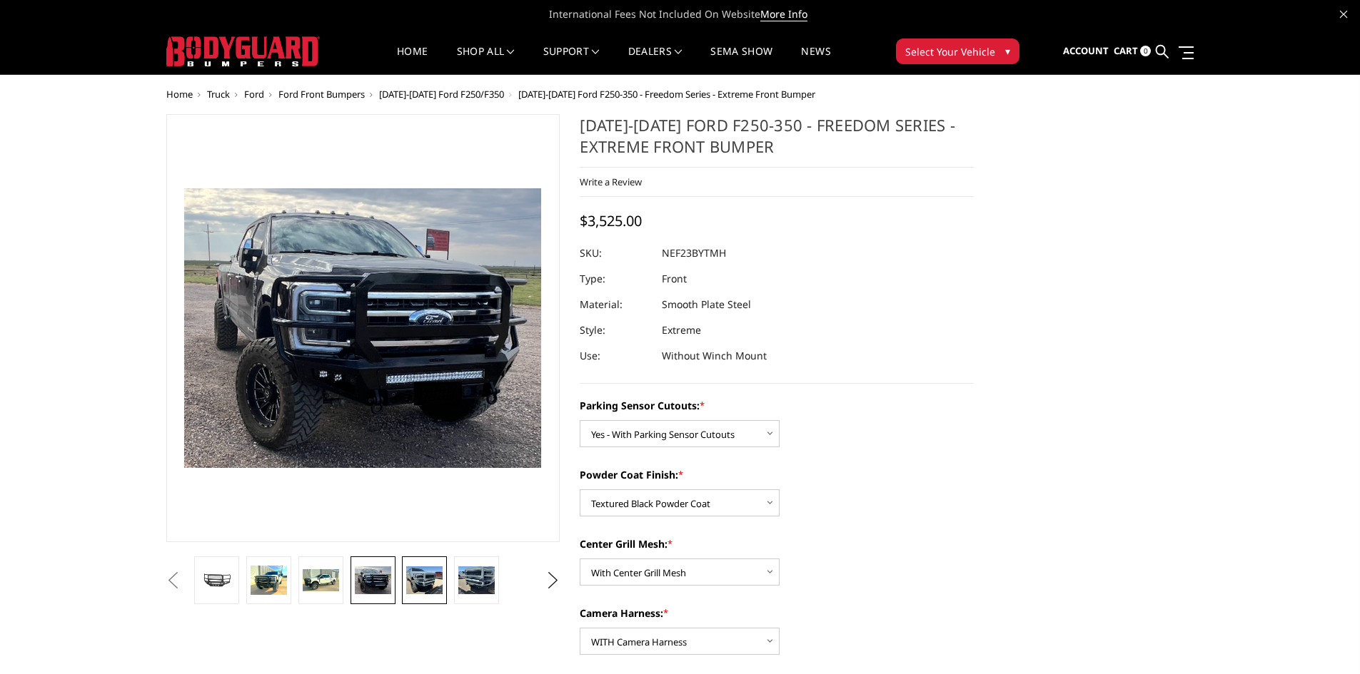
click at [433, 582] on img at bounding box center [424, 580] width 36 height 27
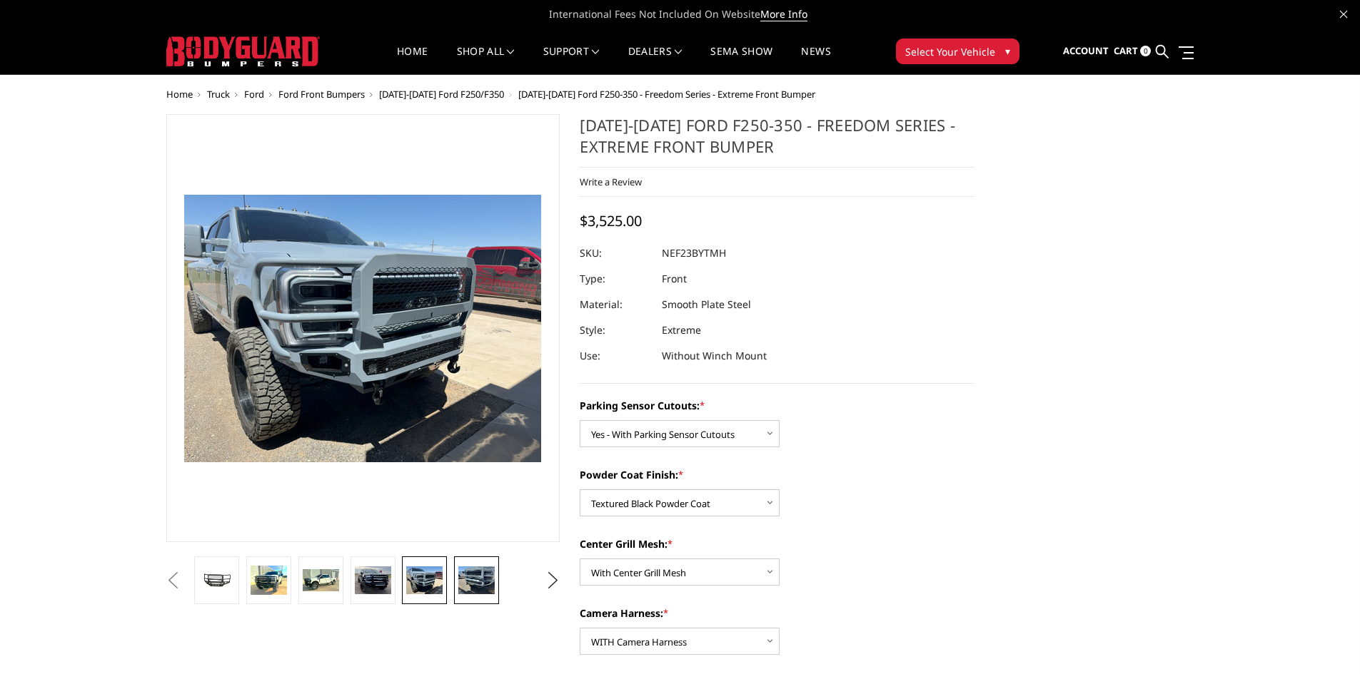
click at [486, 571] on img at bounding box center [476, 580] width 36 height 27
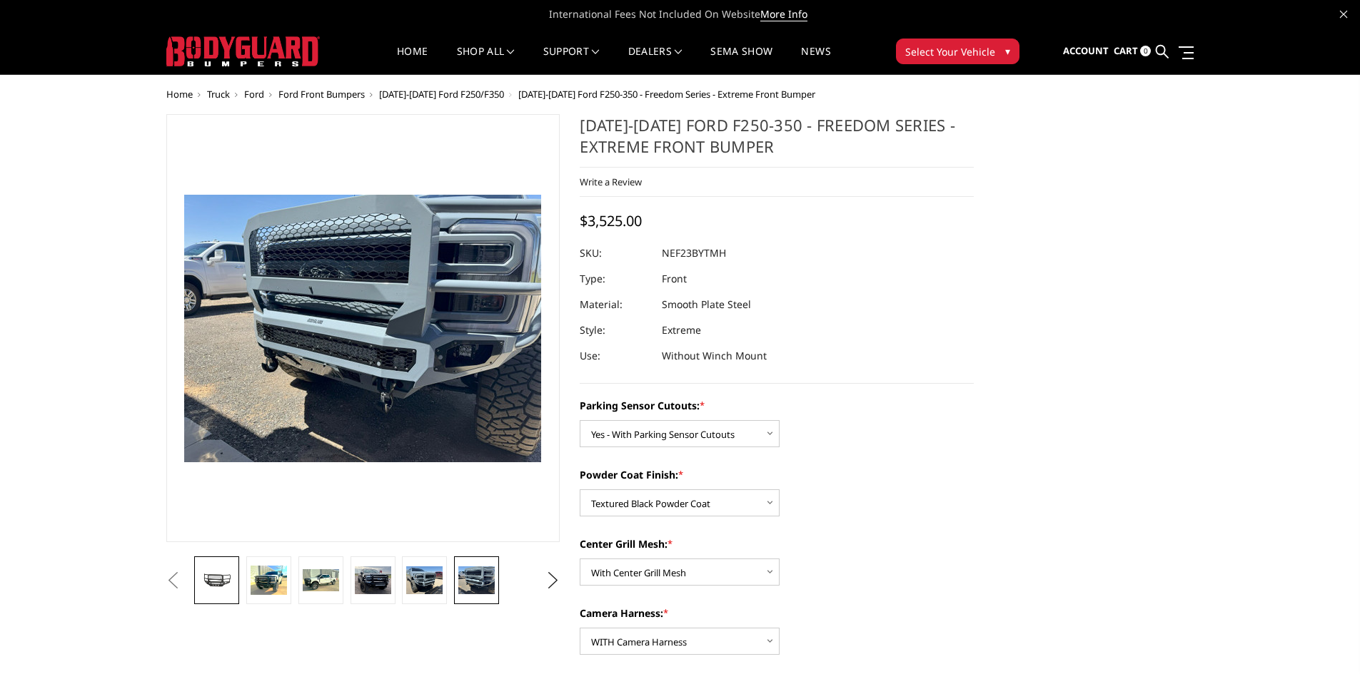
click at [227, 587] on img at bounding box center [216, 581] width 36 height 20
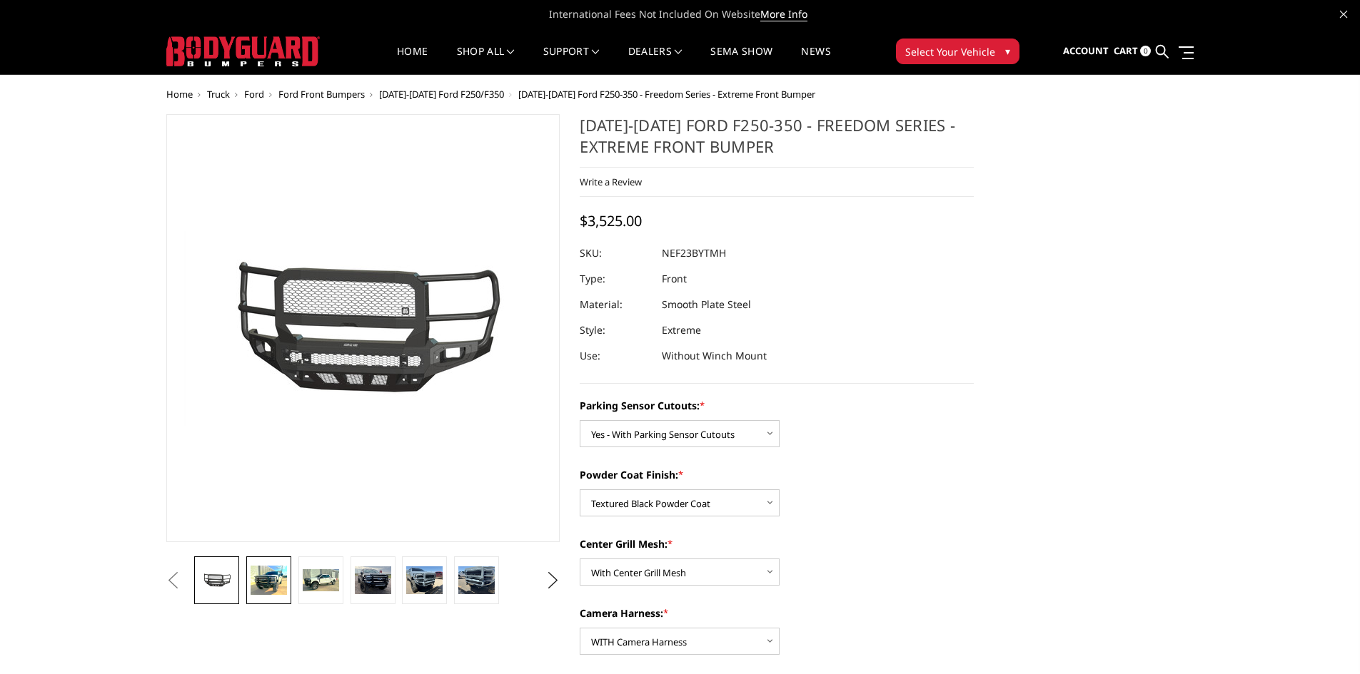
click at [266, 577] on img at bounding box center [269, 580] width 36 height 29
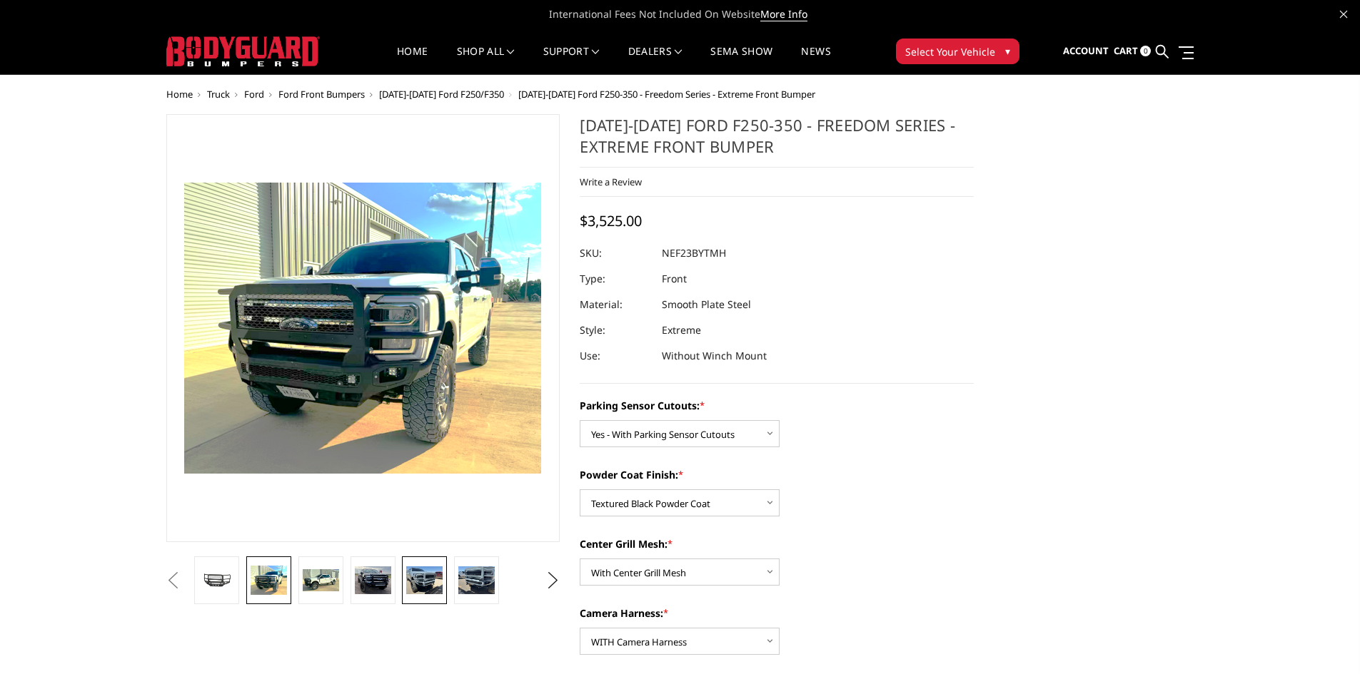
click at [424, 592] on img at bounding box center [424, 580] width 36 height 27
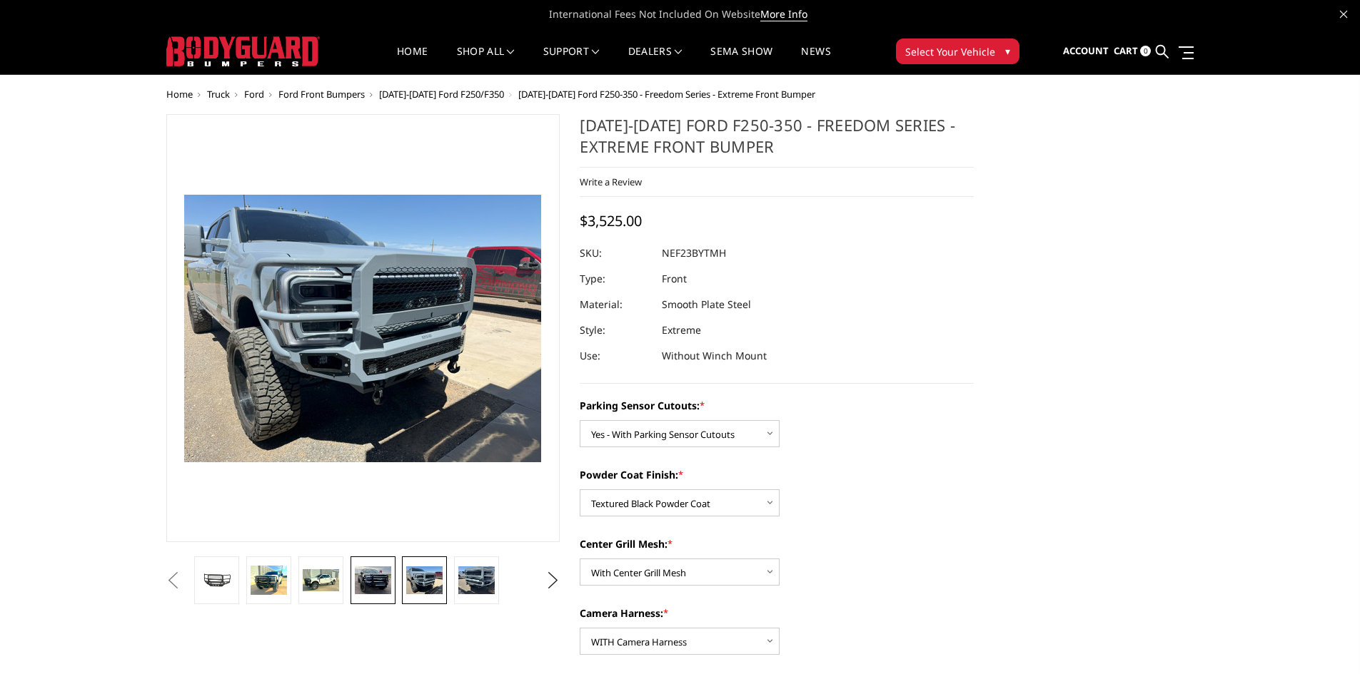
click at [380, 582] on img at bounding box center [373, 581] width 36 height 29
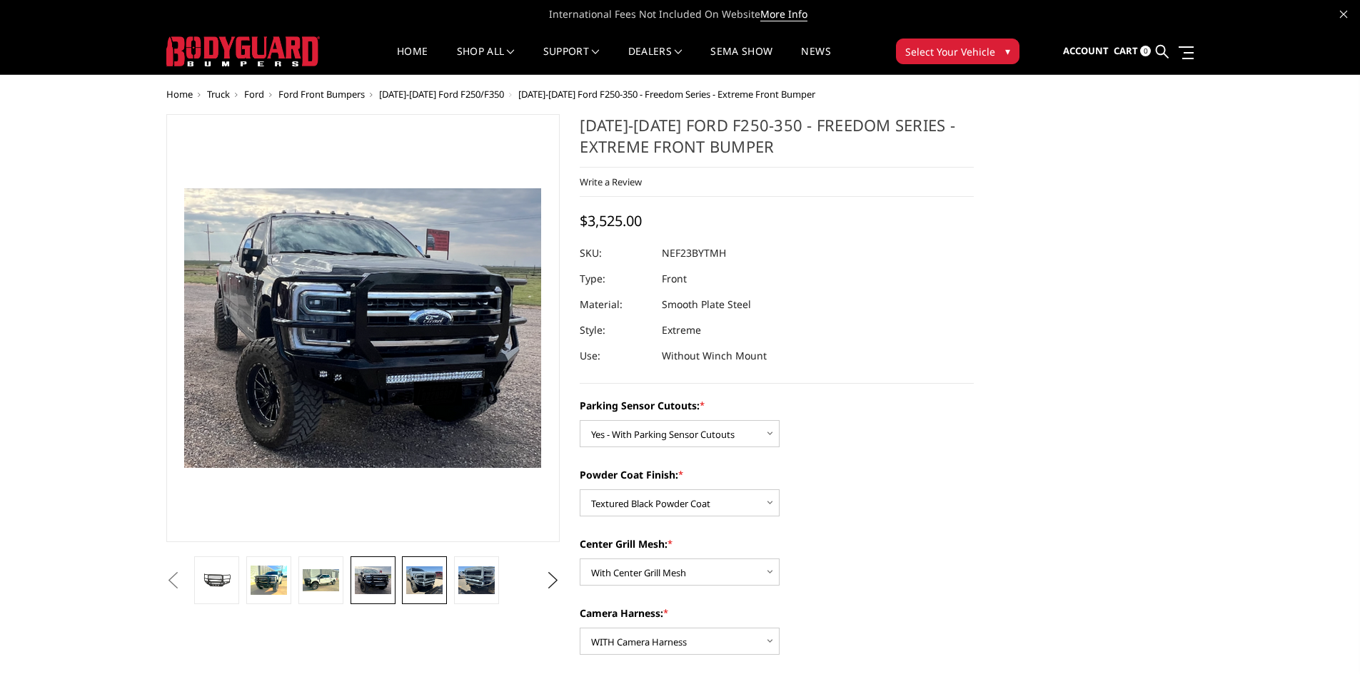
click at [440, 581] on img at bounding box center [424, 580] width 36 height 27
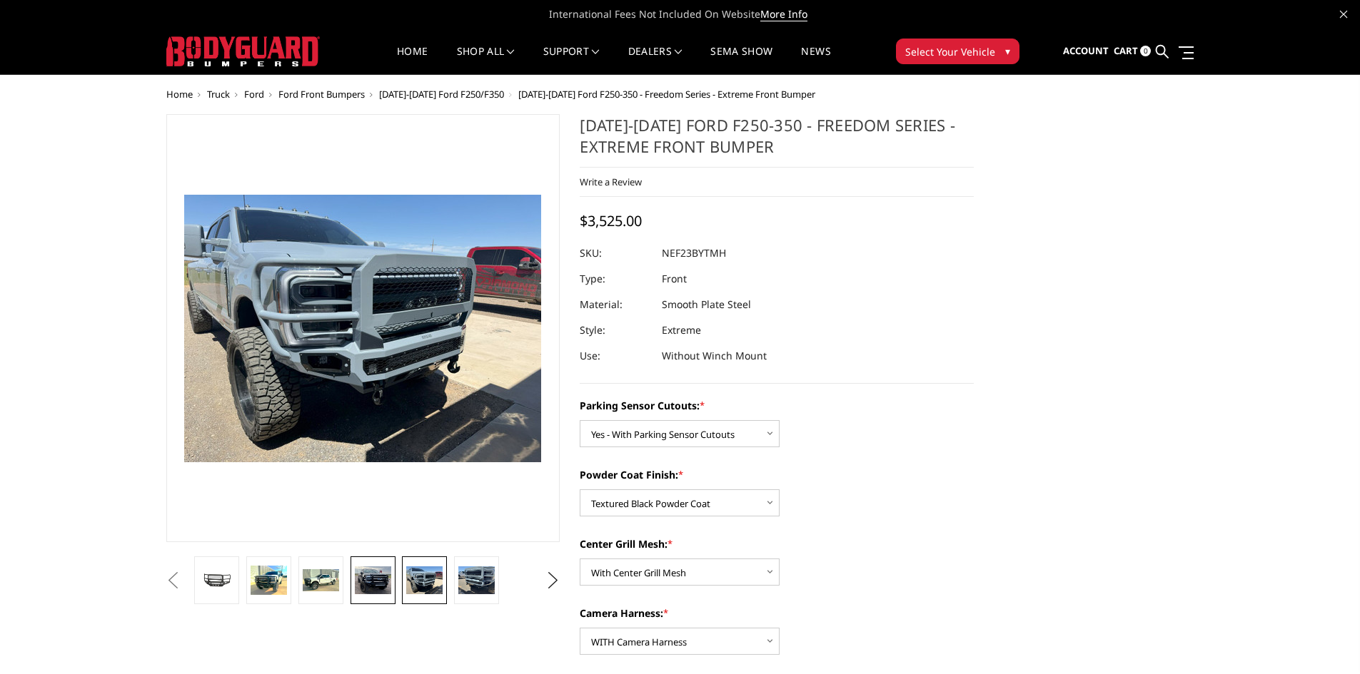
click at [367, 587] on img at bounding box center [373, 581] width 36 height 29
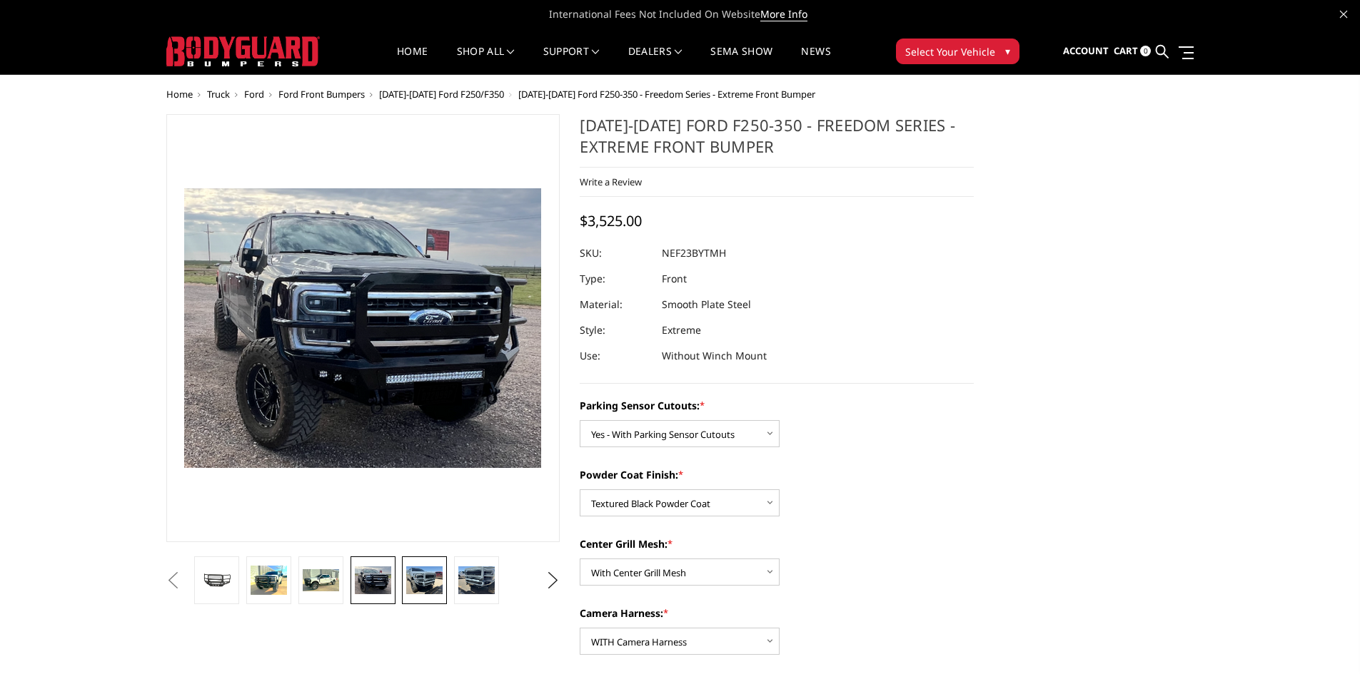
click at [439, 584] on img at bounding box center [424, 580] width 36 height 27
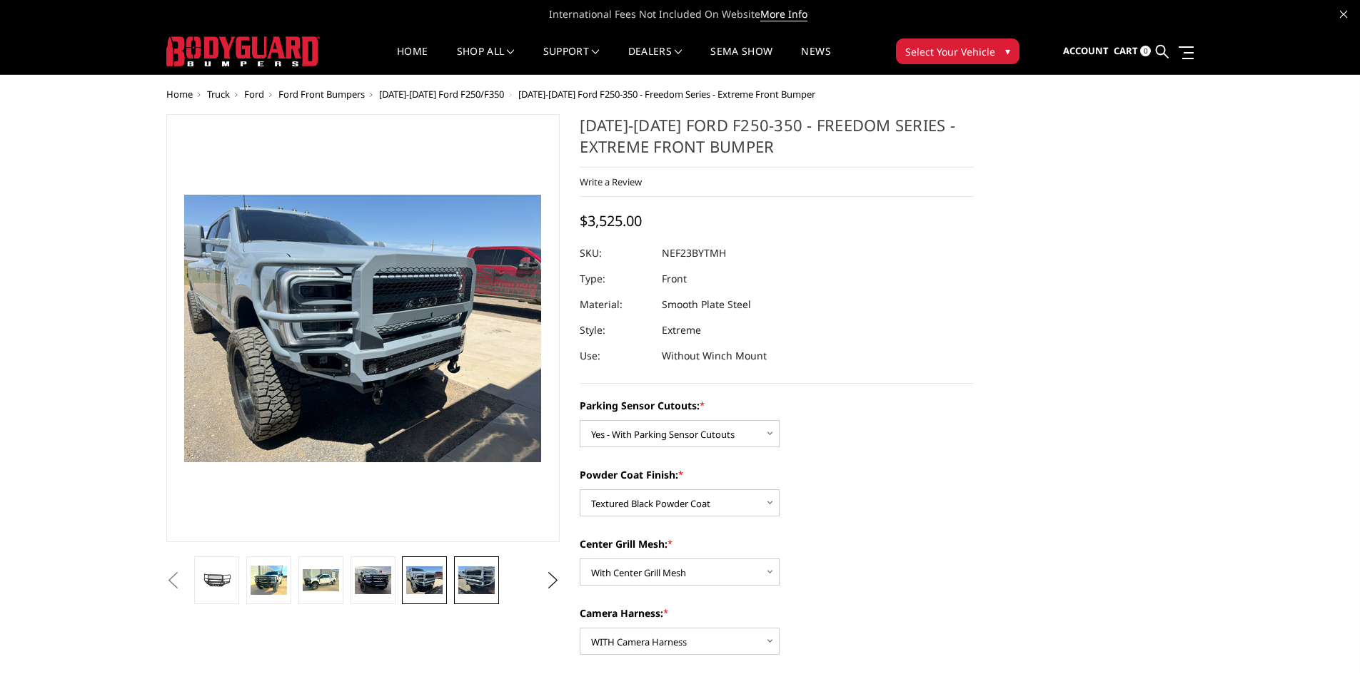
click at [483, 572] on img at bounding box center [476, 580] width 36 height 27
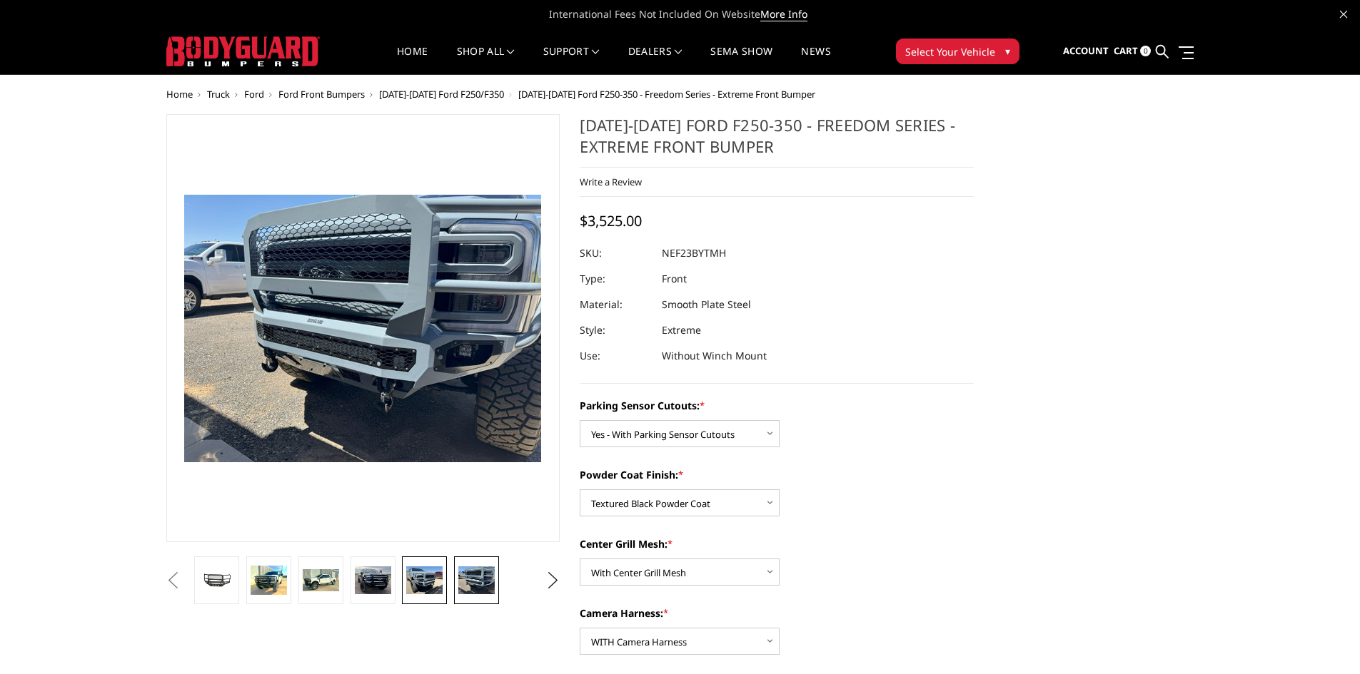
click at [412, 572] on img at bounding box center [424, 580] width 36 height 27
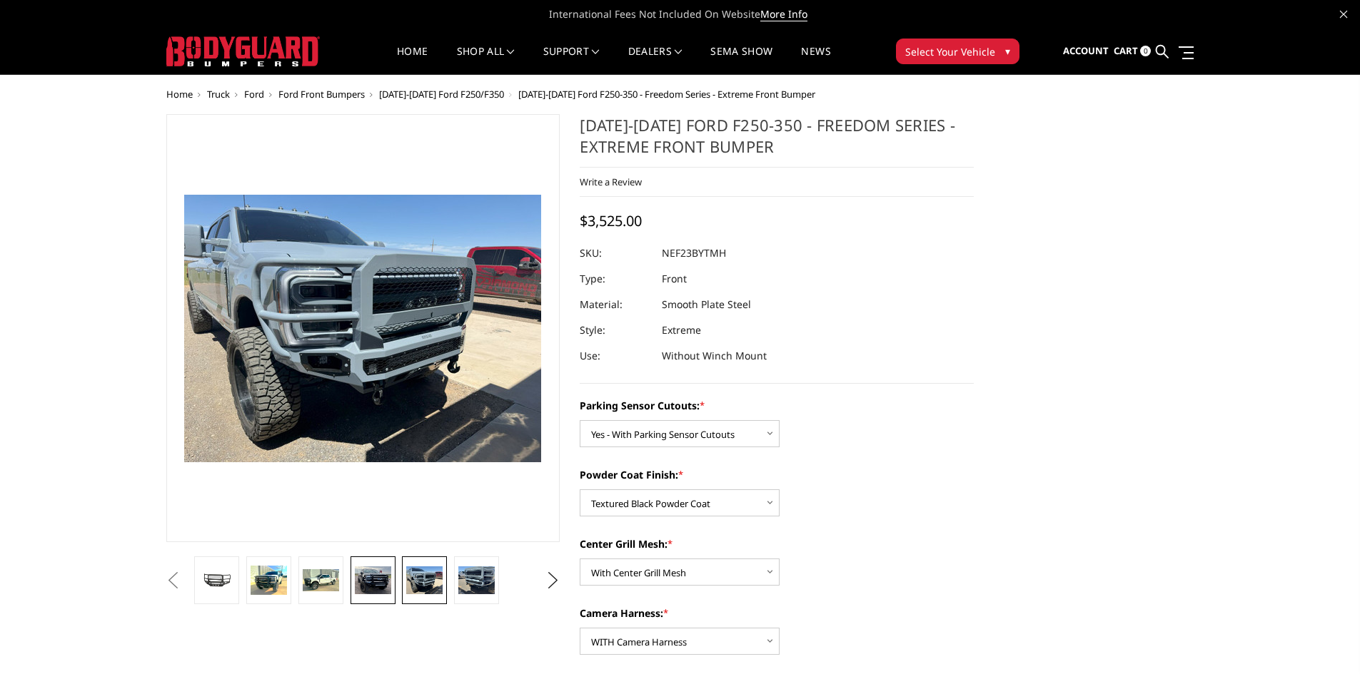
click at [381, 585] on img at bounding box center [373, 581] width 36 height 29
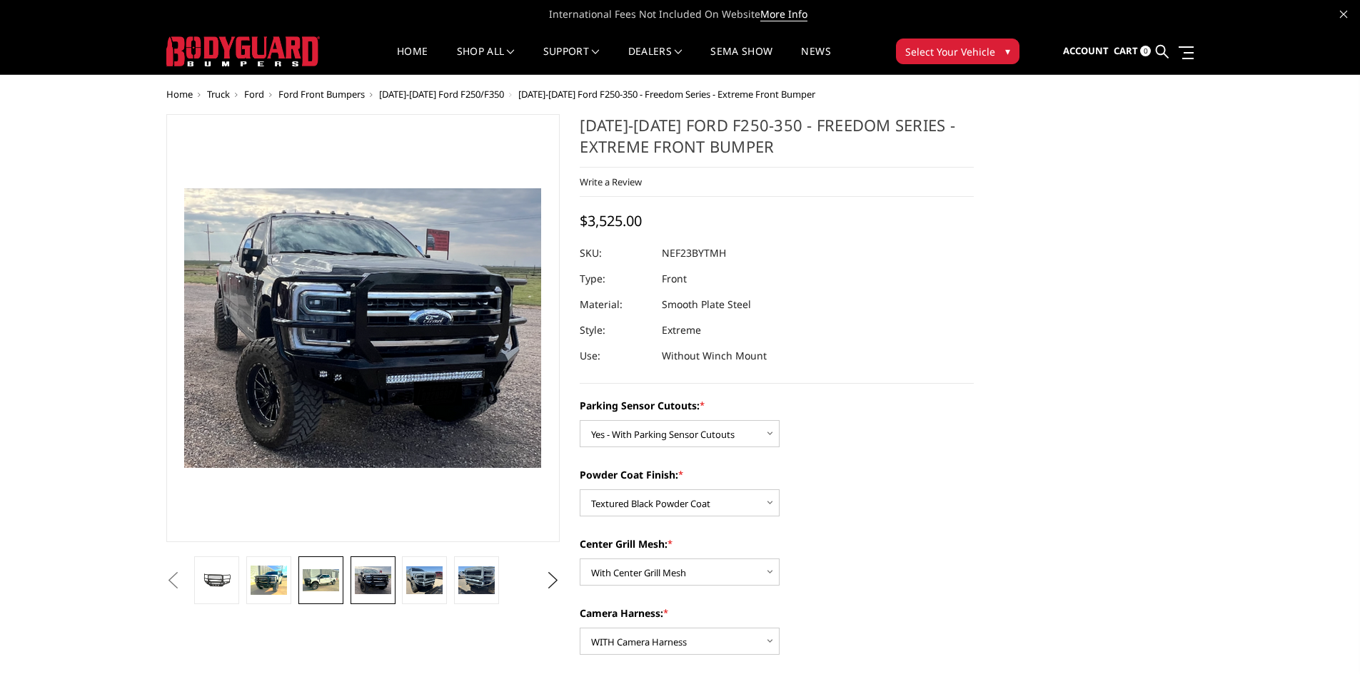
click at [332, 577] on img at bounding box center [321, 580] width 36 height 21
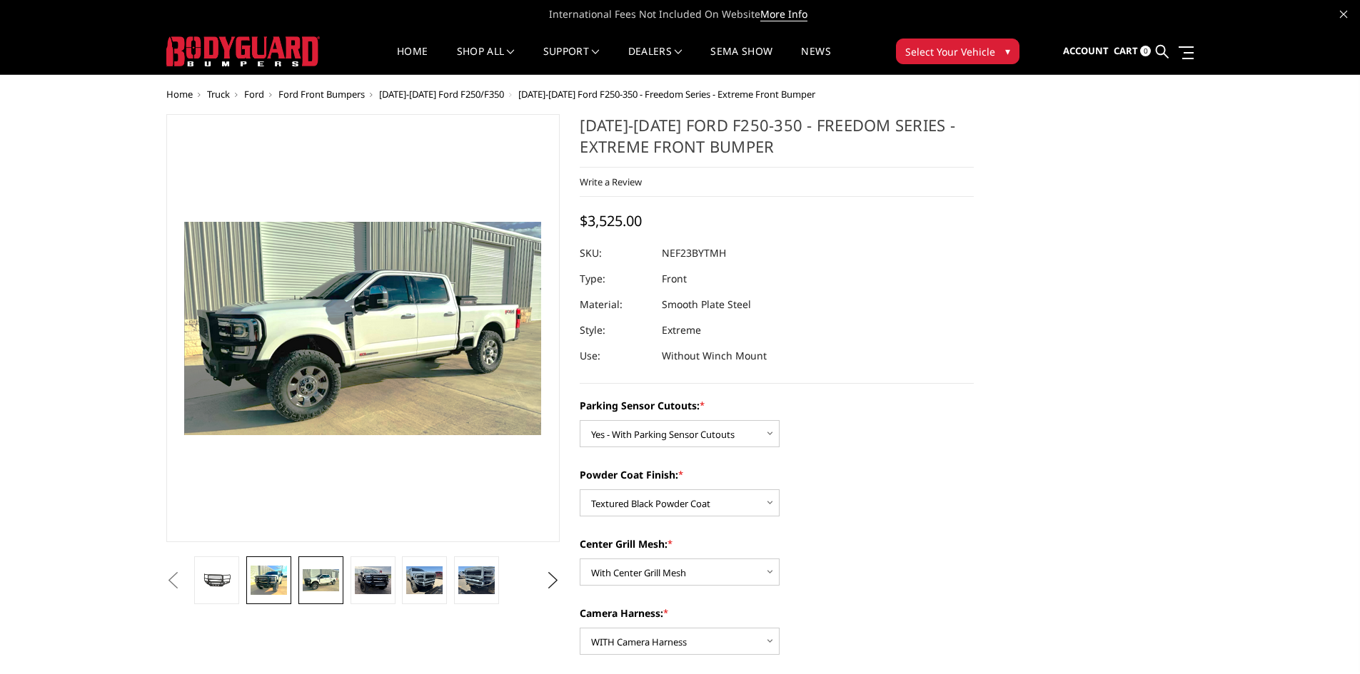
click at [265, 579] on img at bounding box center [269, 580] width 36 height 29
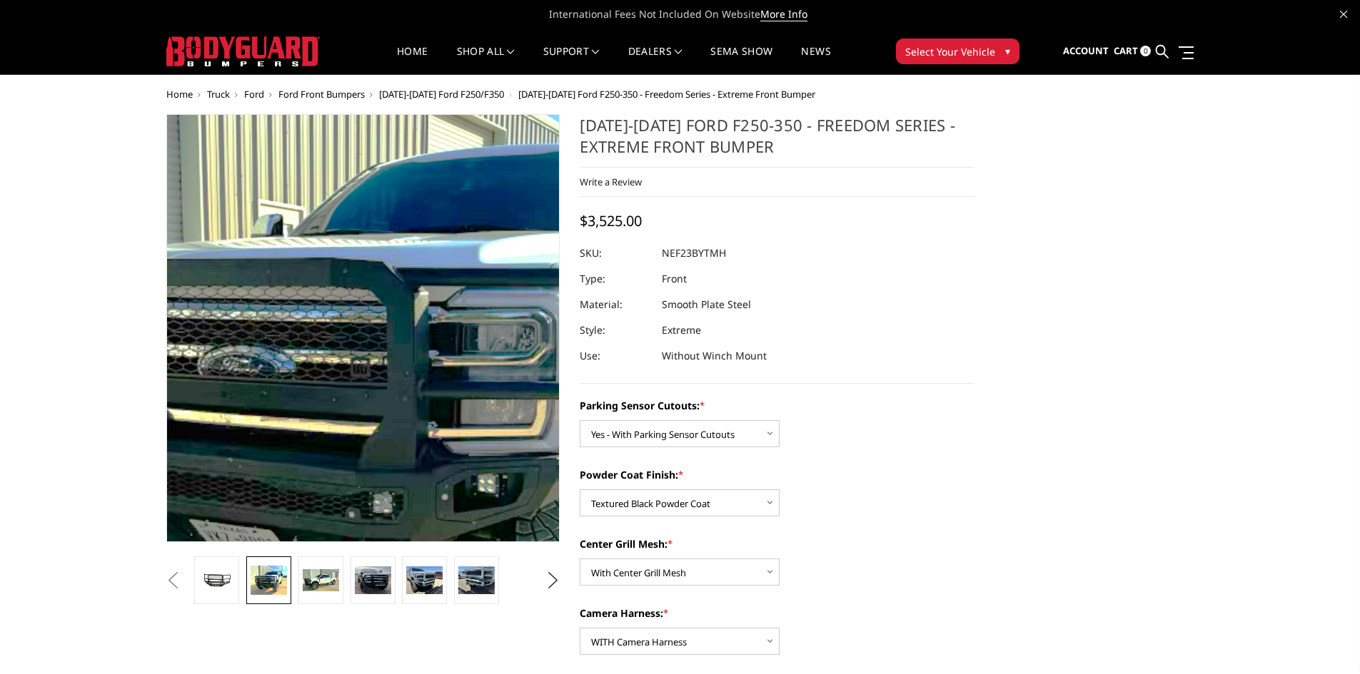
click at [328, 270] on img at bounding box center [411, 372] width 914 height 746
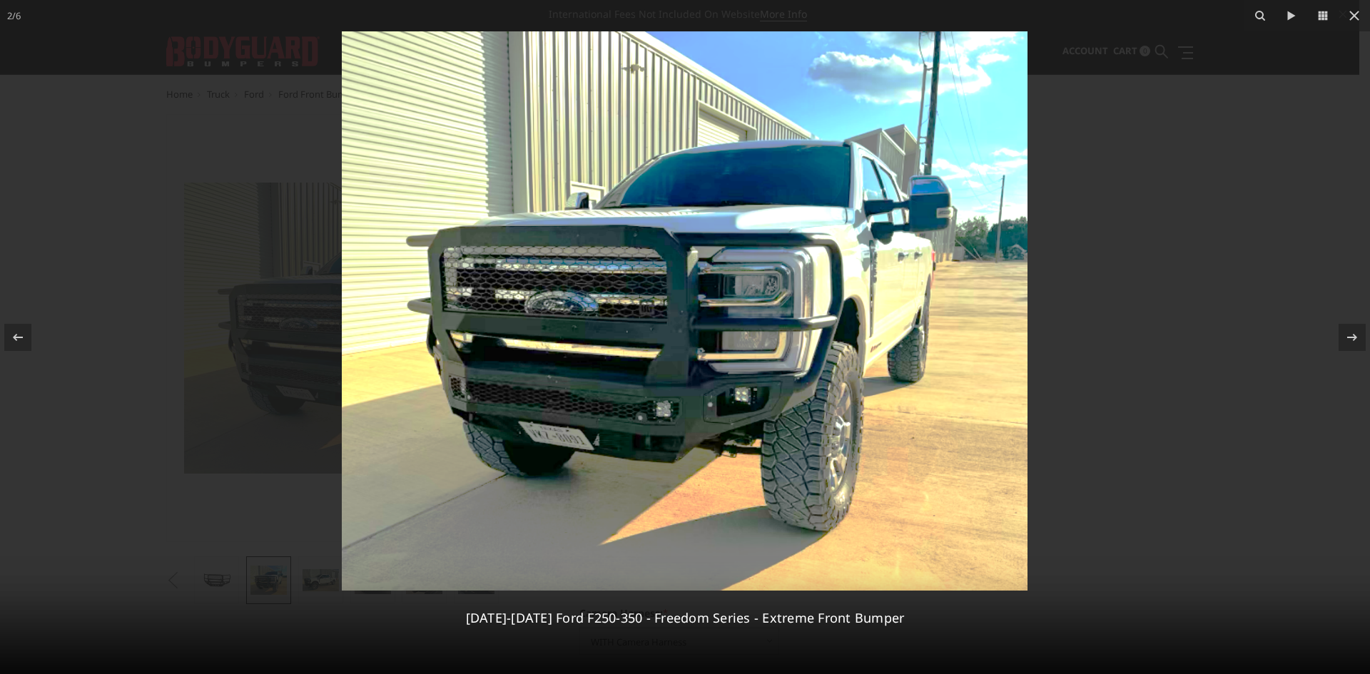
click at [1103, 304] on div at bounding box center [685, 337] width 1370 height 674
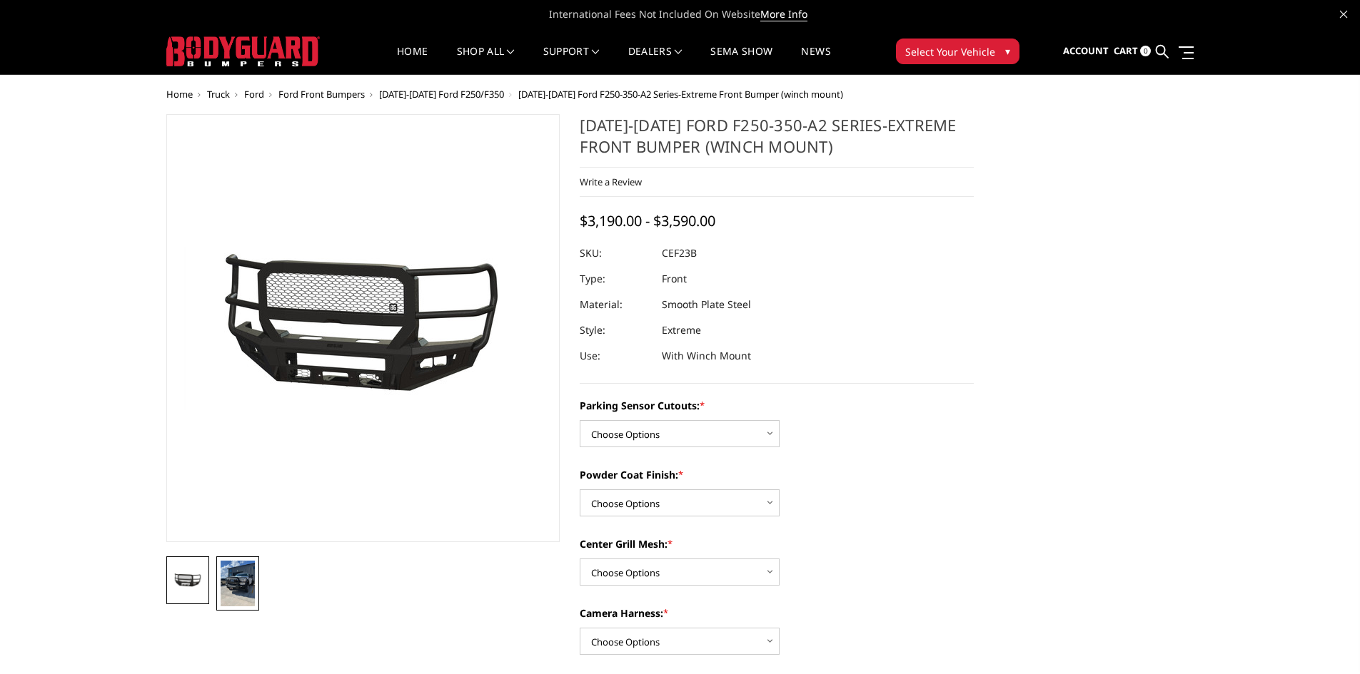
click at [235, 597] on img at bounding box center [238, 584] width 34 height 46
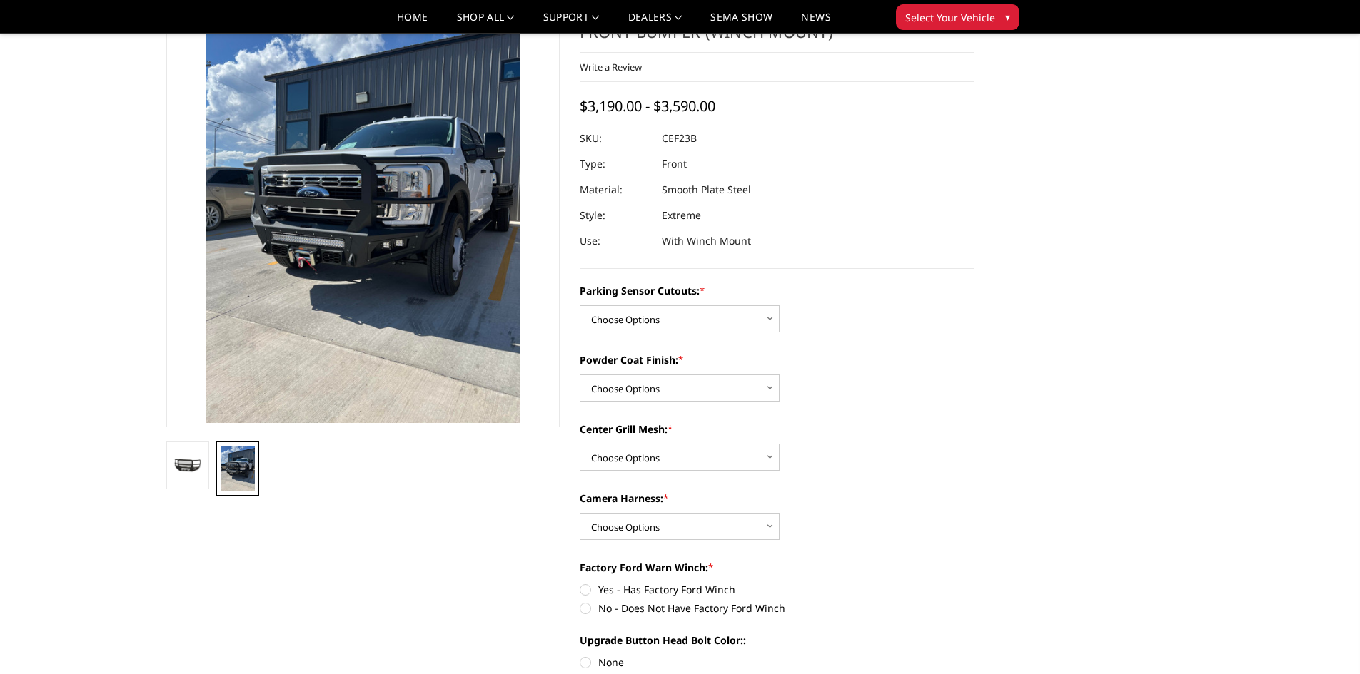
scroll to position [143, 0]
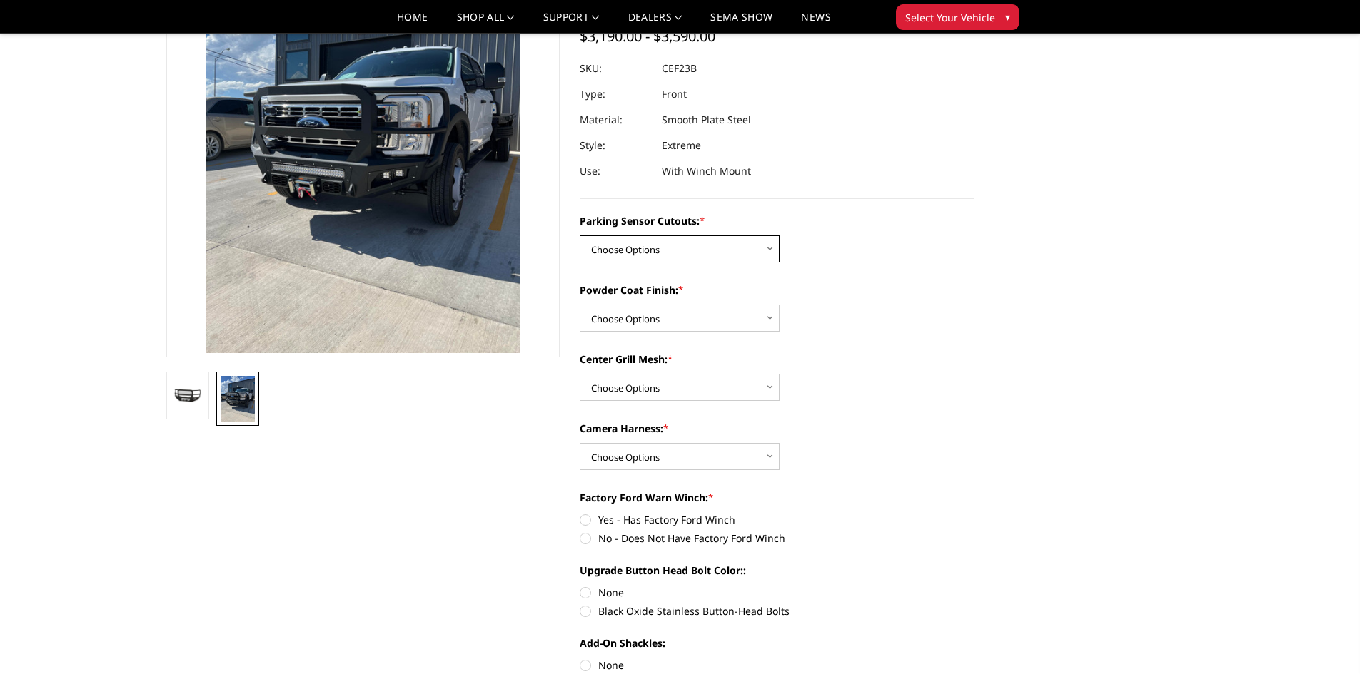
click at [721, 238] on select "Choose Options No-Without Parking Sensor Cutouts Yes-With Parking Sensor Cutouts" at bounding box center [680, 249] width 200 height 27
select select "2421"
click at [580, 236] on select "Choose Options No-Without Parking Sensor Cutouts Yes-With Parking Sensor Cutouts" at bounding box center [680, 249] width 200 height 27
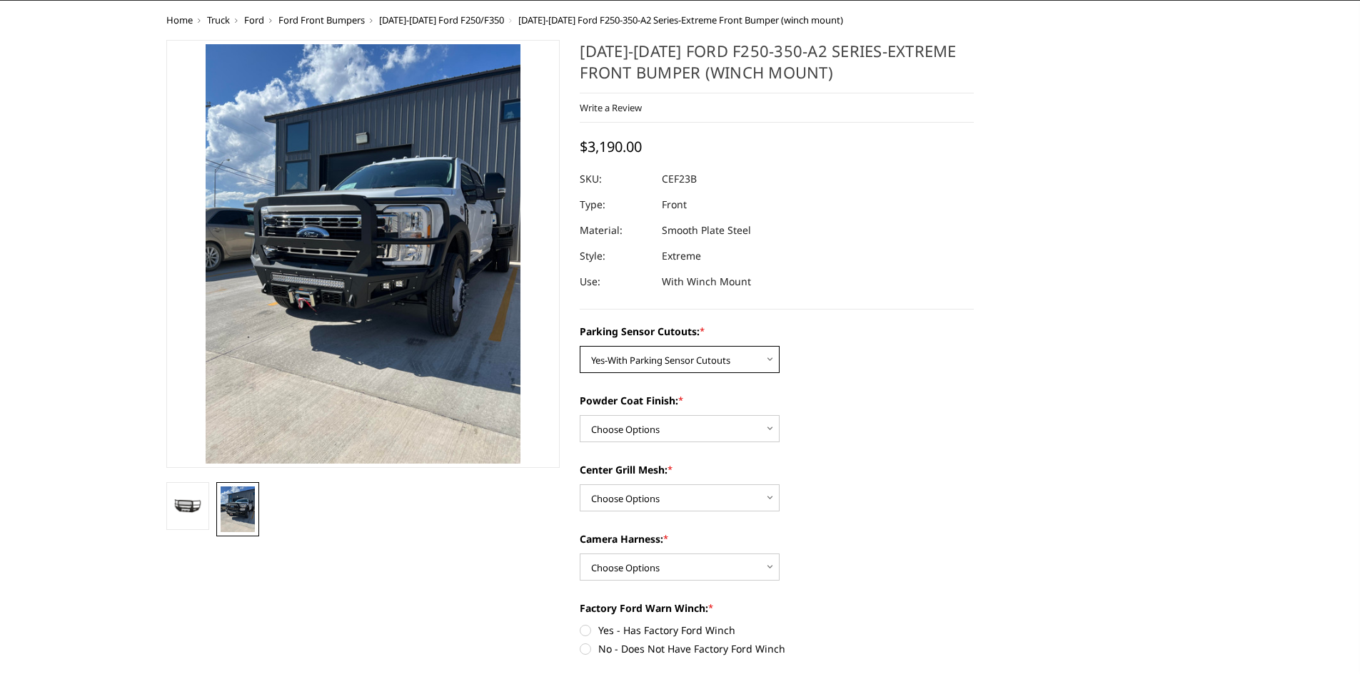
scroll to position [0, 0]
